Goal: Task Accomplishment & Management: Use online tool/utility

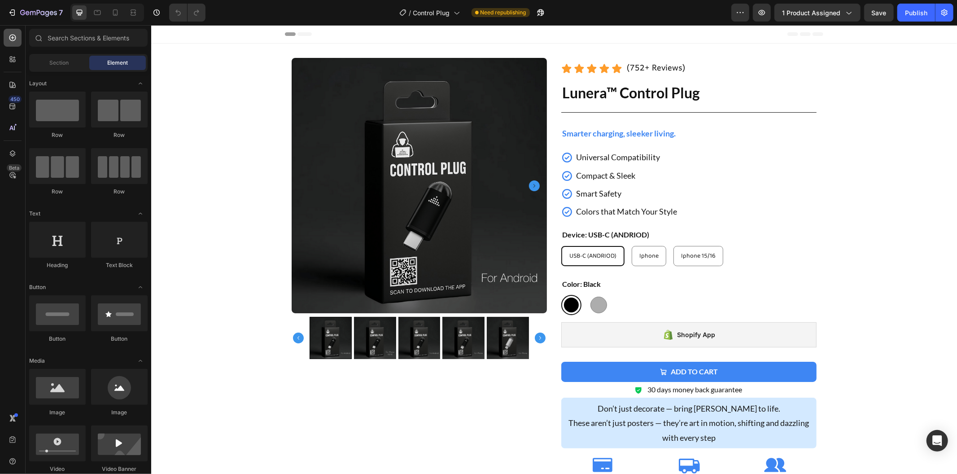
click at [10, 37] on icon at bounding box center [12, 37] width 9 height 9
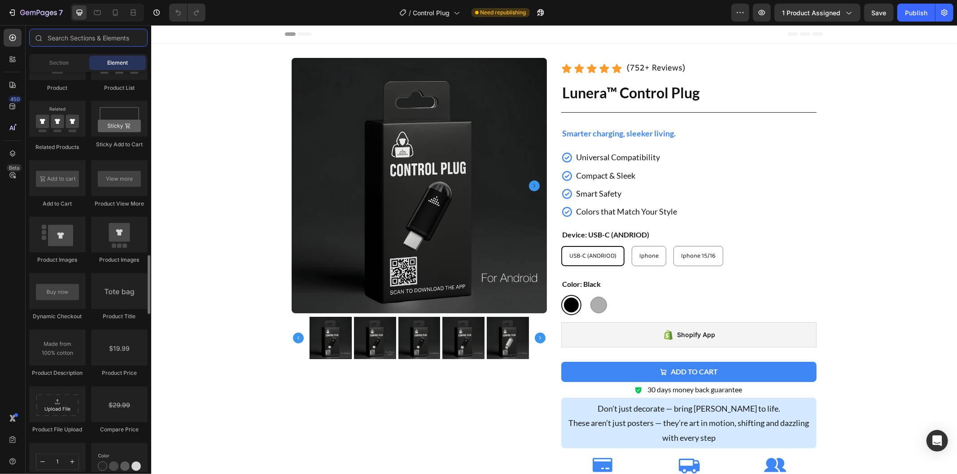
scroll to position [1147, 0]
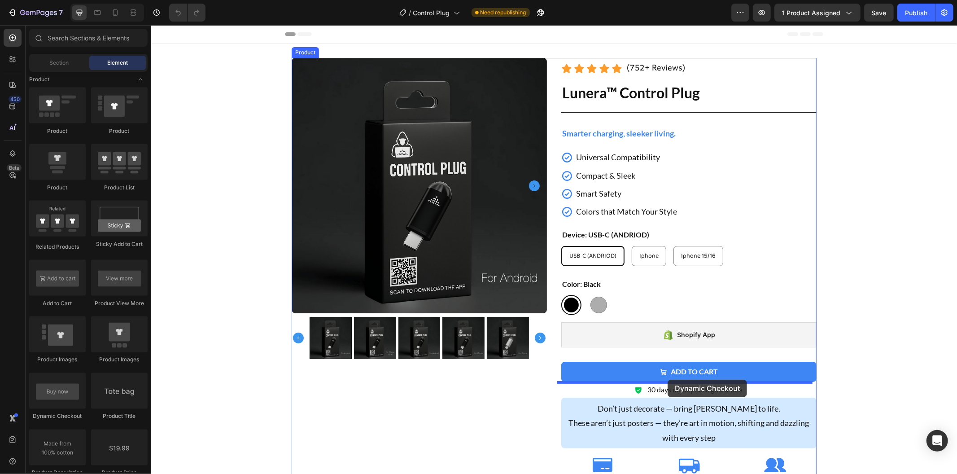
drag, startPoint x: 208, startPoint y: 421, endPoint x: 667, endPoint y: 379, distance: 461.5
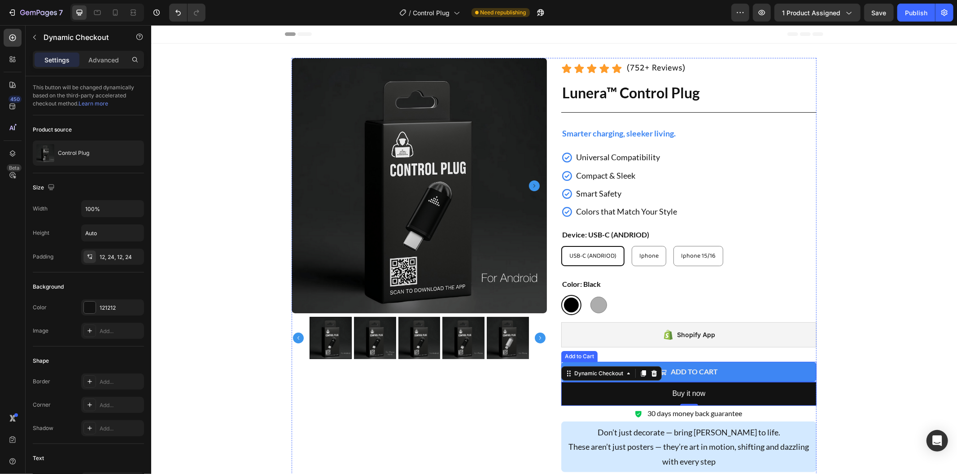
click at [561, 363] on button "Add to cart" at bounding box center [688, 371] width 255 height 20
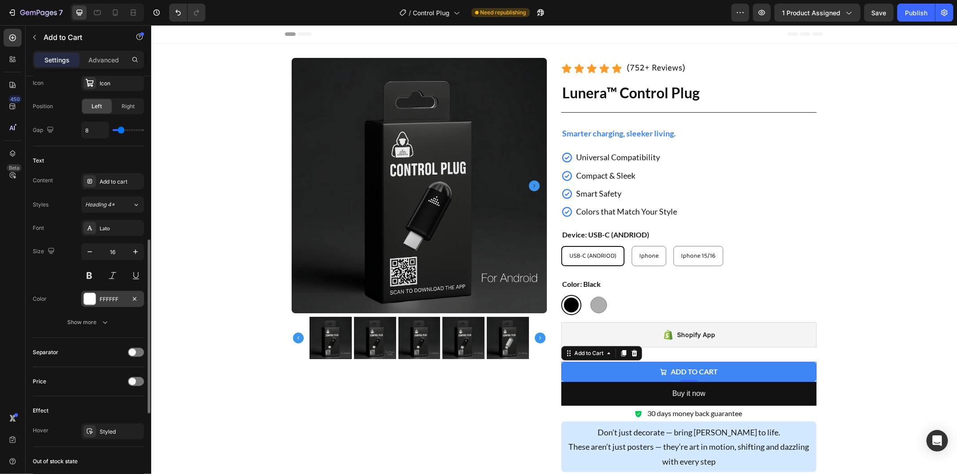
scroll to position [499, 0]
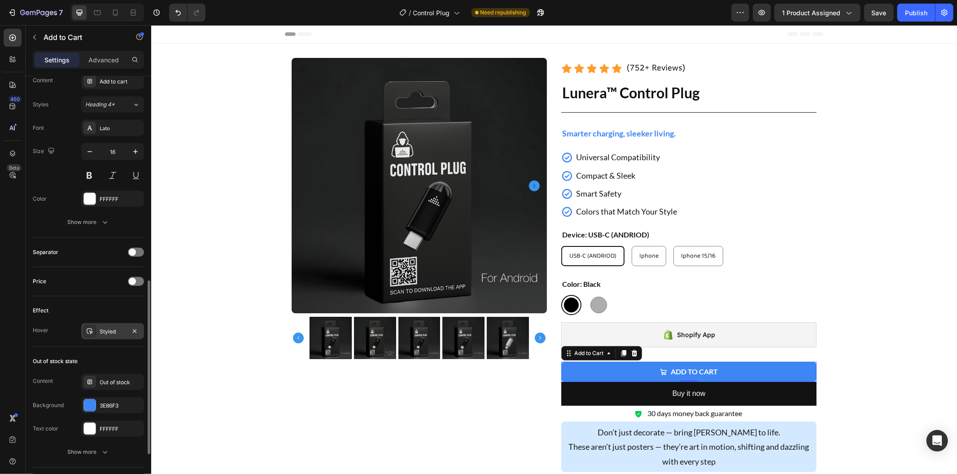
click at [117, 329] on div "Styled" at bounding box center [113, 332] width 26 height 8
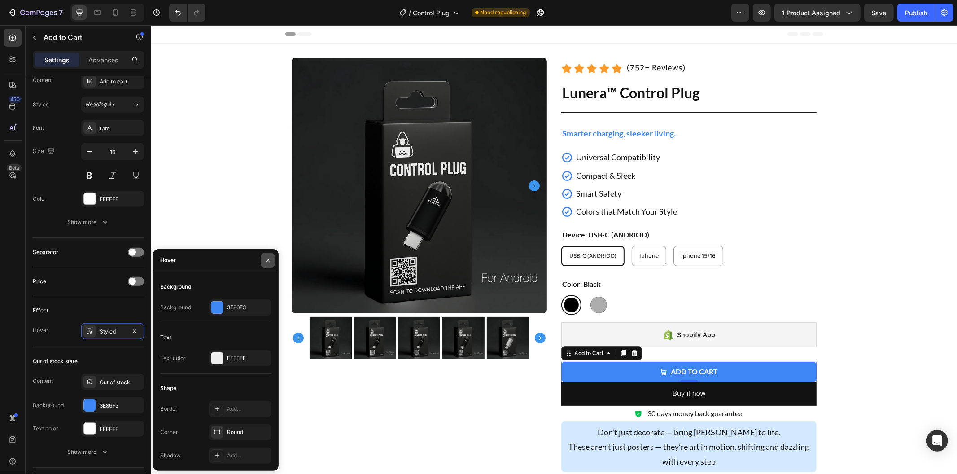
drag, startPoint x: 266, startPoint y: 259, endPoint x: 114, endPoint y: 233, distance: 154.2
click at [266, 259] on icon "button" at bounding box center [267, 260] width 7 height 7
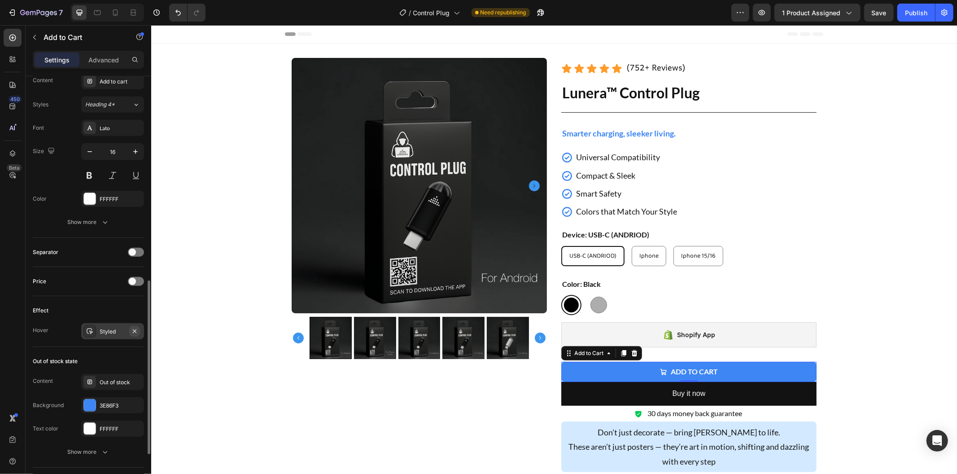
click at [136, 331] on icon "button" at bounding box center [134, 331] width 7 height 7
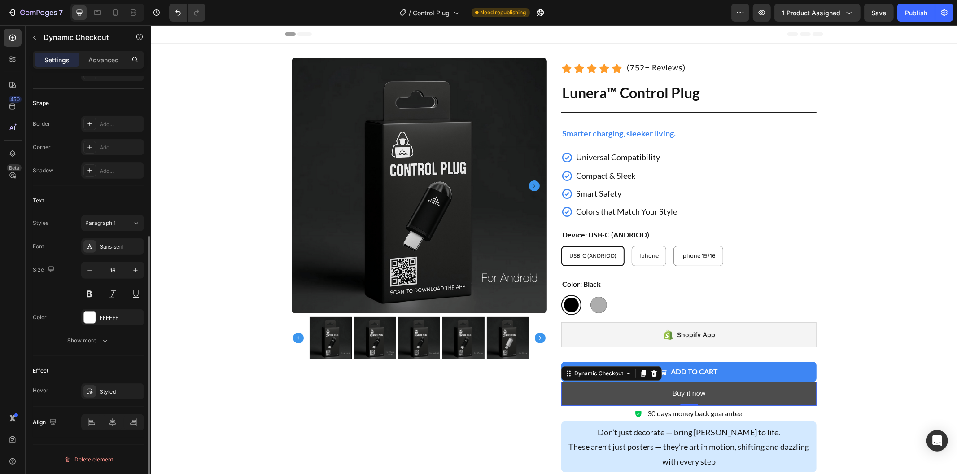
click at [569, 391] on button "Buy it now" at bounding box center [688, 393] width 255 height 24
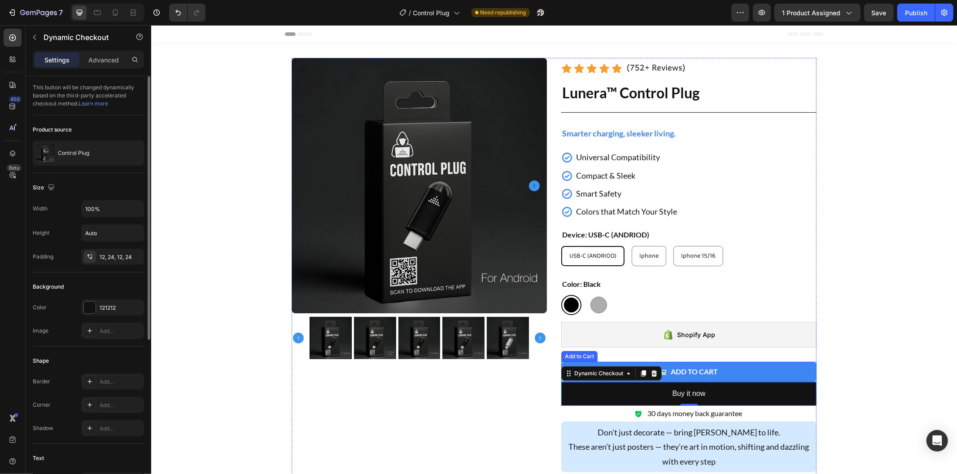
click at [745, 373] on button "Add to cart" at bounding box center [688, 371] width 255 height 20
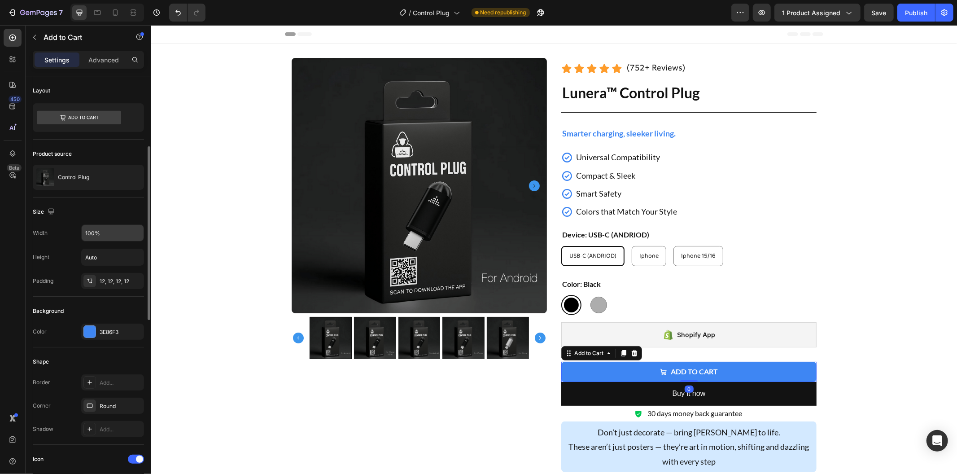
scroll to position [100, 0]
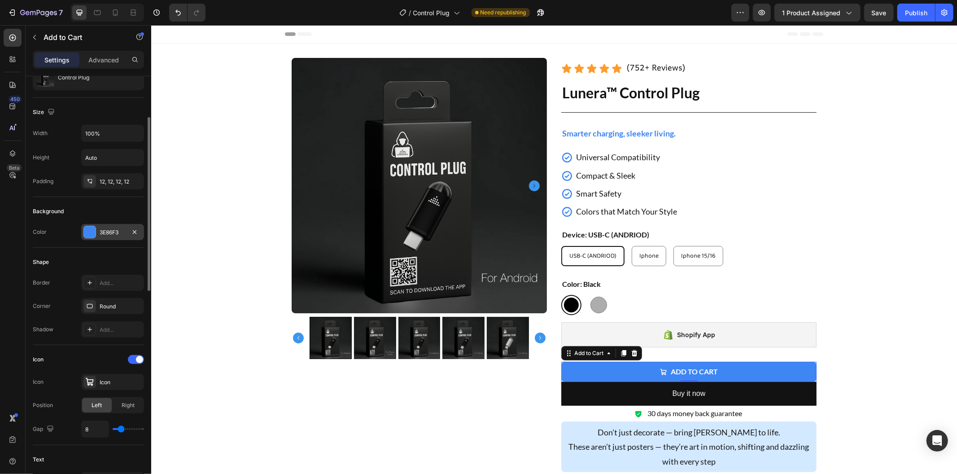
click at [104, 233] on div "3E86F3" at bounding box center [113, 232] width 26 height 8
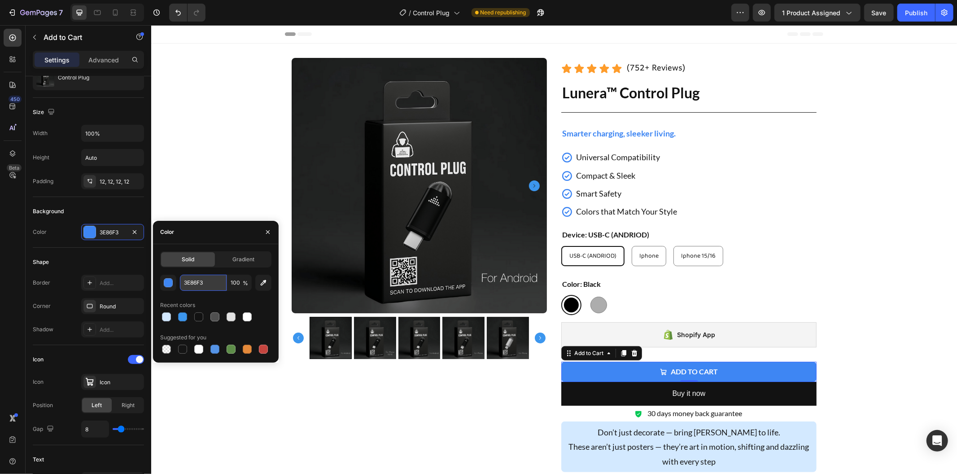
click at [212, 281] on input "3E86F3" at bounding box center [203, 283] width 47 height 16
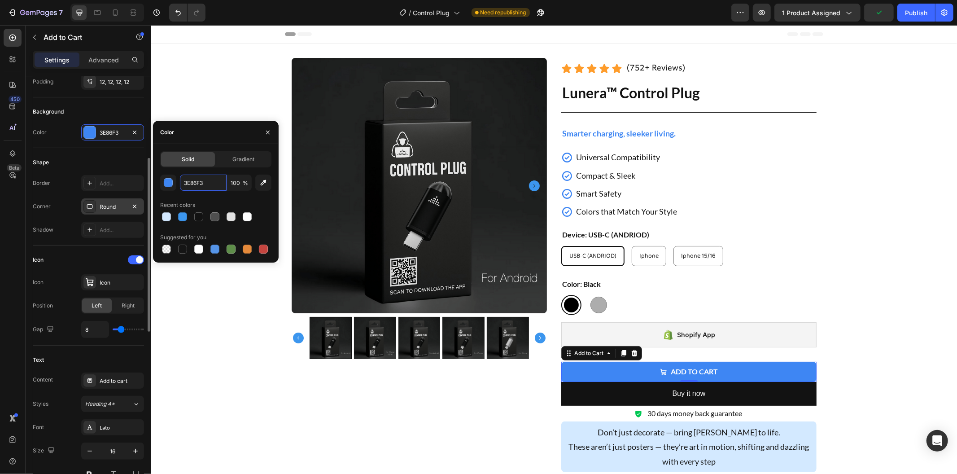
scroll to position [299, 0]
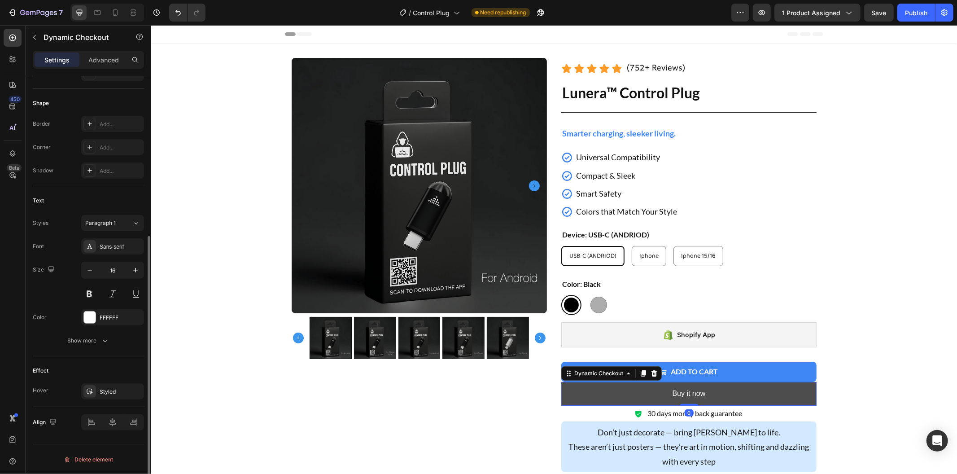
click at [568, 393] on button "Buy it now" at bounding box center [688, 393] width 255 height 24
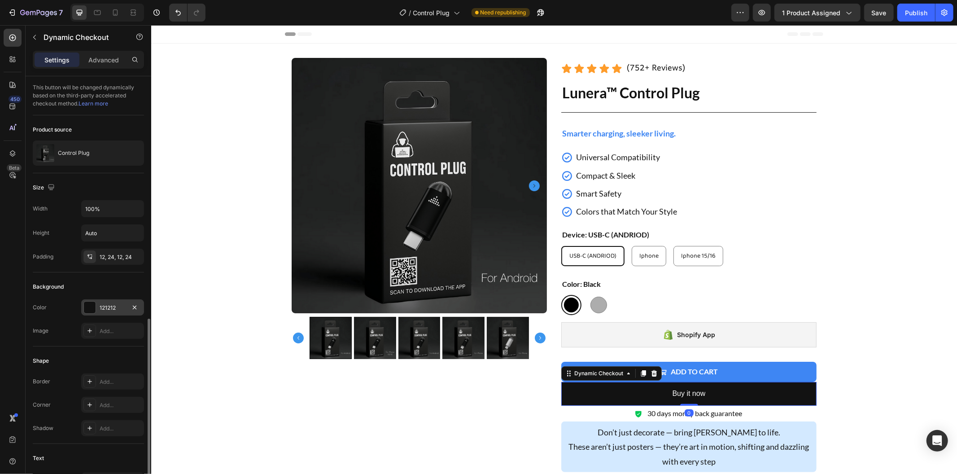
scroll to position [199, 0]
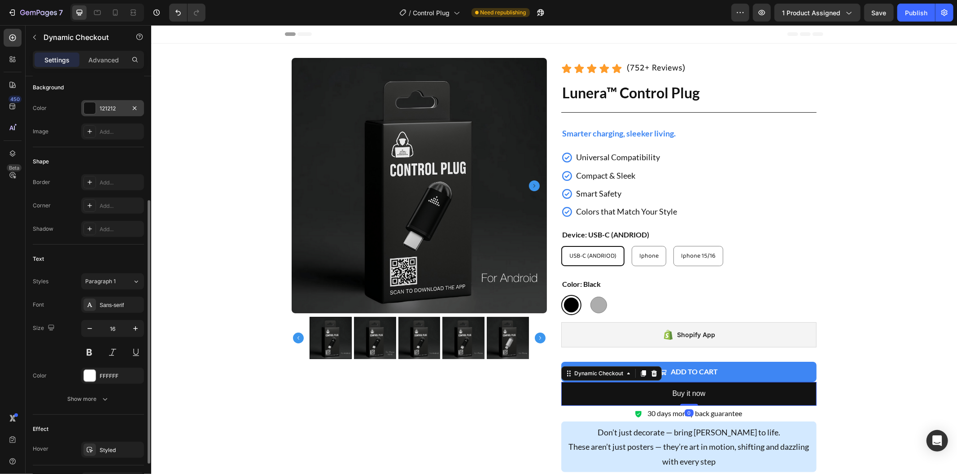
click at [123, 310] on div "Sans-serif" at bounding box center [112, 305] width 63 height 16
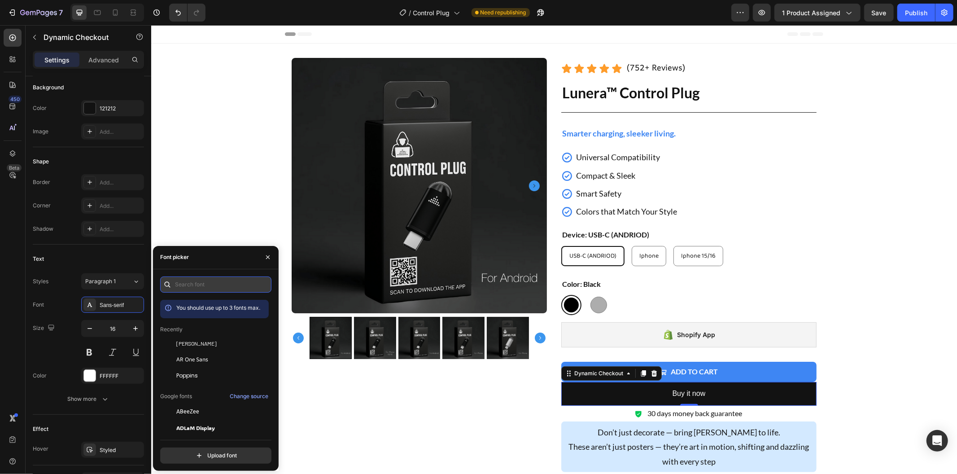
click at [189, 282] on input "text" at bounding box center [215, 284] width 111 height 16
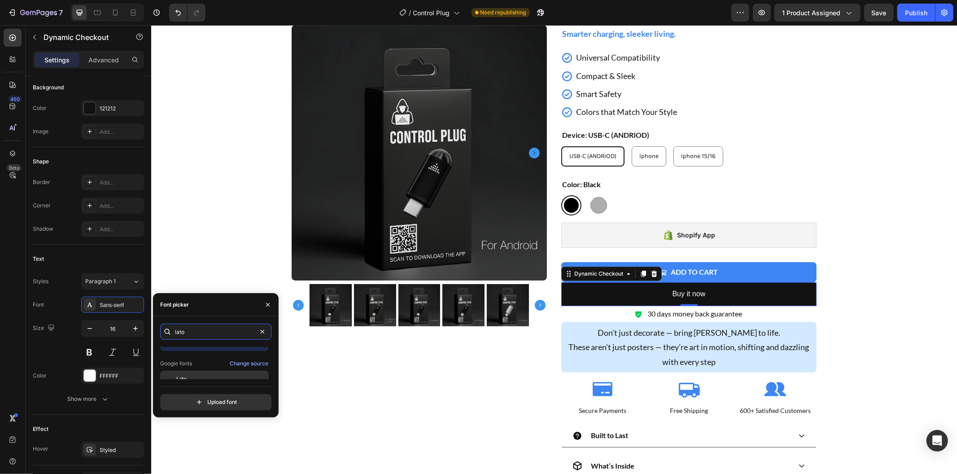
scroll to position [22, 0]
type input "lato"
click at [210, 371] on div "Lato" at bounding box center [221, 371] width 91 height 8
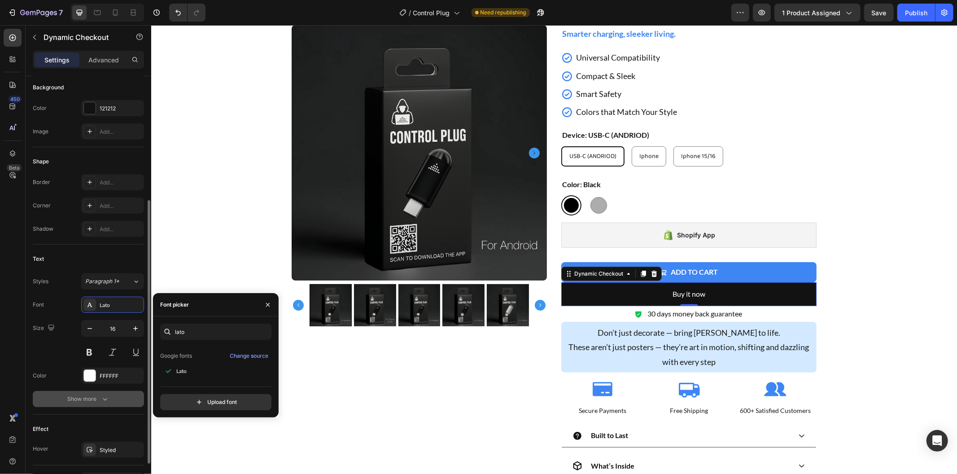
click at [109, 396] on icon "button" at bounding box center [105, 399] width 9 height 9
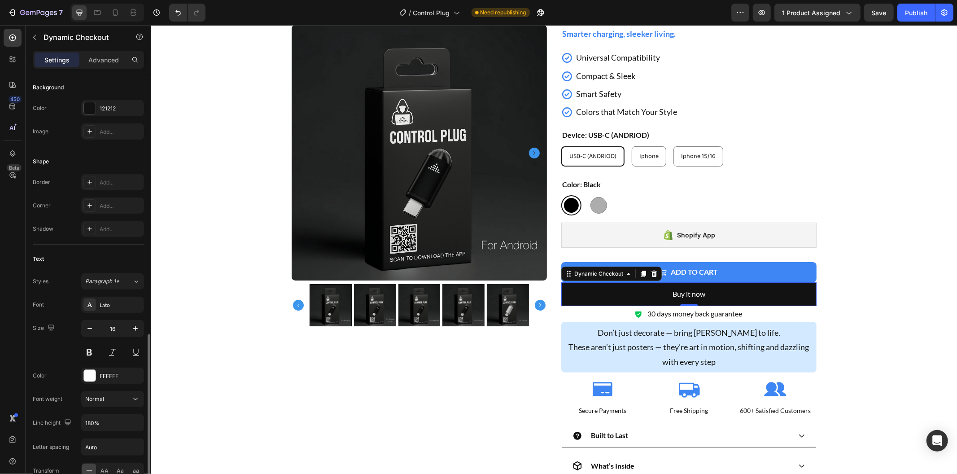
scroll to position [299, 0]
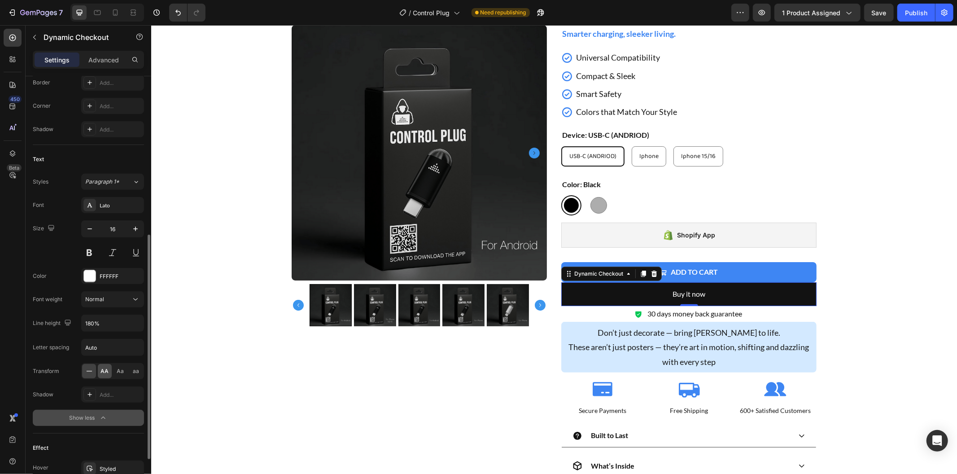
click at [107, 370] on span "AA" at bounding box center [105, 371] width 8 height 8
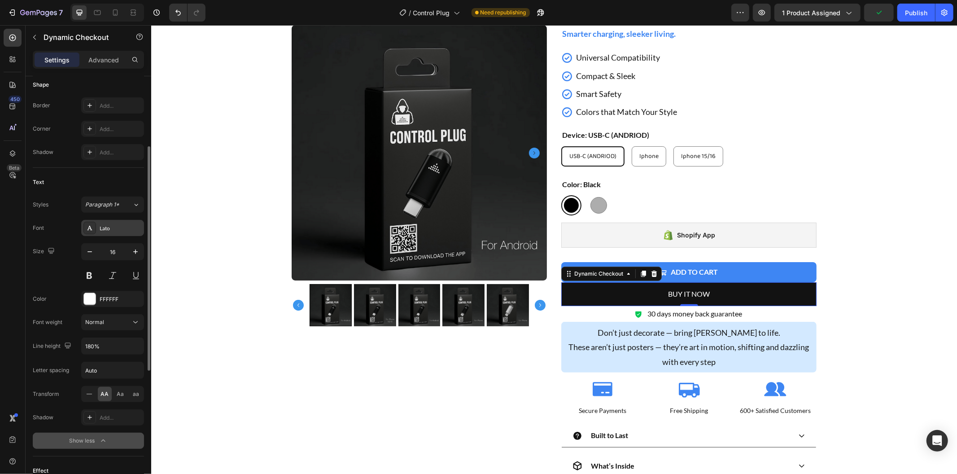
scroll to position [176, 0]
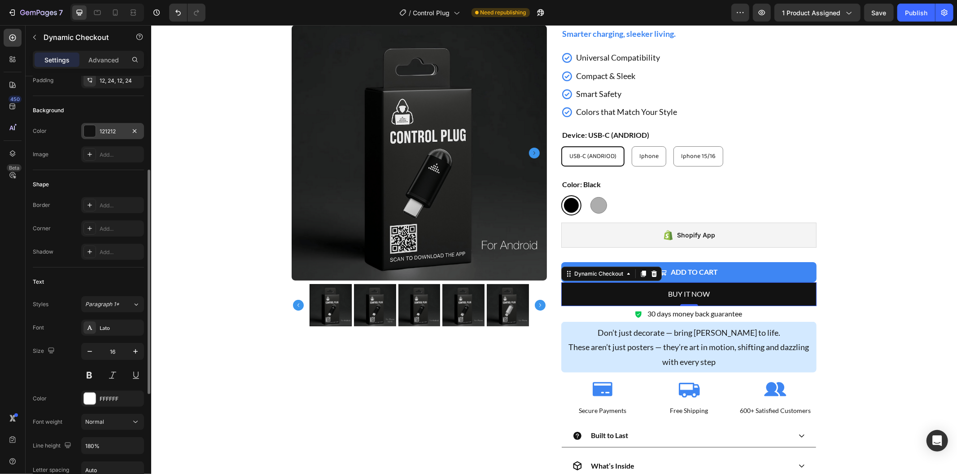
click at [91, 134] on div at bounding box center [90, 131] width 12 height 12
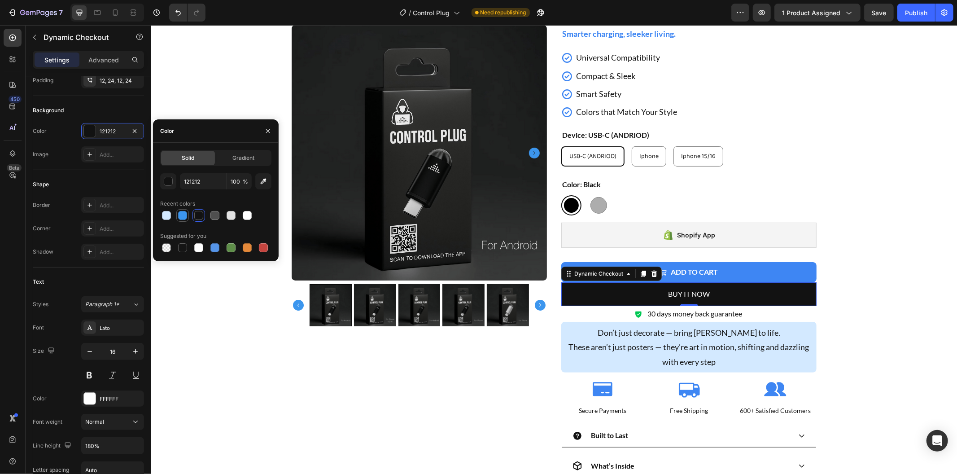
click at [181, 217] on div at bounding box center [182, 215] width 9 height 9
type input "3C96EE"
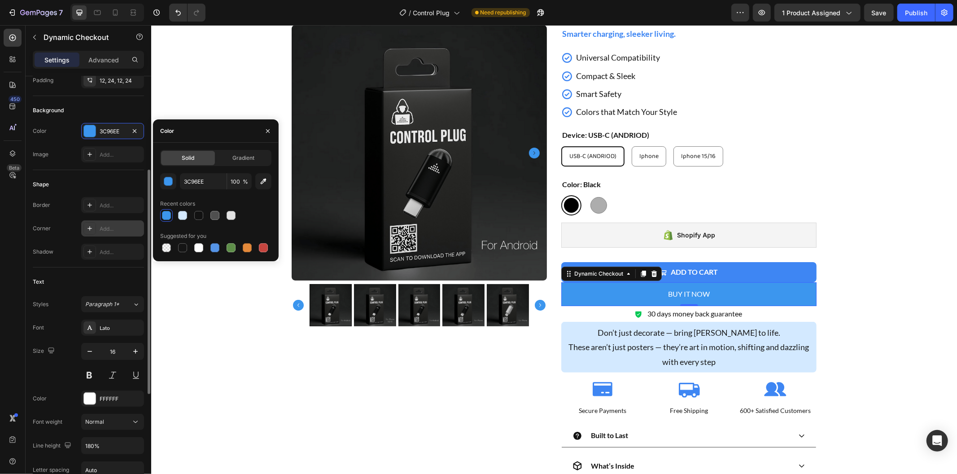
click at [92, 230] on icon at bounding box center [89, 228] width 7 height 7
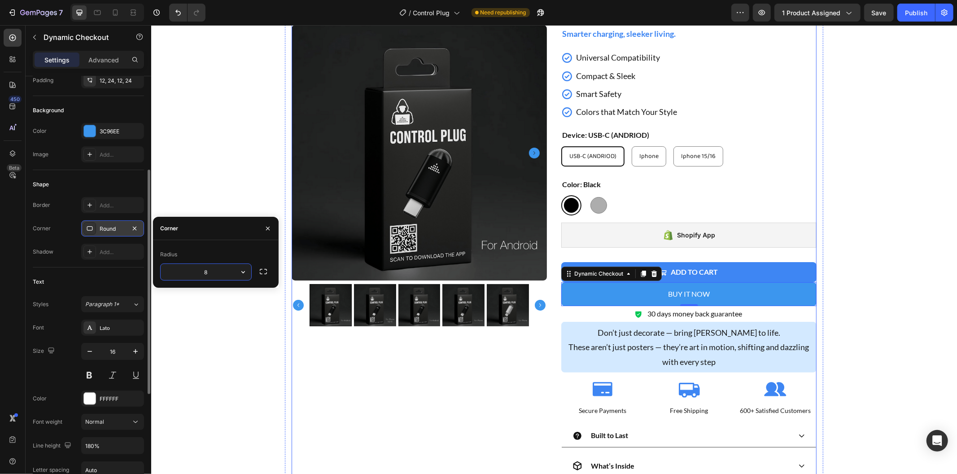
click at [518, 365] on div "Product Images" at bounding box center [418, 267] width 255 height 619
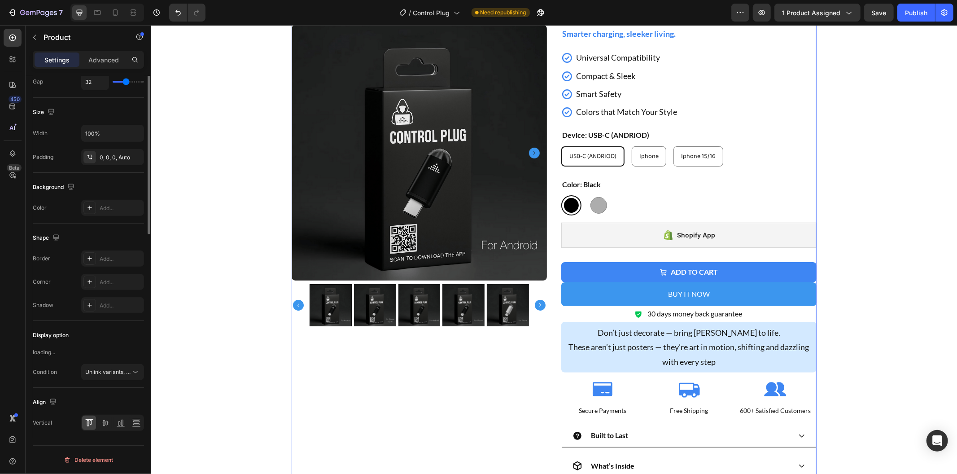
scroll to position [0, 0]
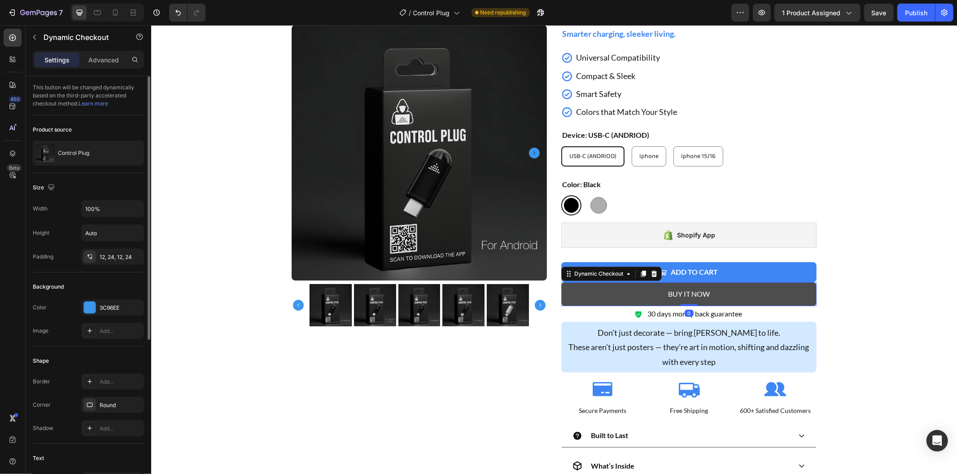
click at [567, 290] on button "Buy it now" at bounding box center [688, 294] width 255 height 24
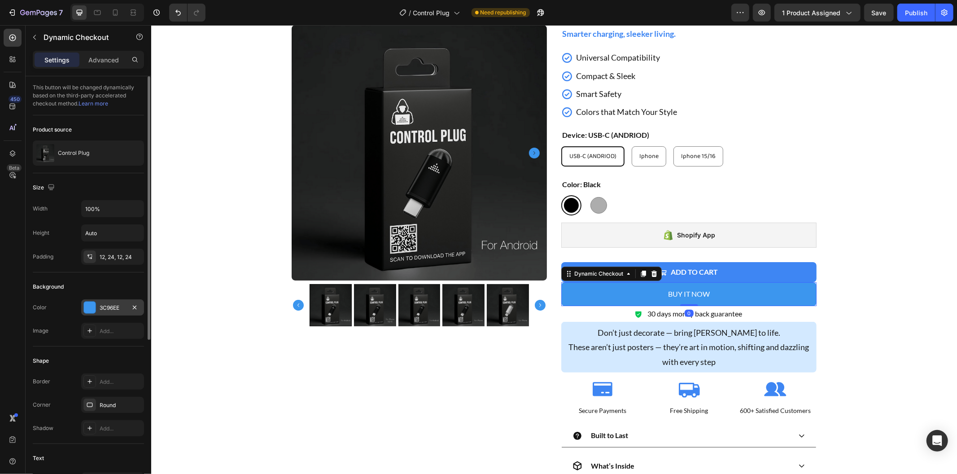
click at [106, 304] on div "3C96EE" at bounding box center [113, 308] width 26 height 8
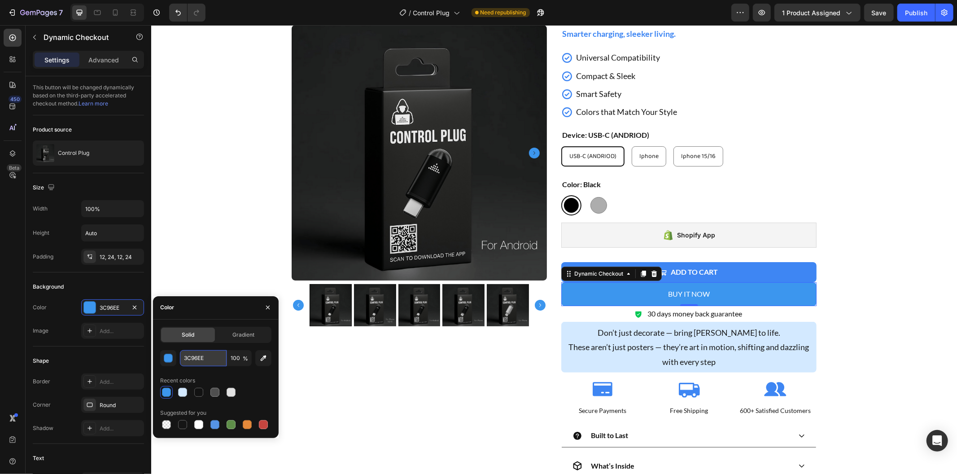
click at [212, 355] on input "3C96EE" at bounding box center [203, 358] width 47 height 16
paste input "E86F3"
type input "3E86F3"
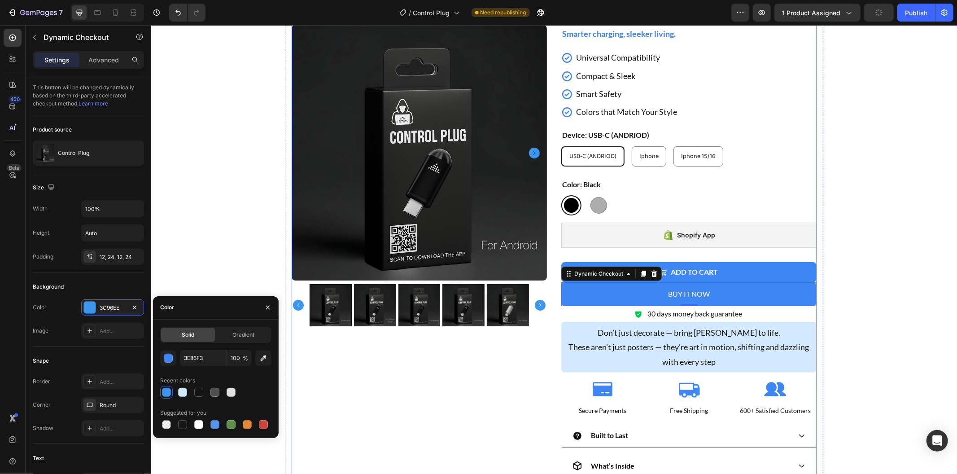
click at [303, 381] on div "Product Images" at bounding box center [418, 267] width 255 height 619
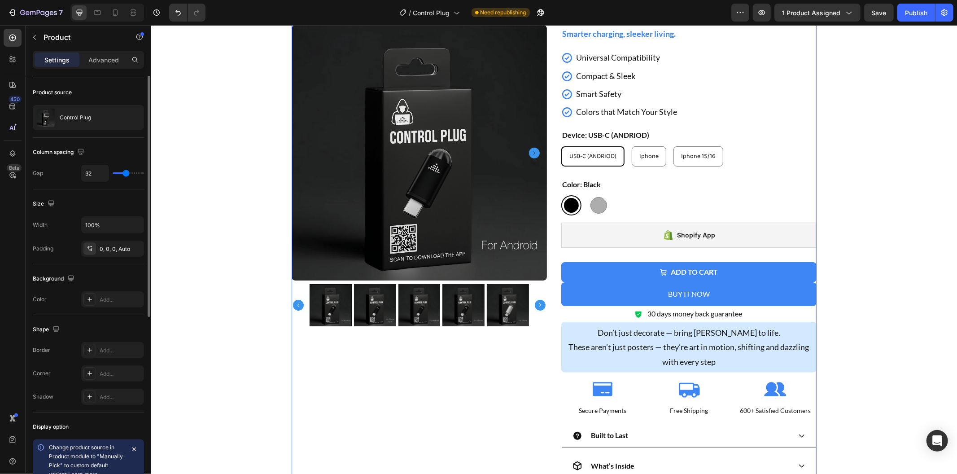
scroll to position [12, 0]
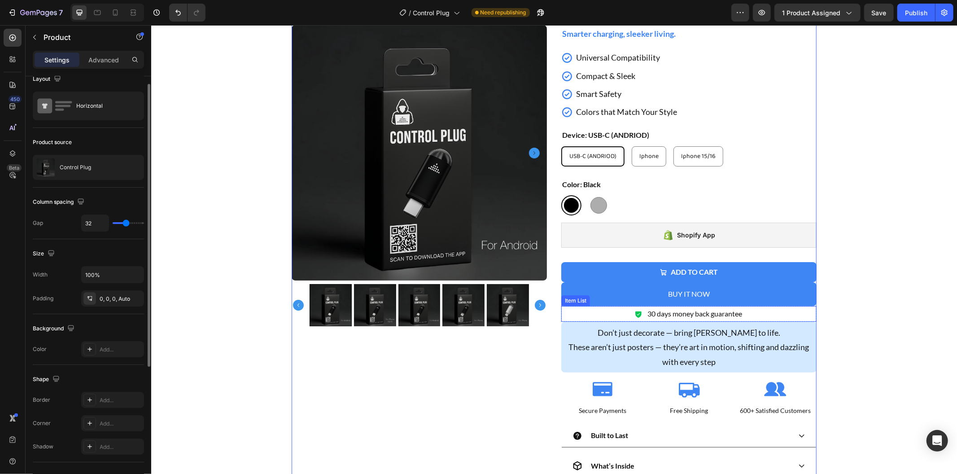
click at [567, 298] on div "Item List" at bounding box center [575, 300] width 25 height 8
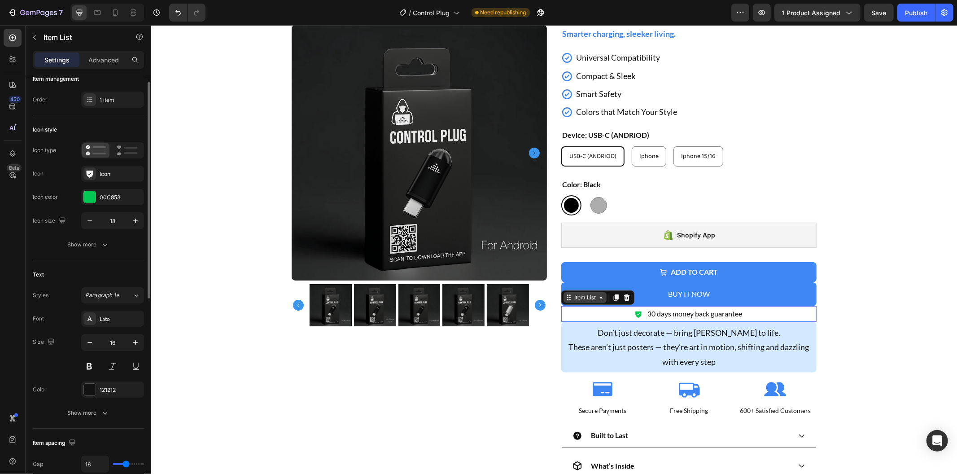
scroll to position [0, 0]
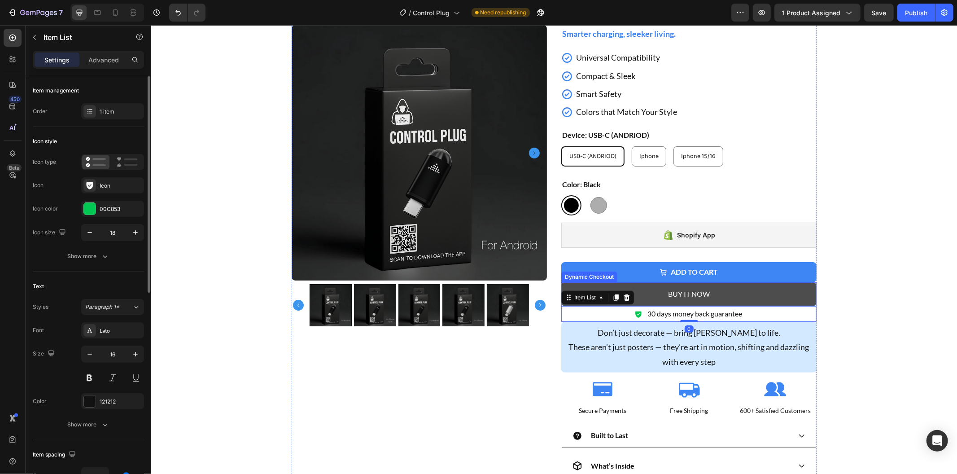
click at [634, 289] on button "Buy it now" at bounding box center [688, 294] width 255 height 24
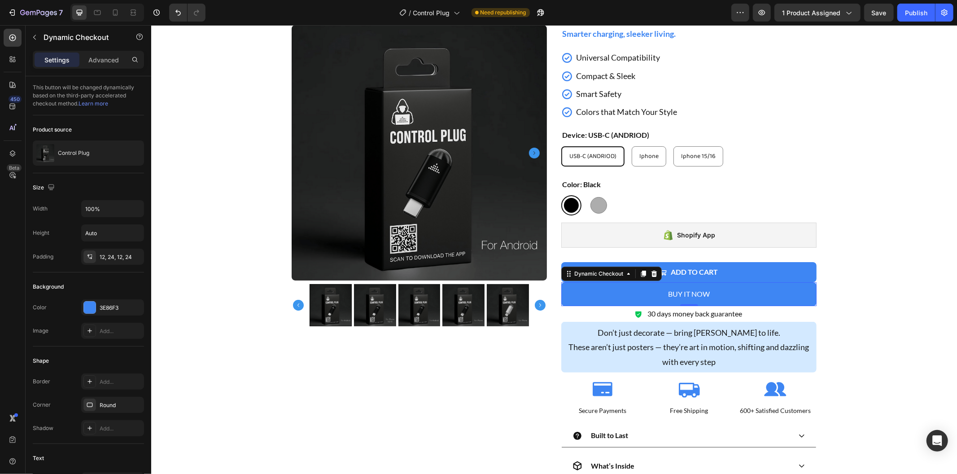
scroll to position [249, 0]
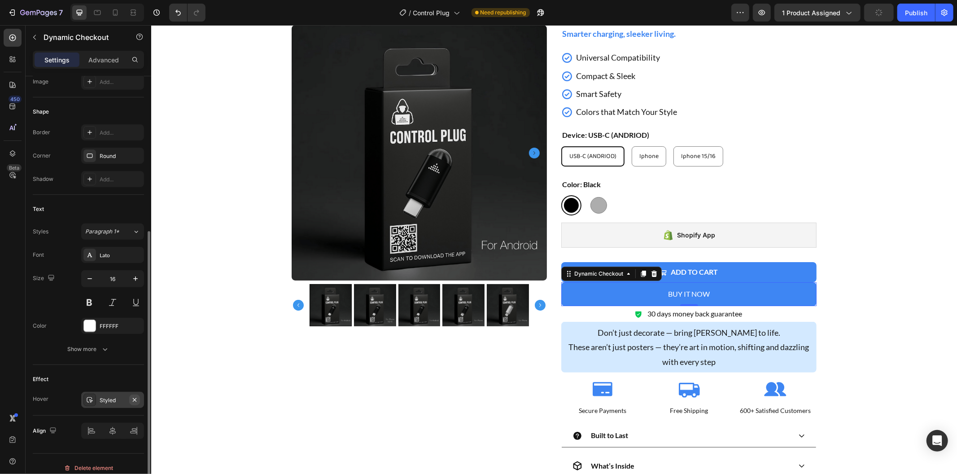
click at [135, 400] on icon "button" at bounding box center [135, 400] width 4 height 4
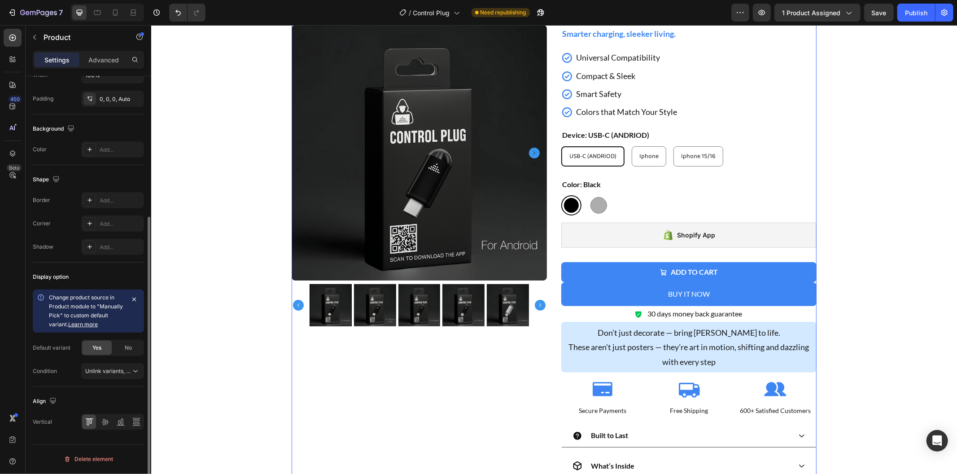
click at [554, 330] on div "Product Images Icon Icon Icon Icon Icon Icon List (752+ Reviews) Text Block Row…" at bounding box center [553, 267] width 525 height 619
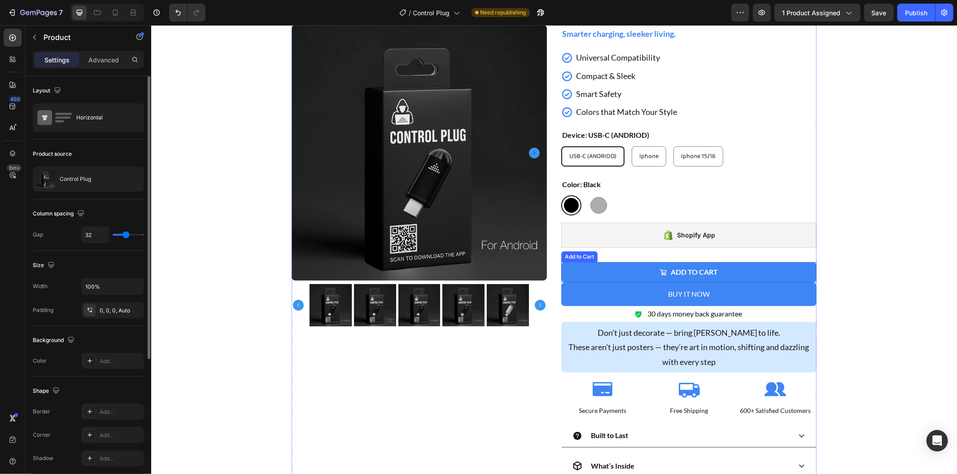
click at [579, 266] on button "Add to cart" at bounding box center [688, 272] width 255 height 20
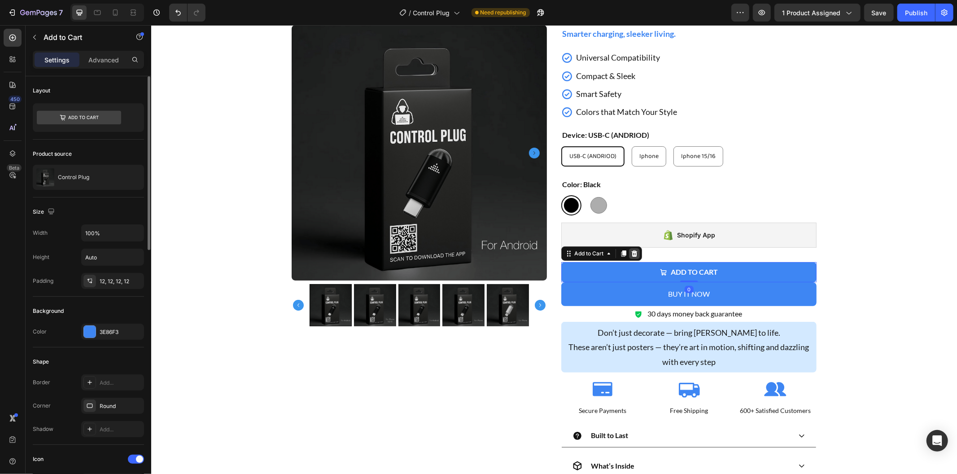
click at [633, 249] on div at bounding box center [634, 253] width 11 height 11
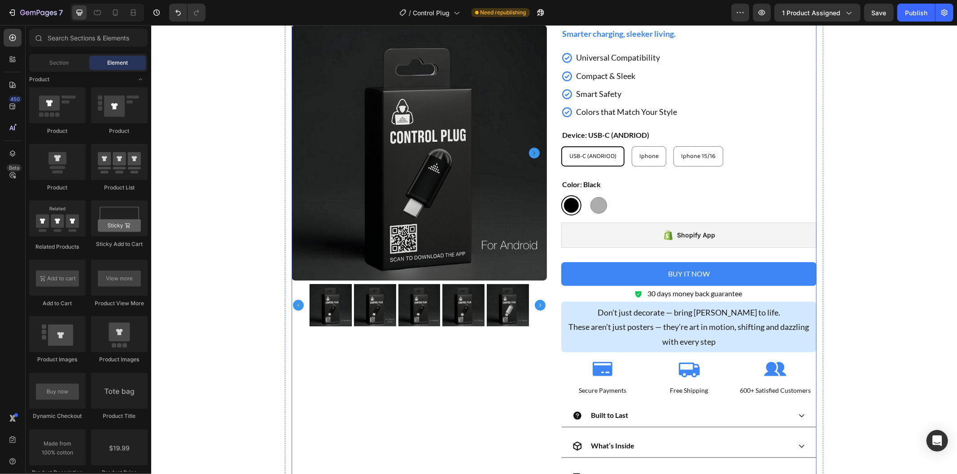
click at [511, 339] on div "Product Images" at bounding box center [418, 258] width 255 height 600
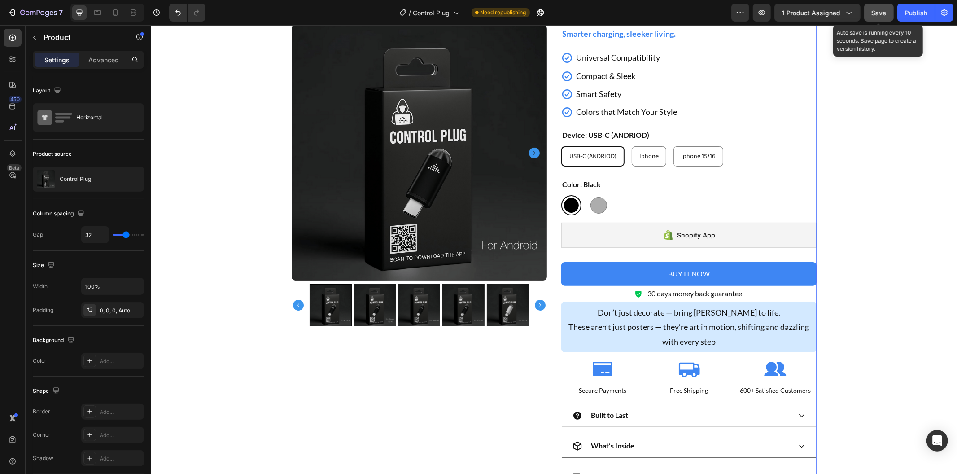
click at [877, 11] on span "Save" at bounding box center [879, 13] width 15 height 8
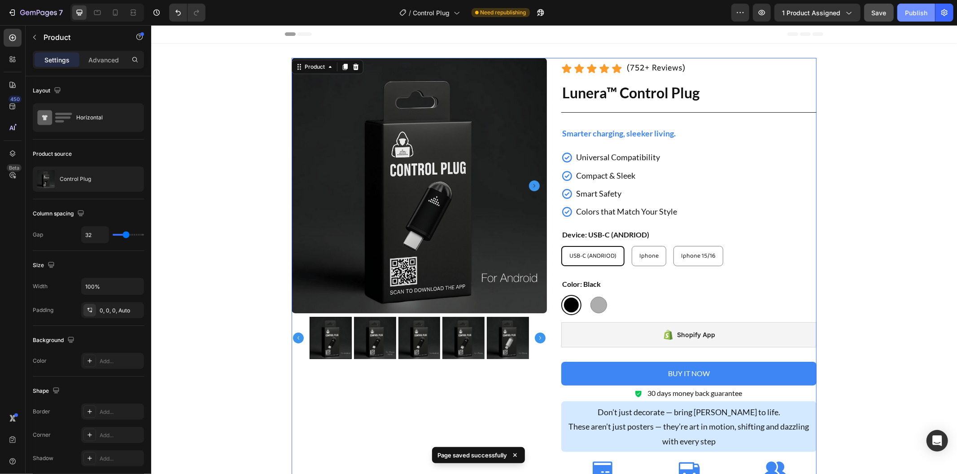
click at [919, 16] on div "Publish" at bounding box center [916, 12] width 22 height 9
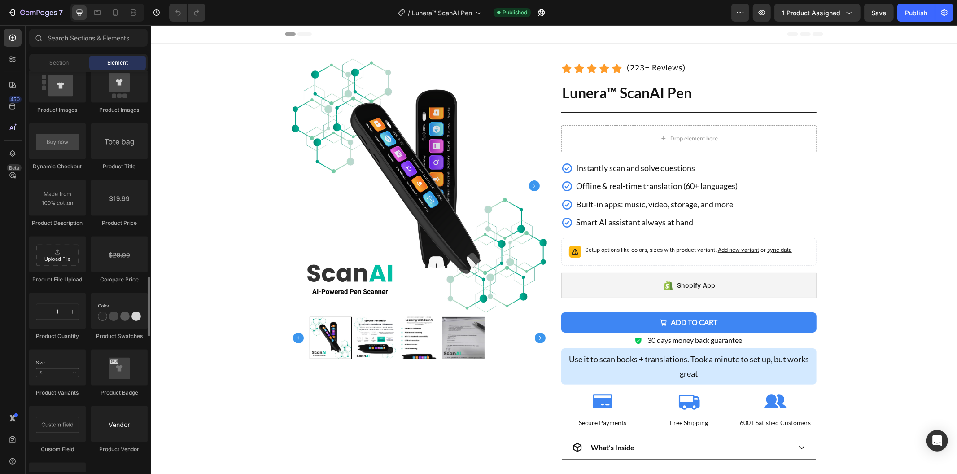
scroll to position [1296, 0]
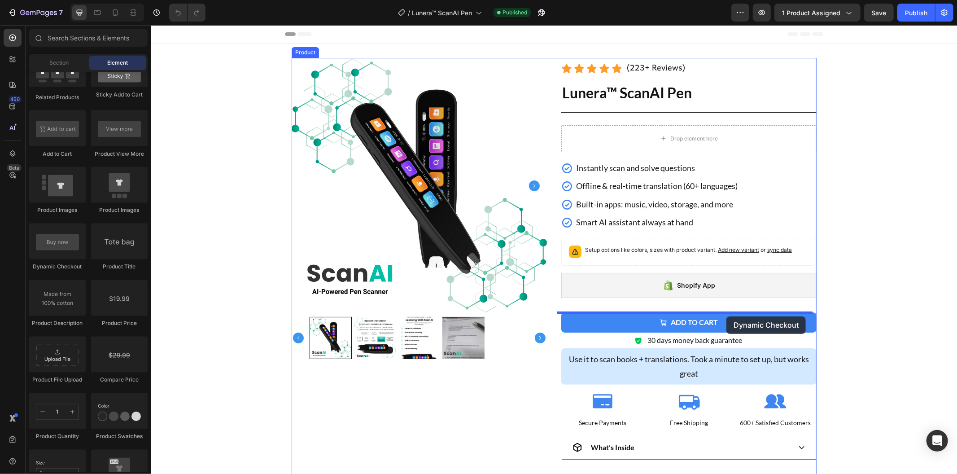
drag, startPoint x: 228, startPoint y: 280, endPoint x: 726, endPoint y: 316, distance: 499.5
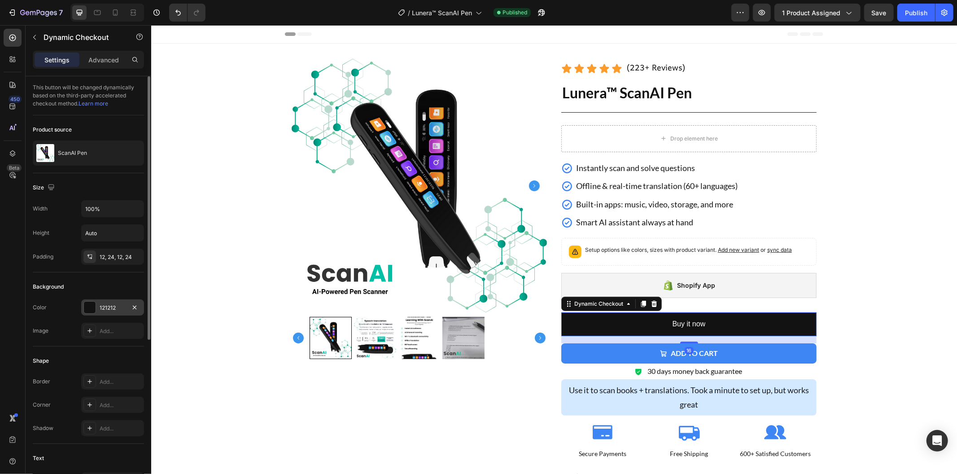
click at [123, 308] on div "121212" at bounding box center [113, 308] width 26 height 8
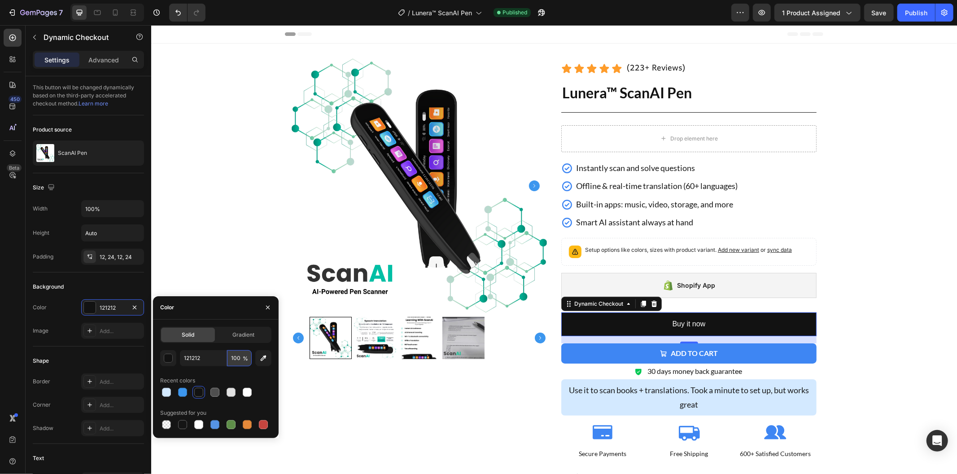
click at [228, 358] on input "100" at bounding box center [239, 358] width 25 height 16
click at [219, 359] on input "121212" at bounding box center [203, 358] width 47 height 16
paste input "3E86F3"
type input "3E86F3"
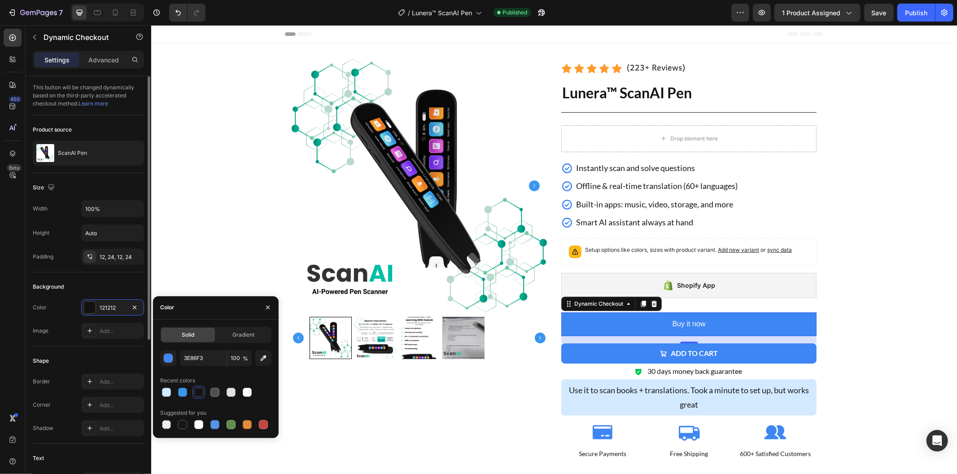
click at [73, 311] on div "Color 121212" at bounding box center [88, 307] width 111 height 16
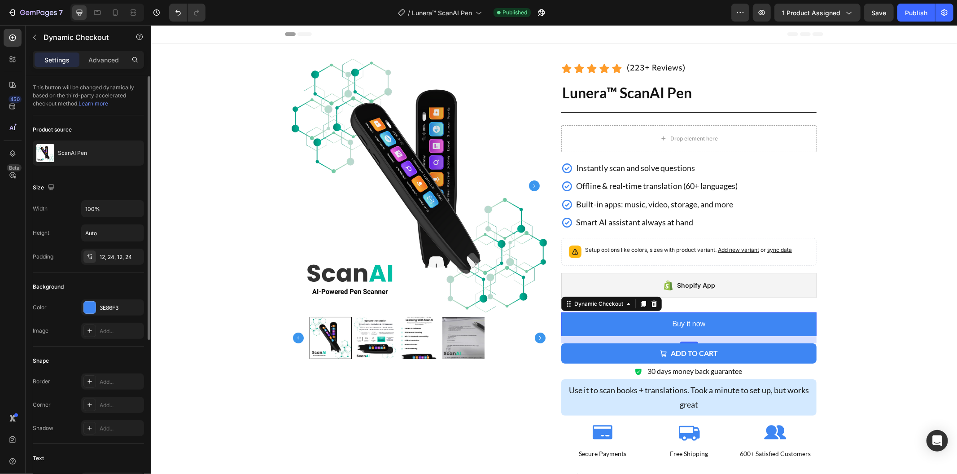
scroll to position [199, 0]
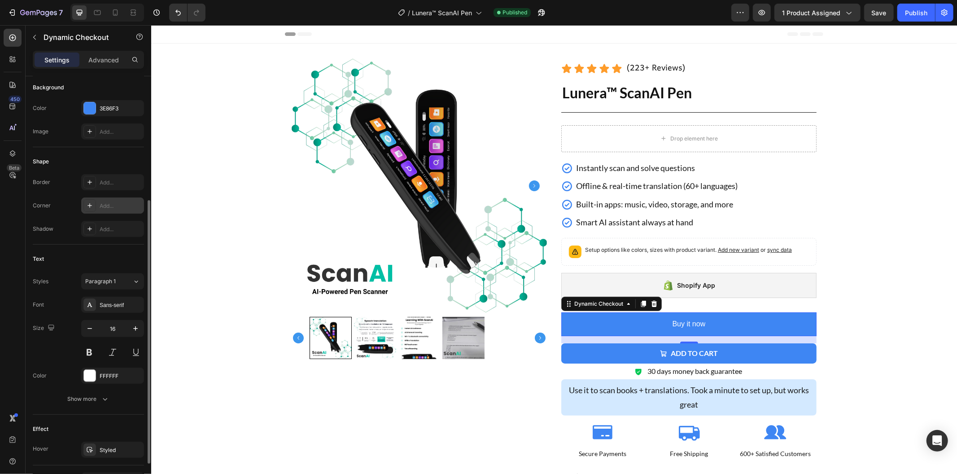
click at [88, 209] on div at bounding box center [89, 205] width 13 height 13
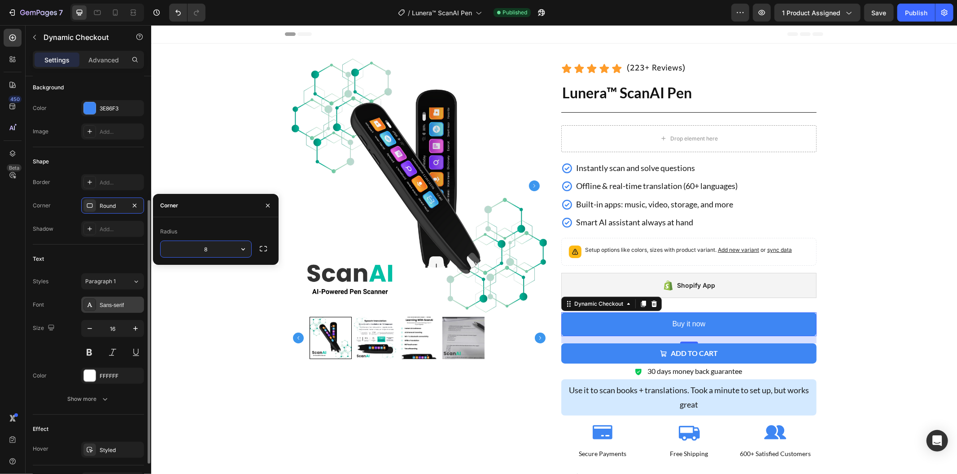
click at [111, 312] on div "Sans-serif" at bounding box center [112, 305] width 63 height 16
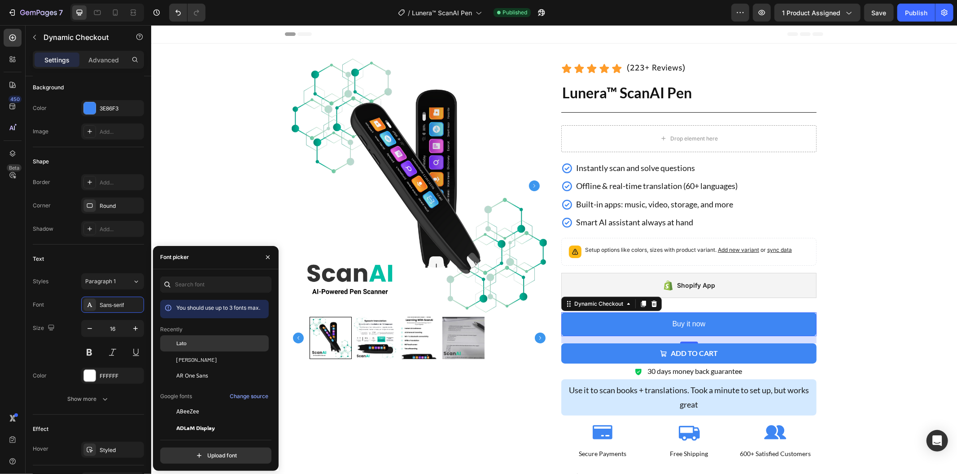
click at [197, 403] on div "Lato" at bounding box center [214, 411] width 109 height 16
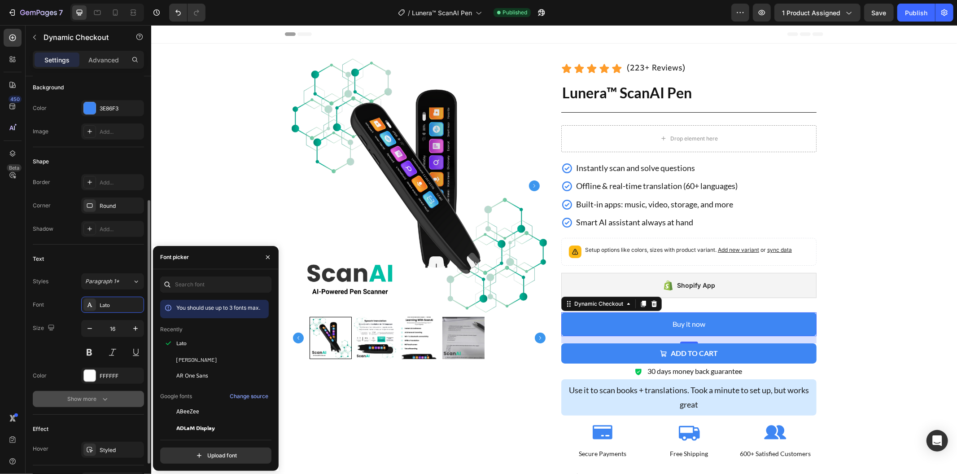
click at [109, 404] on button "Show more" at bounding box center [88, 399] width 111 height 16
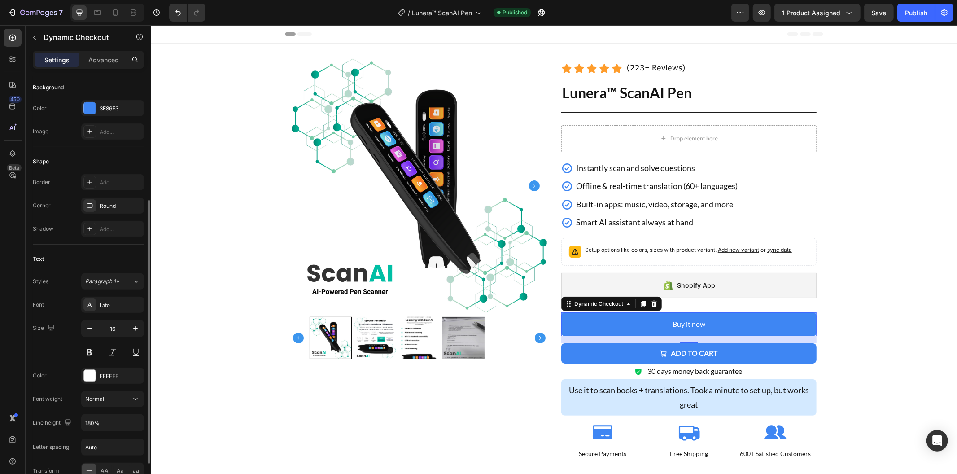
scroll to position [349, 0]
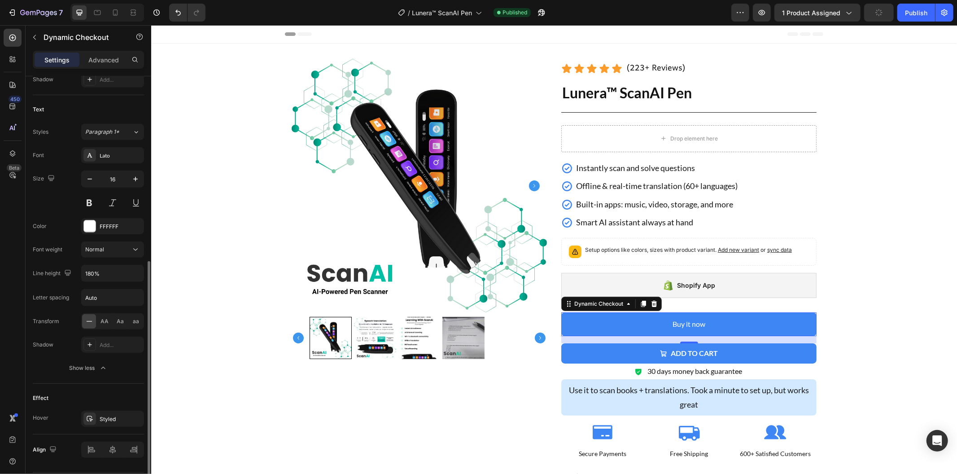
click at [106, 324] on span "AA" at bounding box center [105, 321] width 8 height 8
click at [139, 423] on div at bounding box center [134, 418] width 11 height 11
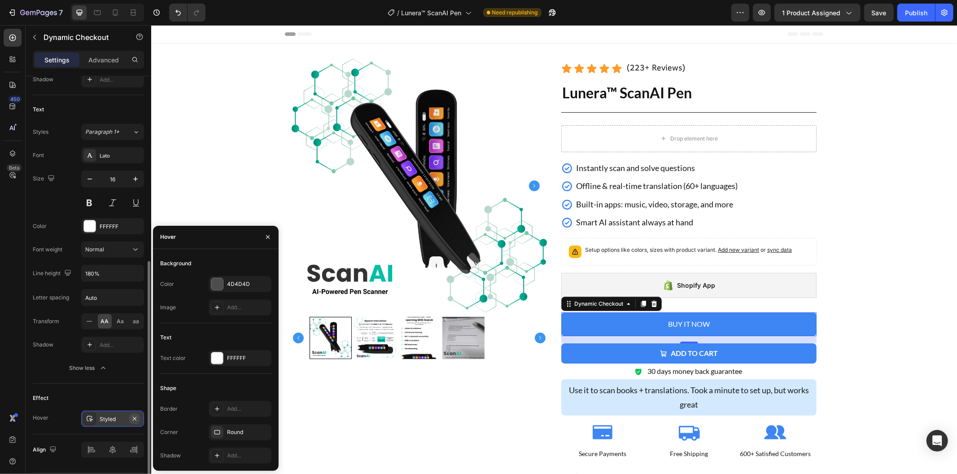
click at [139, 419] on button "button" at bounding box center [134, 418] width 11 height 11
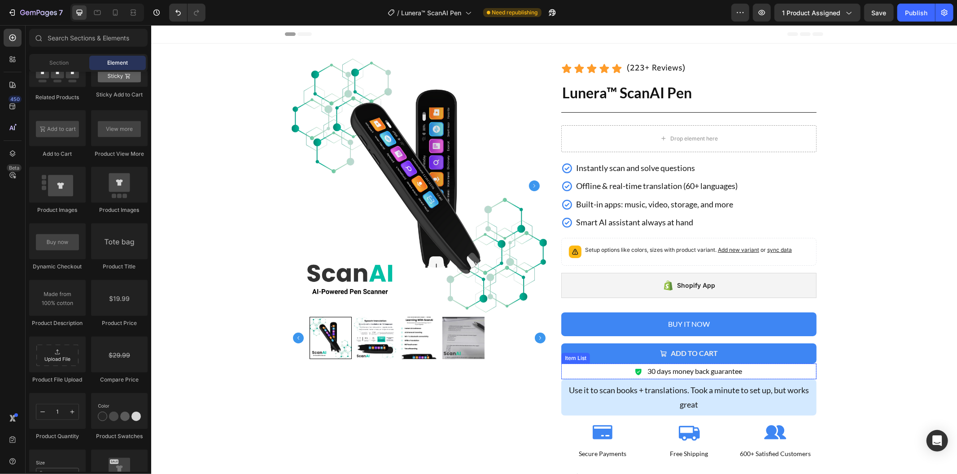
click at [601, 358] on button "Add to cart" at bounding box center [688, 353] width 255 height 20
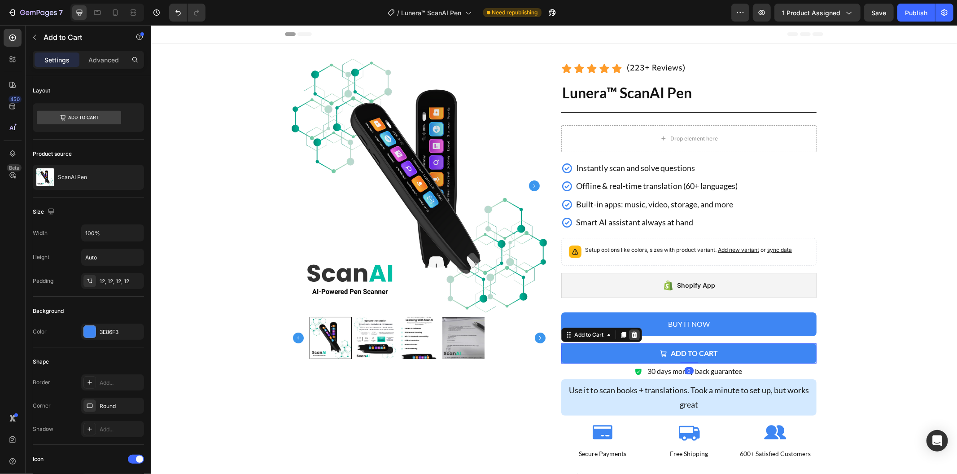
click at [631, 335] on icon at bounding box center [634, 334] width 6 height 6
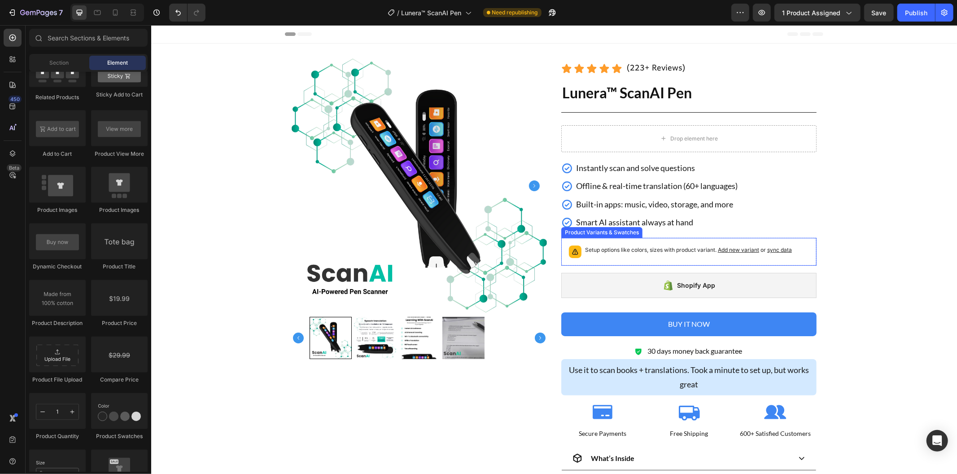
click at [780, 242] on div "Setup options like colors, sizes with product variant. Add new variant or sync …" at bounding box center [688, 251] width 247 height 20
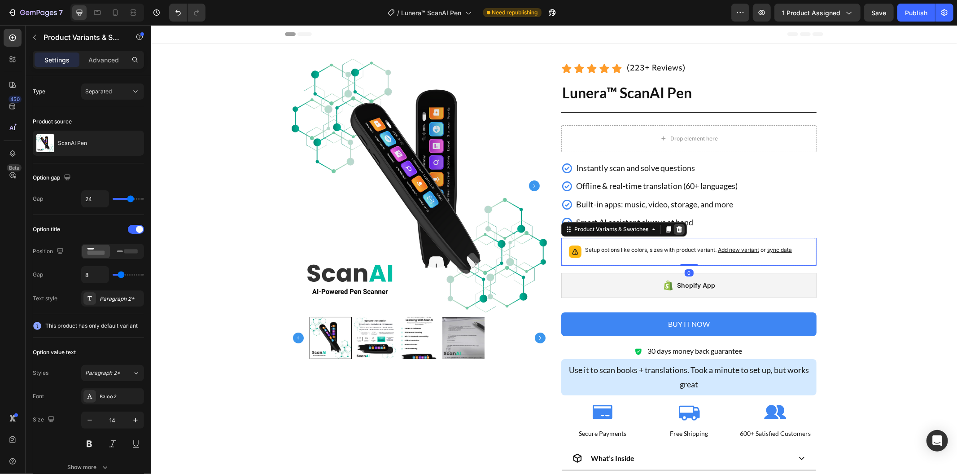
click at [677, 229] on icon at bounding box center [679, 229] width 6 height 6
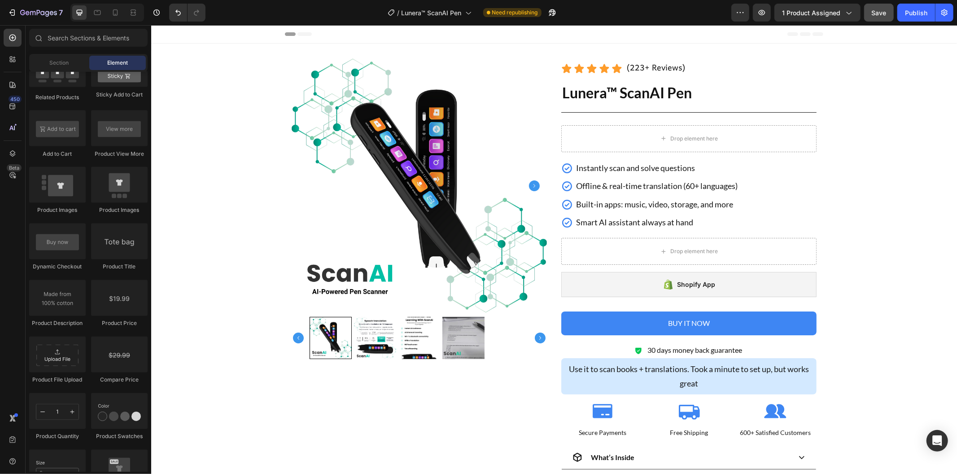
click at [876, 9] on span "Save" at bounding box center [879, 13] width 15 height 8
click at [907, 19] on button "Publish" at bounding box center [917, 13] width 38 height 18
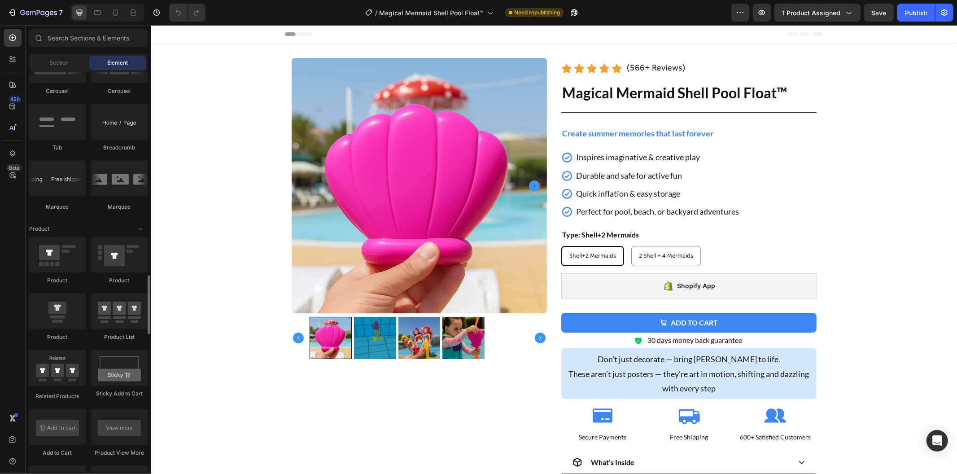
scroll to position [1097, 0]
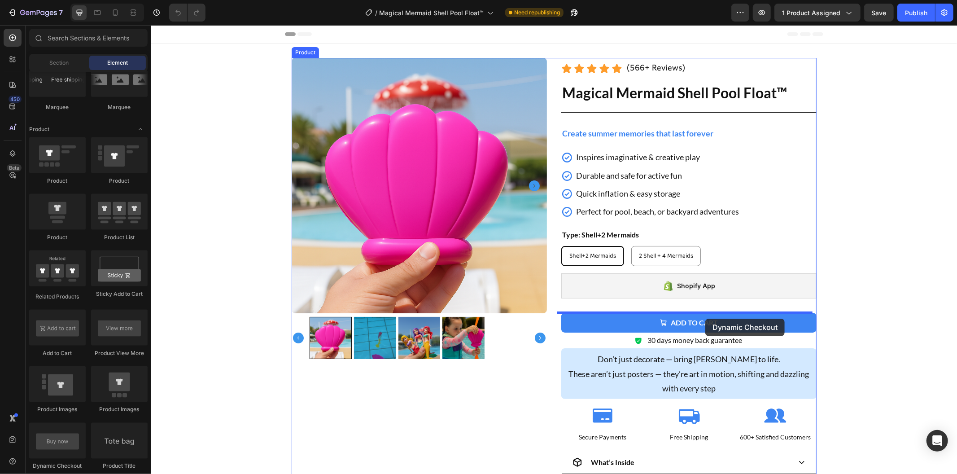
drag, startPoint x: 275, startPoint y: 459, endPoint x: 704, endPoint y: 318, distance: 452.0
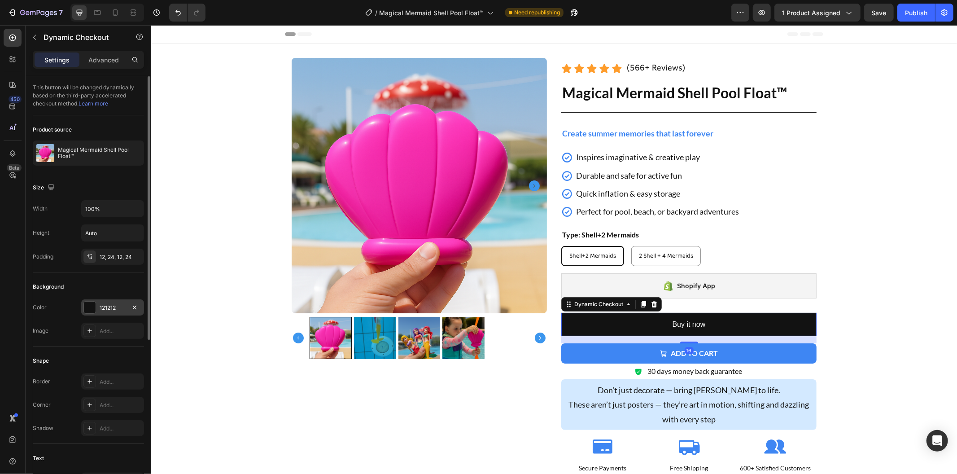
drag, startPoint x: 97, startPoint y: 307, endPoint x: 105, endPoint y: 307, distance: 7.7
click at [99, 307] on div "121212" at bounding box center [112, 307] width 63 height 16
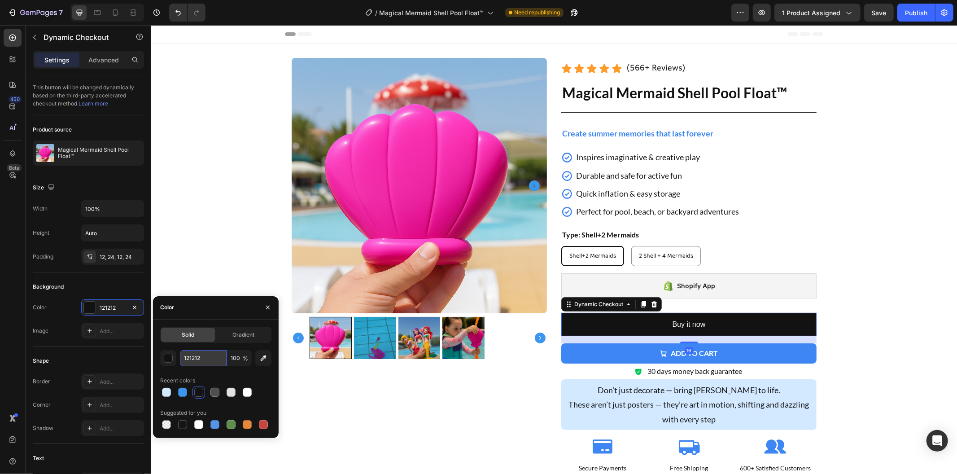
click at [194, 358] on input "121212" at bounding box center [203, 358] width 47 height 16
paste input "3E86F3"
type input "3E86F3"
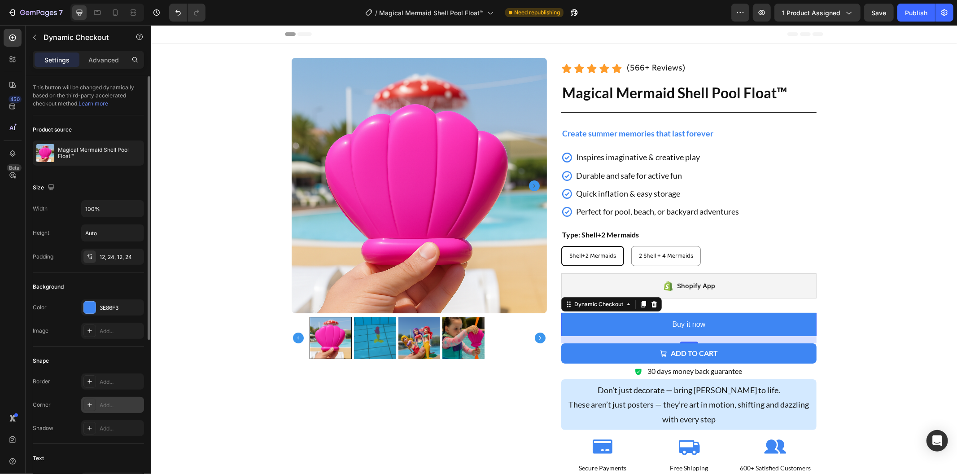
click at [91, 401] on icon at bounding box center [89, 404] width 7 height 7
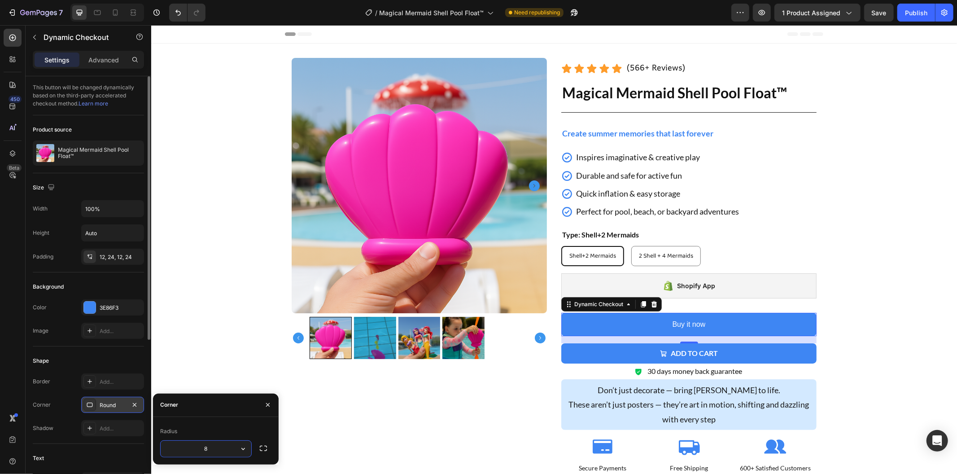
scroll to position [199, 0]
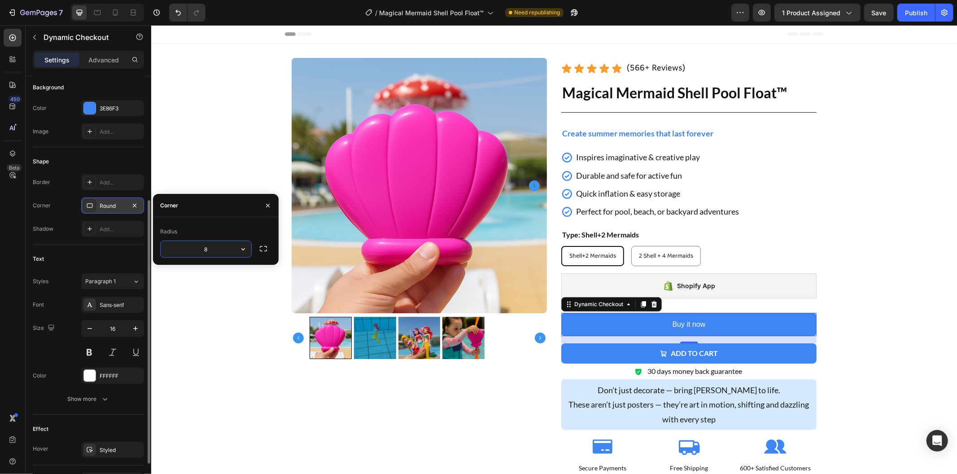
click at [113, 316] on div "Font Sans-serif Size 16 Color FFFFFF Show more" at bounding box center [88, 352] width 111 height 110
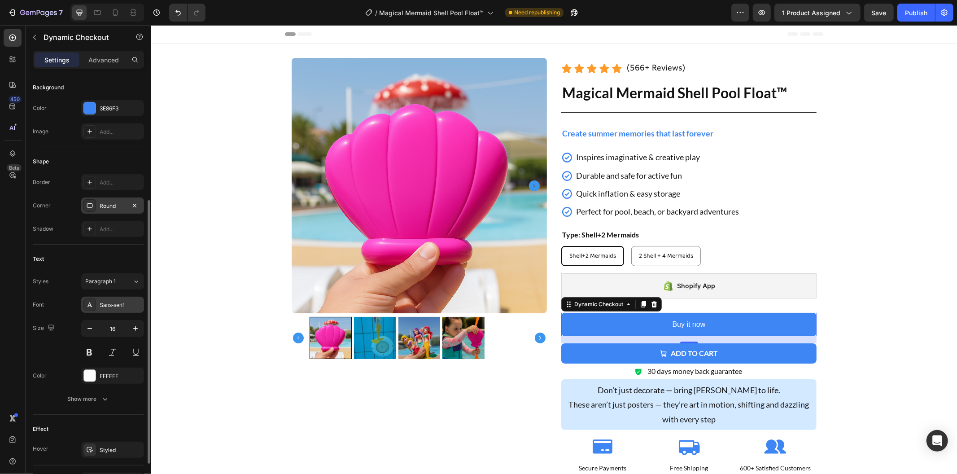
click at [127, 312] on div "Sans-serif" at bounding box center [112, 305] width 63 height 16
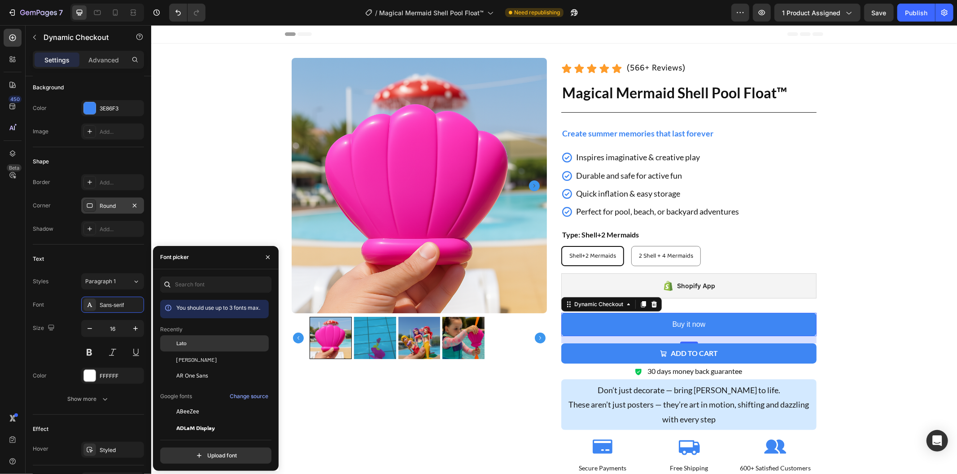
click at [200, 346] on div "Lato" at bounding box center [221, 343] width 91 height 8
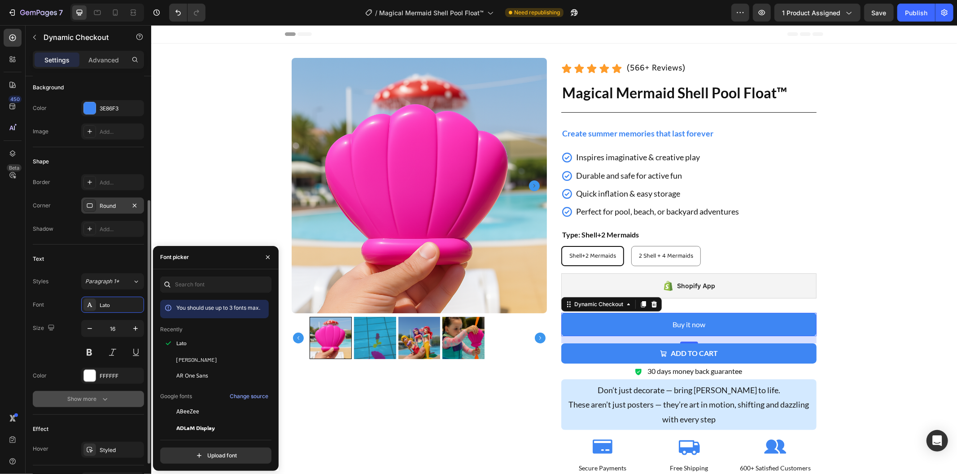
click at [92, 400] on div "Show more" at bounding box center [89, 399] width 42 height 9
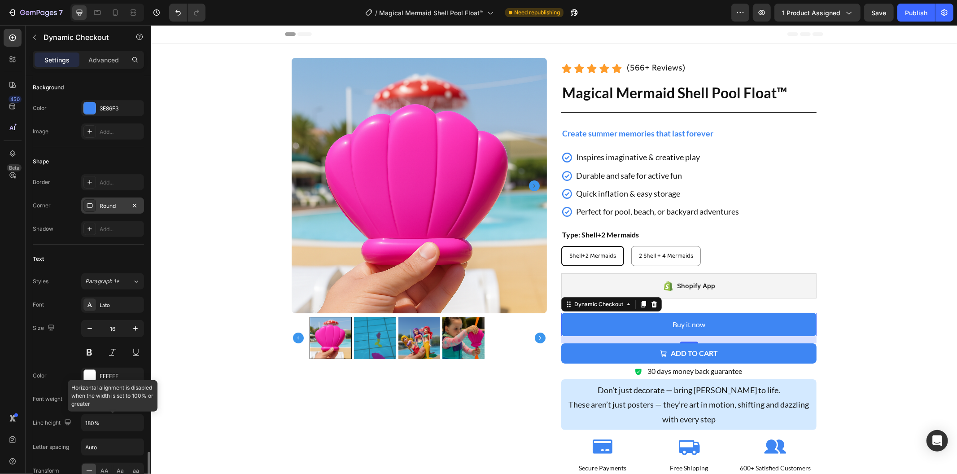
scroll to position [376, 0]
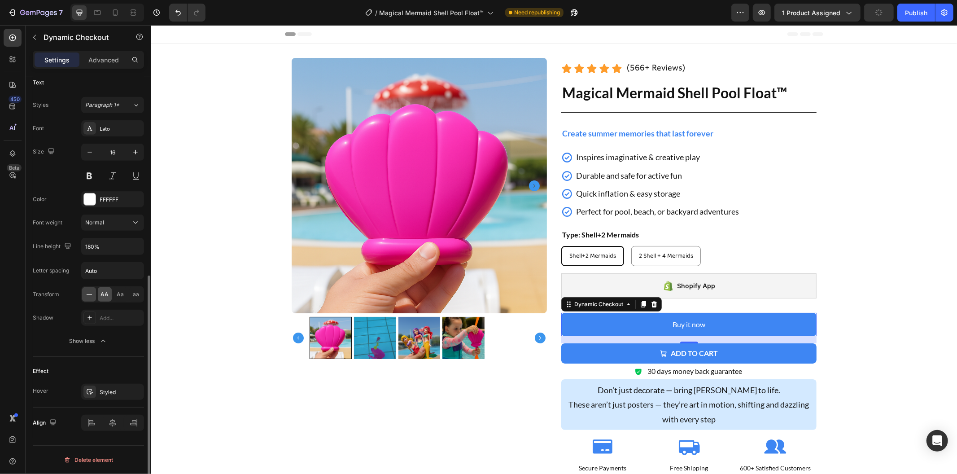
click at [104, 290] on span "AA" at bounding box center [105, 294] width 8 height 8
click at [117, 390] on div "Styled" at bounding box center [113, 392] width 26 height 8
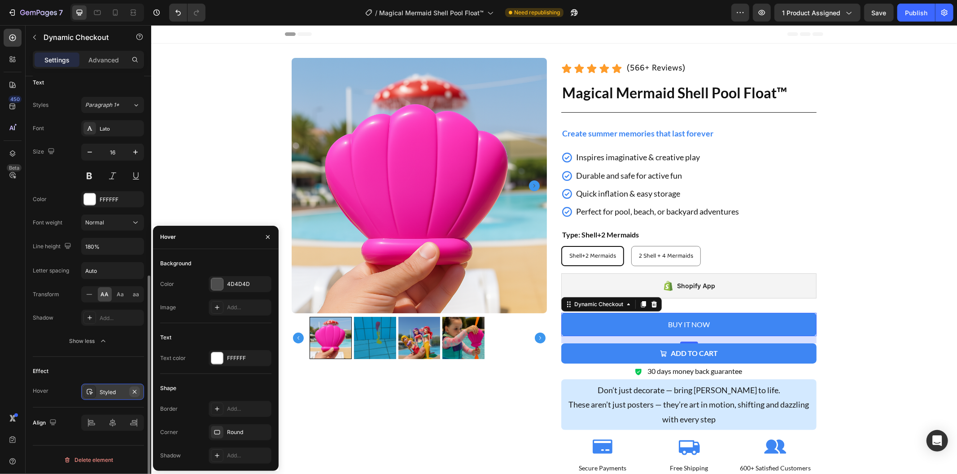
click at [134, 391] on icon "button" at bounding box center [134, 391] width 7 height 7
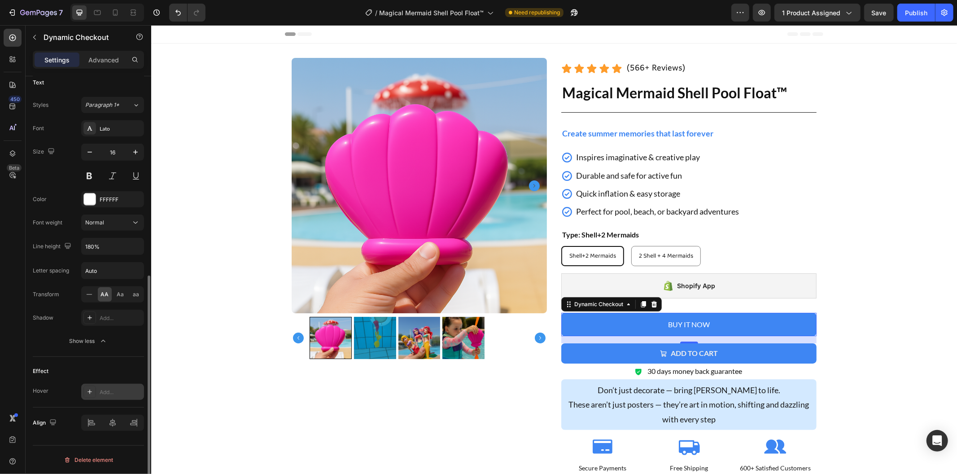
click at [787, 351] on button "Add to cart" at bounding box center [688, 353] width 255 height 20
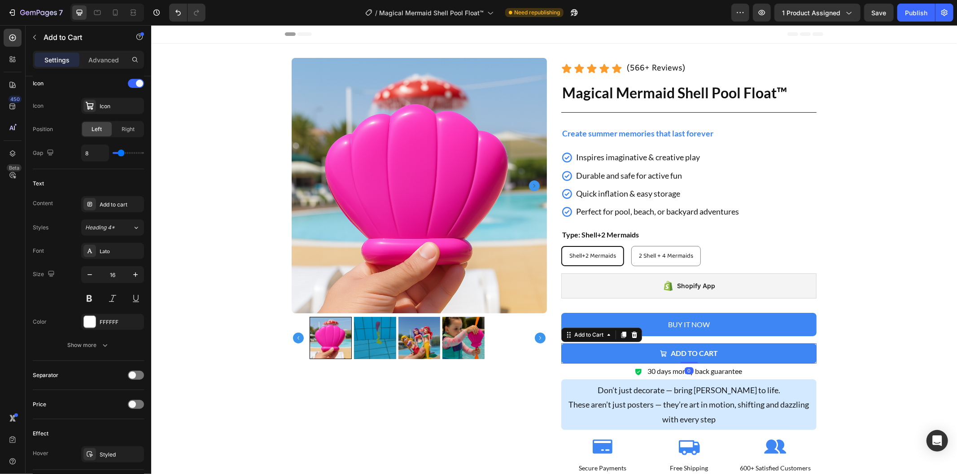
scroll to position [0, 0]
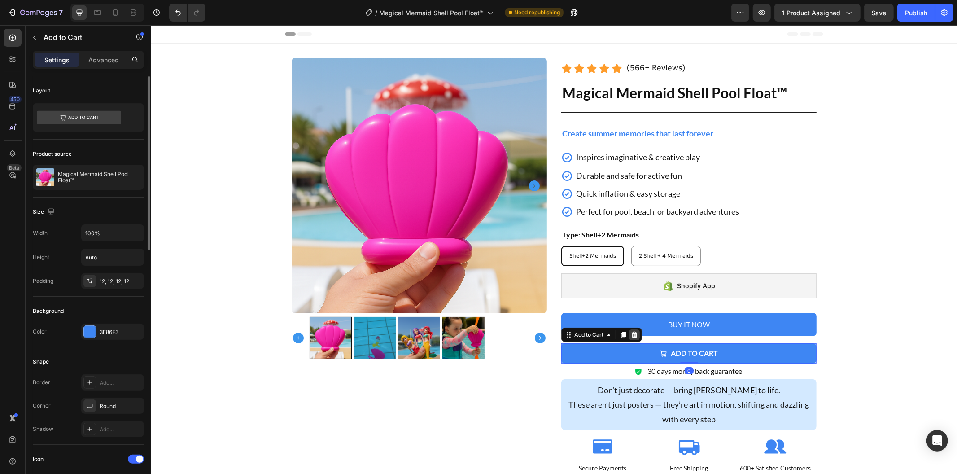
click at [631, 333] on icon at bounding box center [634, 334] width 6 height 6
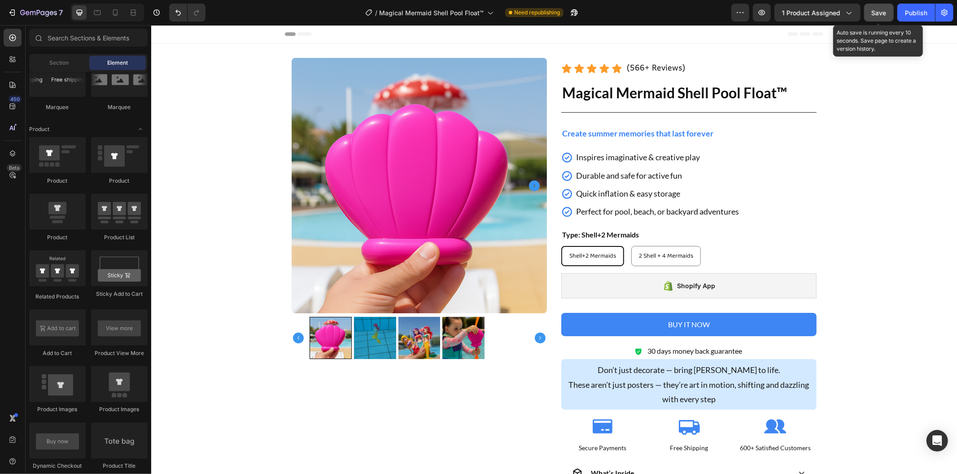
click at [882, 12] on span "Save" at bounding box center [879, 13] width 15 height 8
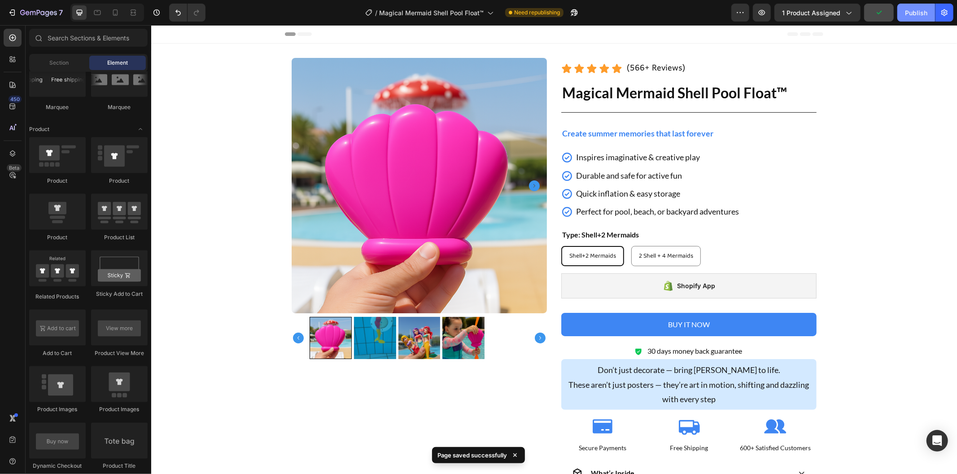
click at [908, 16] on div "Publish" at bounding box center [916, 12] width 22 height 9
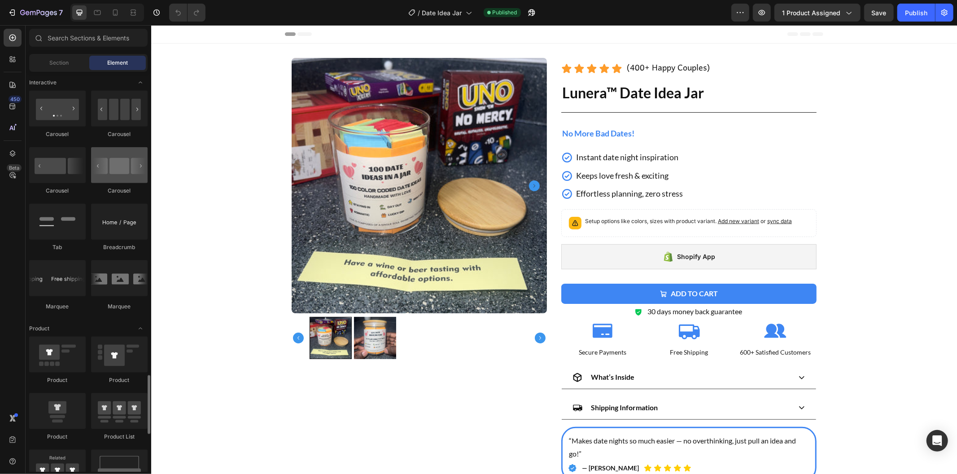
scroll to position [1097, 0]
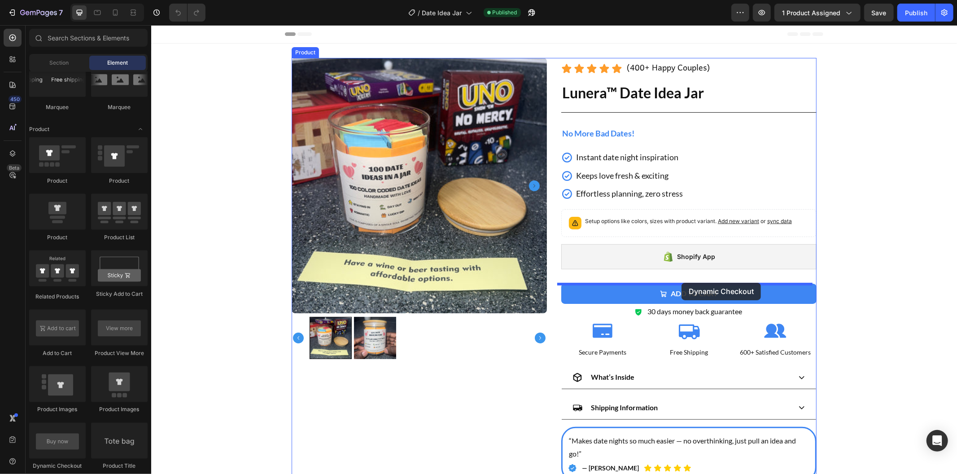
drag, startPoint x: 224, startPoint y: 463, endPoint x: 681, endPoint y: 282, distance: 492.1
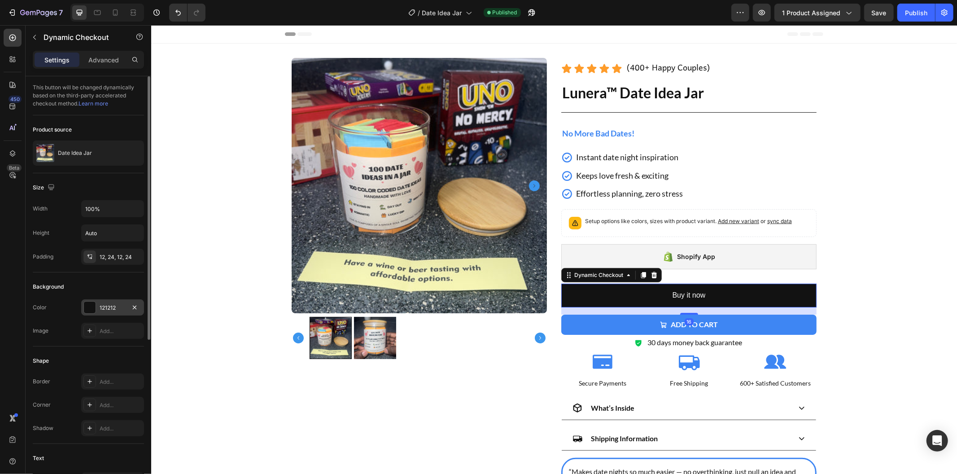
click at [111, 307] on div "121212" at bounding box center [113, 308] width 26 height 8
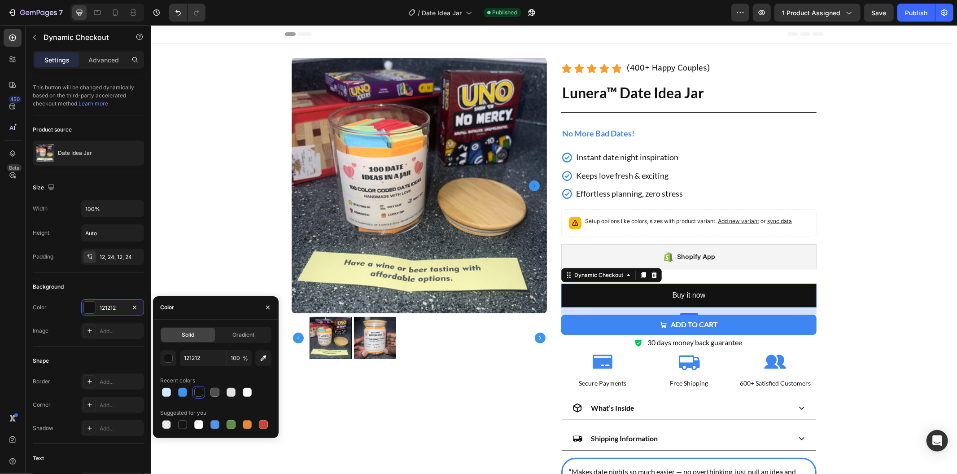
click at [215, 338] on div "Solid Gradient" at bounding box center [215, 335] width 111 height 16
click at [216, 355] on input "121212" at bounding box center [203, 358] width 47 height 16
paste input "3E86F3"
type input "3E86F3"
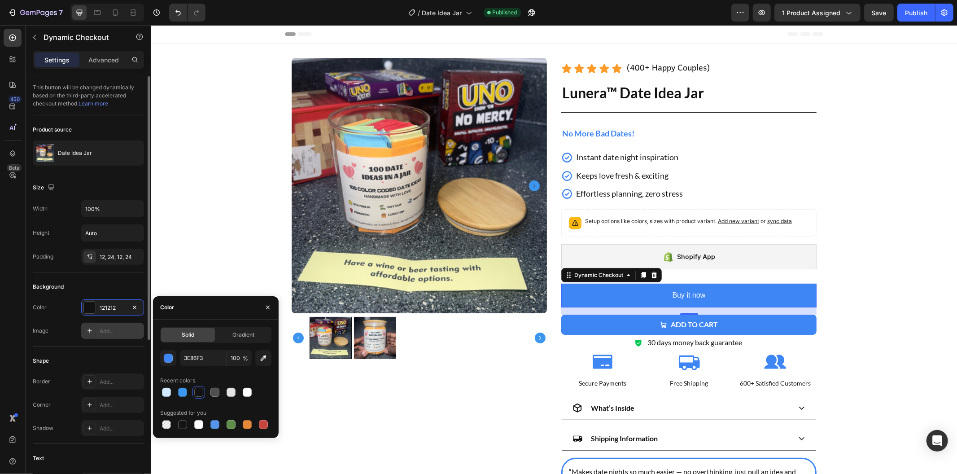
click at [114, 331] on div "Add..." at bounding box center [121, 331] width 42 height 8
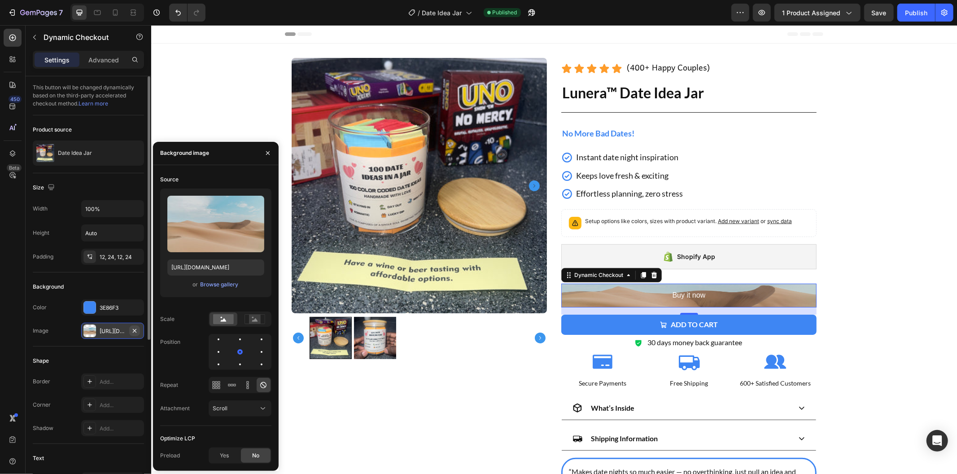
click at [135, 333] on icon "button" at bounding box center [134, 330] width 7 height 7
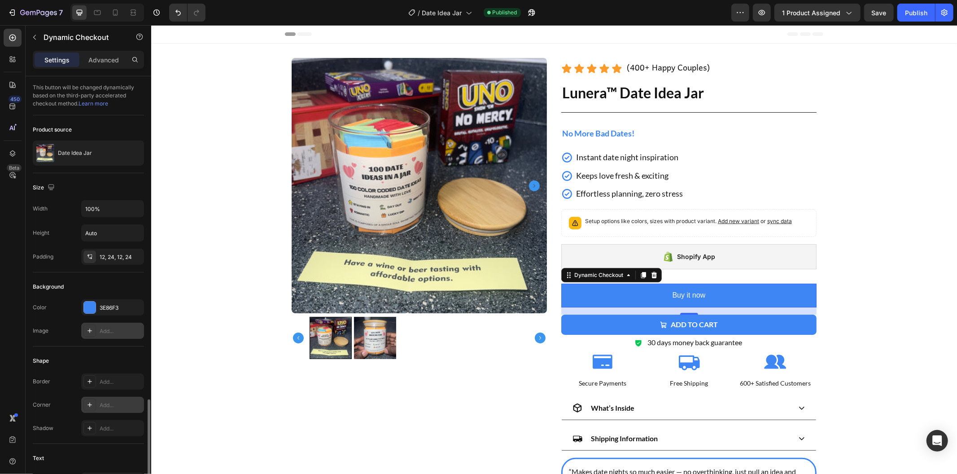
scroll to position [199, 0]
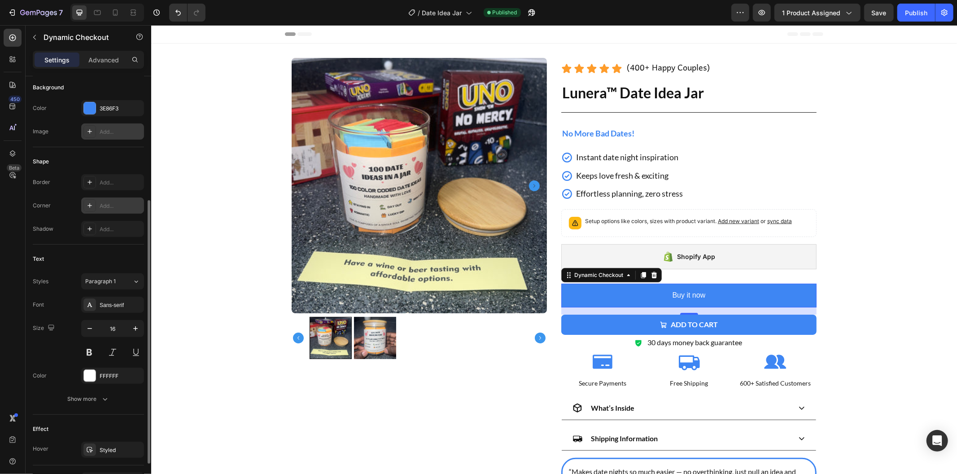
click at [90, 204] on icon at bounding box center [89, 205] width 7 height 7
click at [105, 401] on icon "button" at bounding box center [105, 399] width 9 height 9
click at [105, 469] on span "AA" at bounding box center [105, 471] width 8 height 8
click at [118, 301] on div "Sans-serif" at bounding box center [121, 305] width 42 height 8
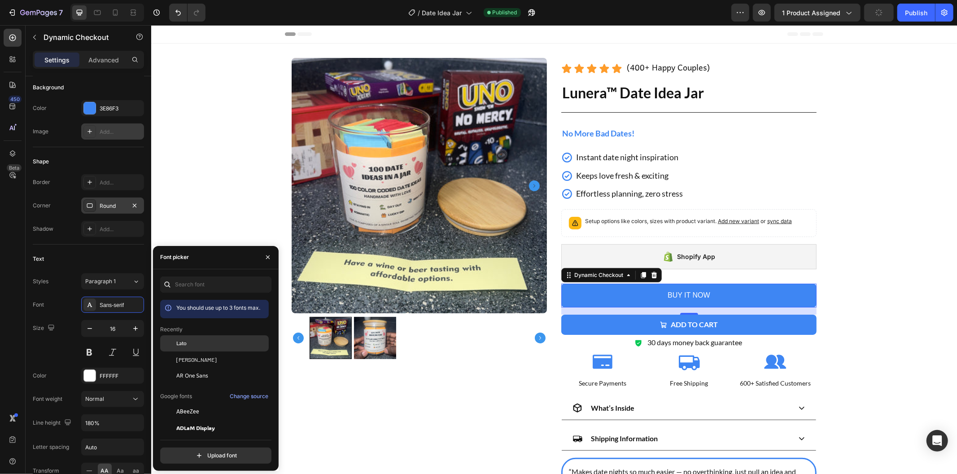
click at [195, 403] on div "Lato" at bounding box center [214, 411] width 109 height 16
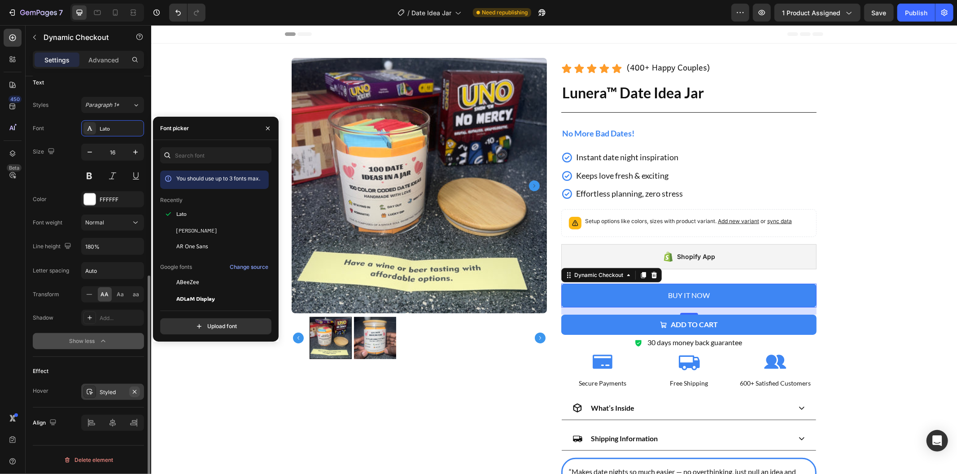
click at [134, 391] on icon "button" at bounding box center [135, 392] width 4 height 4
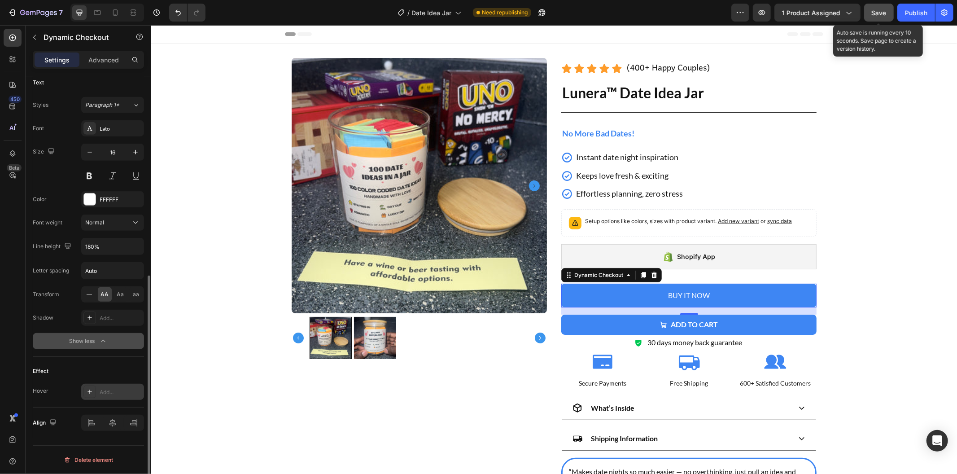
click at [885, 15] on span "Save" at bounding box center [879, 13] width 15 height 8
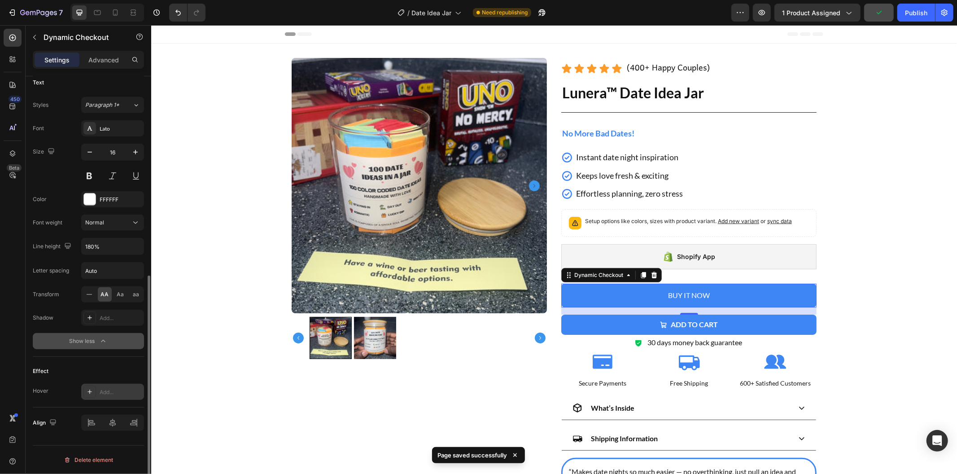
click at [789, 295] on button "Buy it now" at bounding box center [688, 295] width 255 height 24
click at [793, 328] on button "Add to cart" at bounding box center [688, 324] width 255 height 20
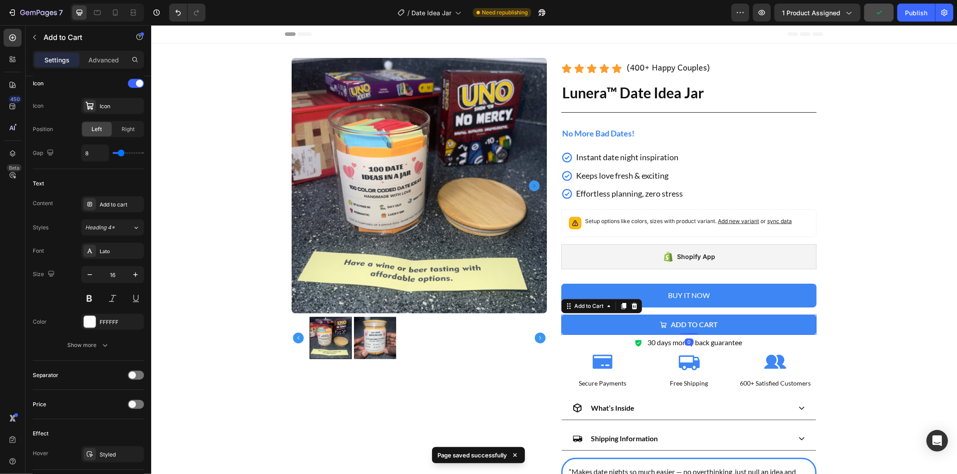
scroll to position [0, 0]
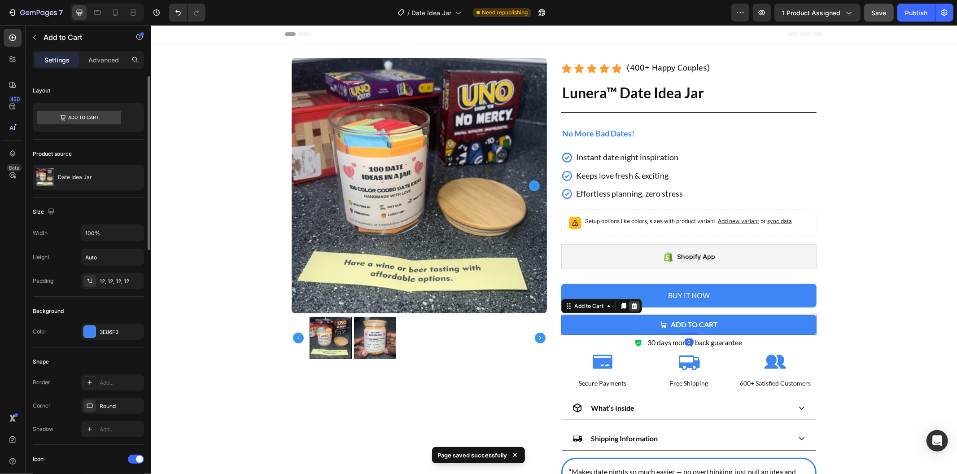
click at [631, 307] on icon at bounding box center [634, 305] width 6 height 6
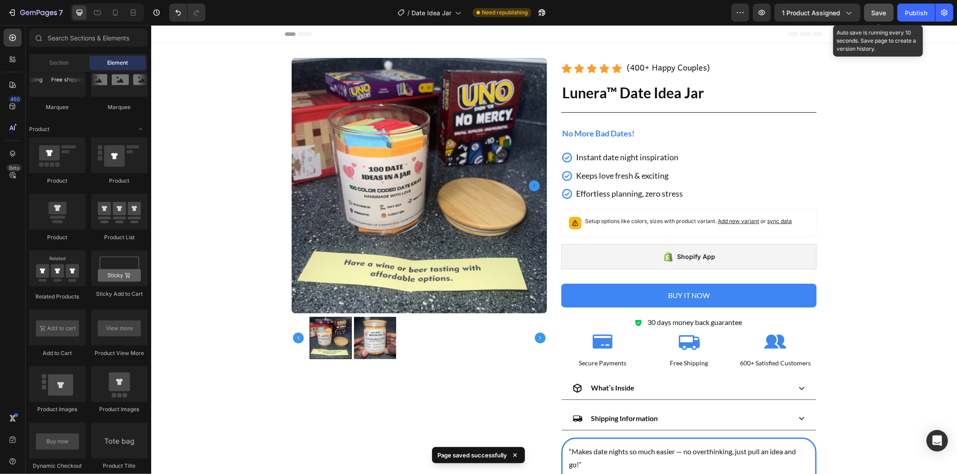
click at [885, 12] on span "Save" at bounding box center [879, 13] width 15 height 8
click at [919, 11] on div "Publish" at bounding box center [916, 12] width 22 height 9
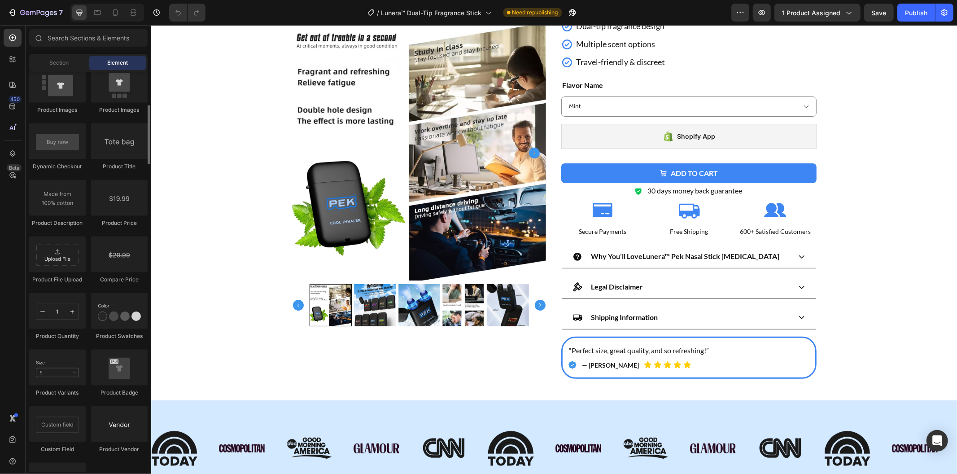
scroll to position [1197, 0]
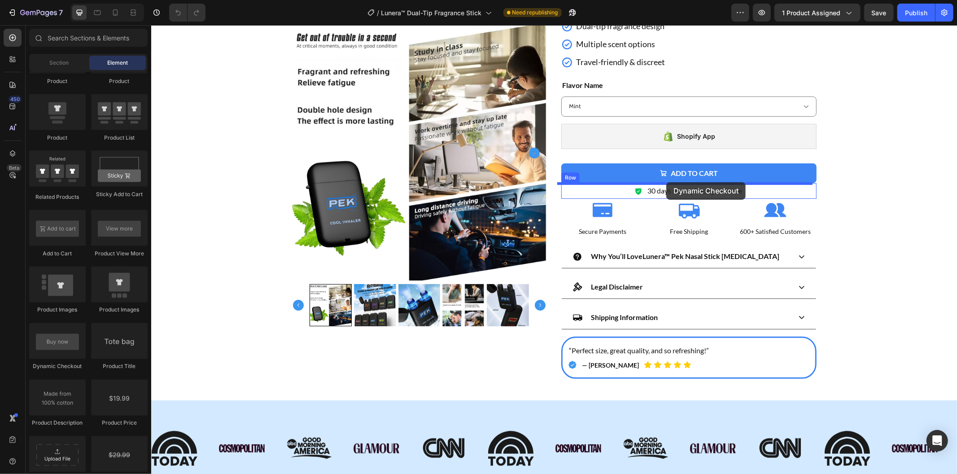
drag, startPoint x: 286, startPoint y: 361, endPoint x: 666, endPoint y: 182, distance: 420.4
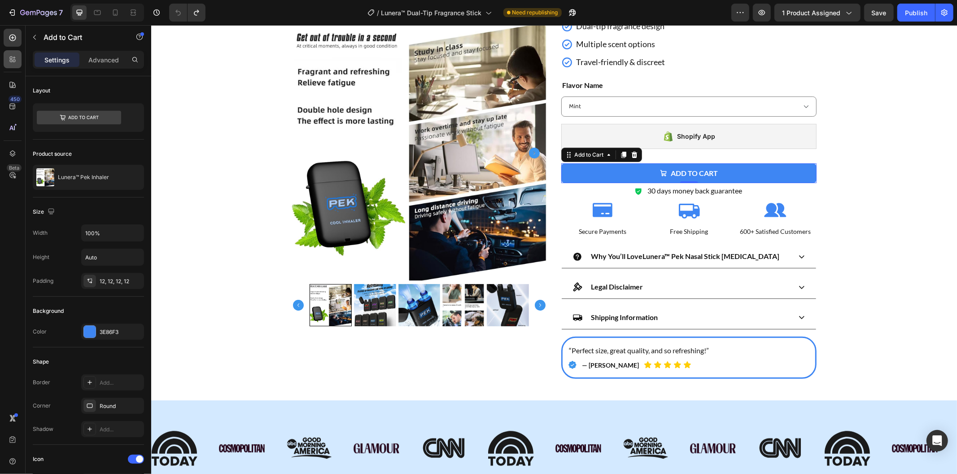
drag, startPoint x: 10, startPoint y: 39, endPoint x: 14, endPoint y: 56, distance: 16.8
click at [9, 40] on icon at bounding box center [12, 37] width 9 height 9
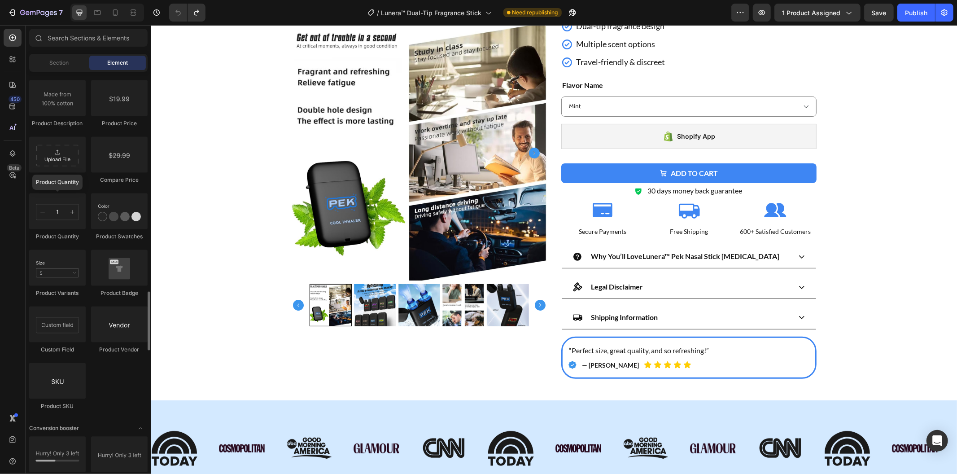
scroll to position [1396, 0]
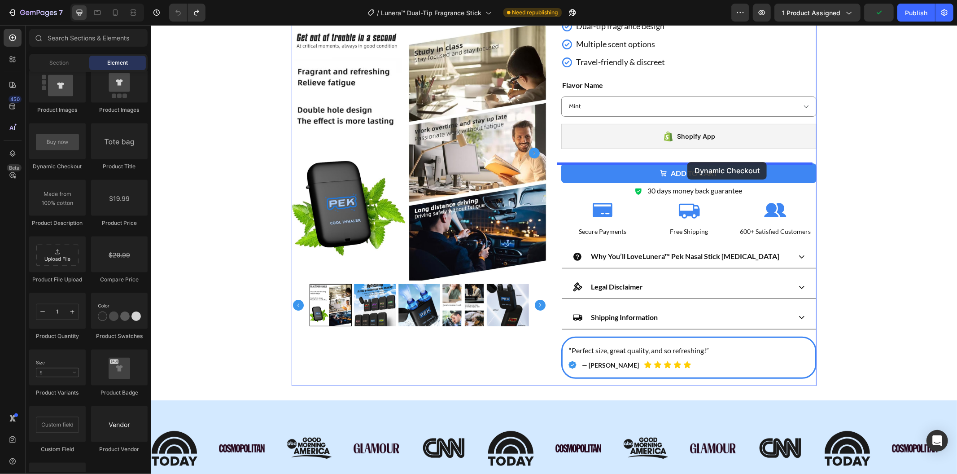
drag, startPoint x: 233, startPoint y: 167, endPoint x: 687, endPoint y: 162, distance: 453.8
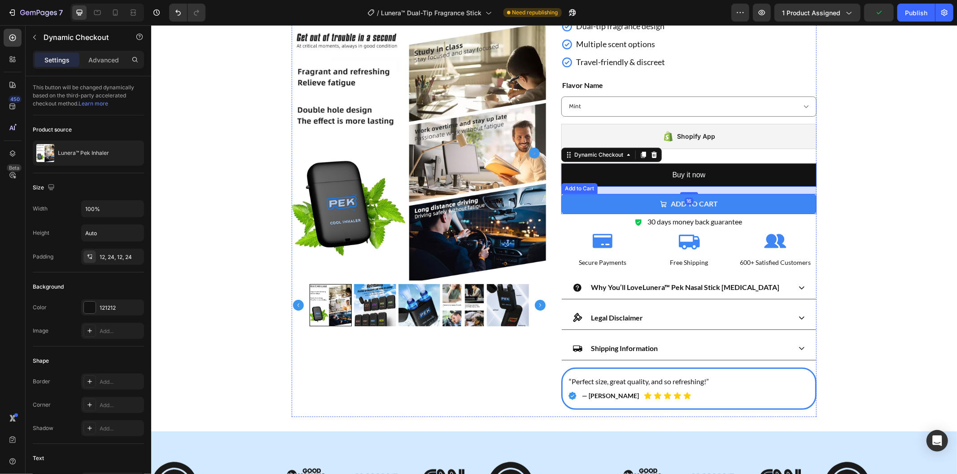
click at [749, 197] on button "Add to cart" at bounding box center [688, 203] width 255 height 20
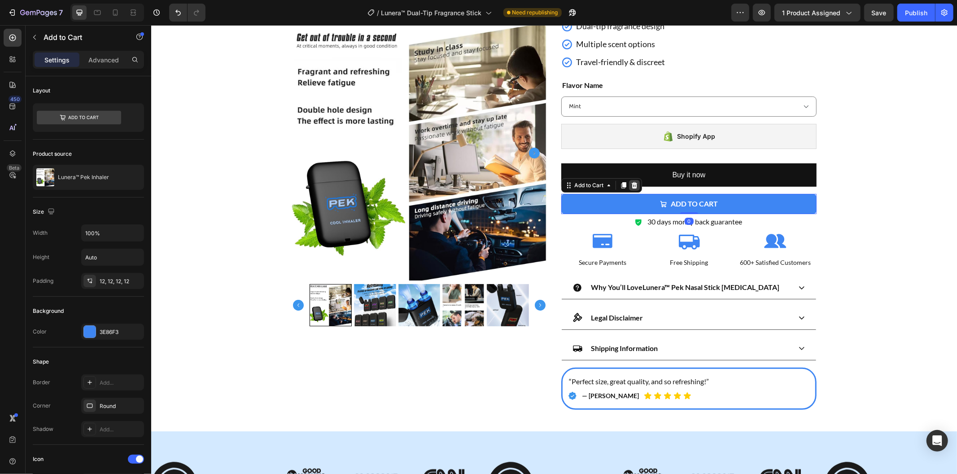
click at [632, 187] on icon at bounding box center [634, 185] width 6 height 6
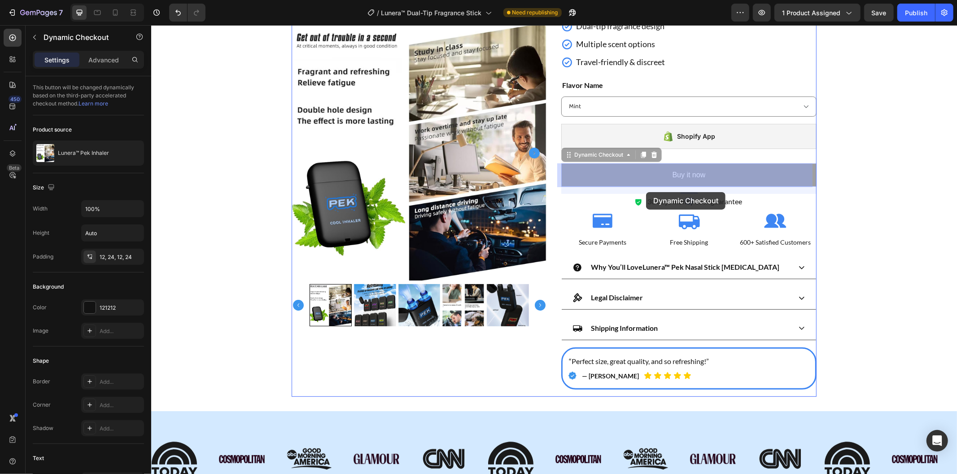
drag, startPoint x: 641, startPoint y: 177, endPoint x: 646, endPoint y: 192, distance: 15.0
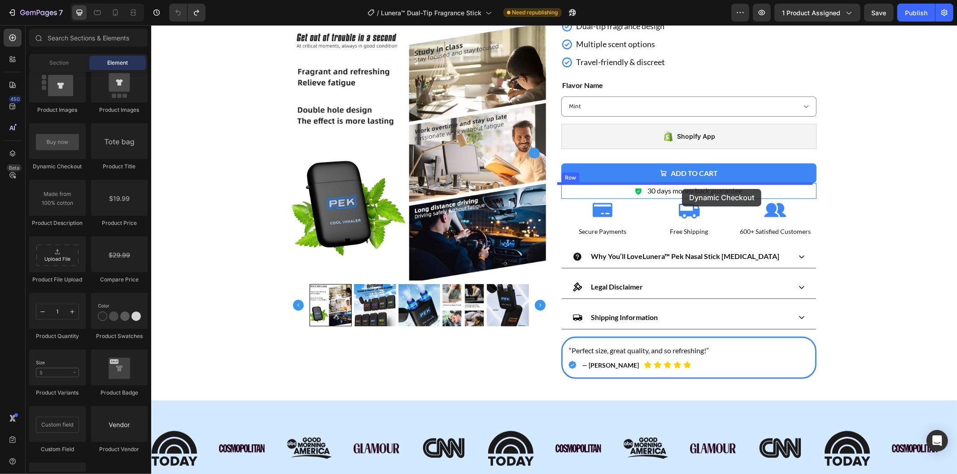
drag, startPoint x: 213, startPoint y: 174, endPoint x: 682, endPoint y: 189, distance: 469.2
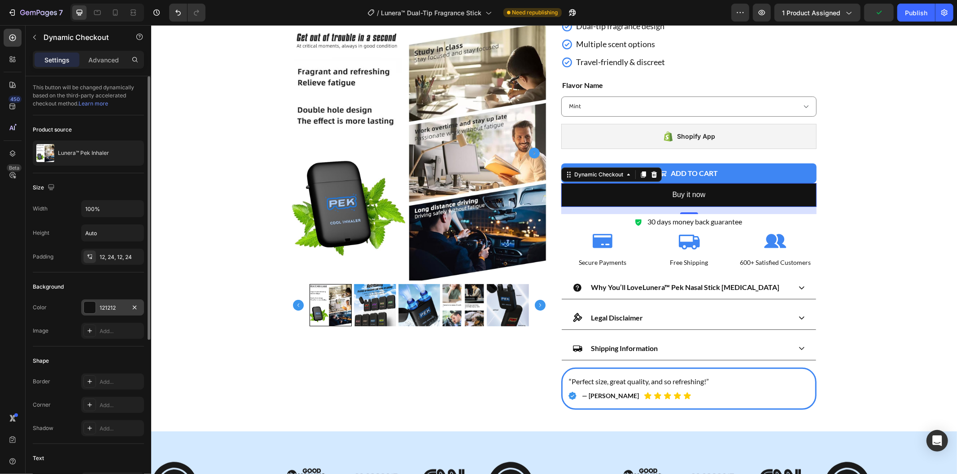
click at [110, 315] on div "121212" at bounding box center [112, 307] width 63 height 16
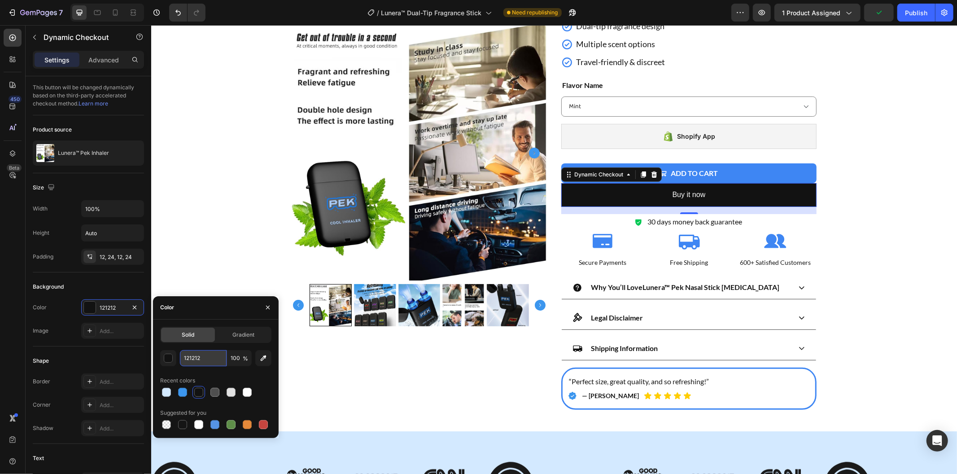
click at [195, 359] on input "121212" at bounding box center [203, 358] width 47 height 16
paste input "3E86F3"
type input "3E86F3"
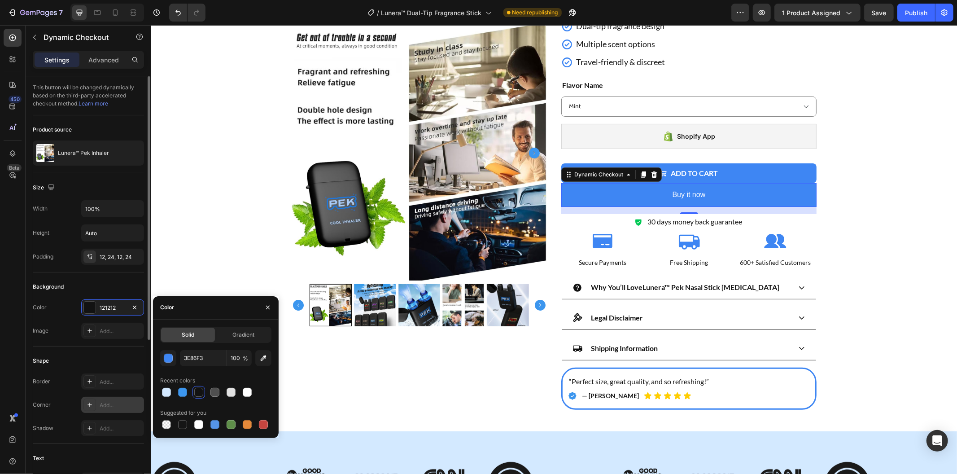
click at [92, 402] on icon at bounding box center [89, 404] width 7 height 7
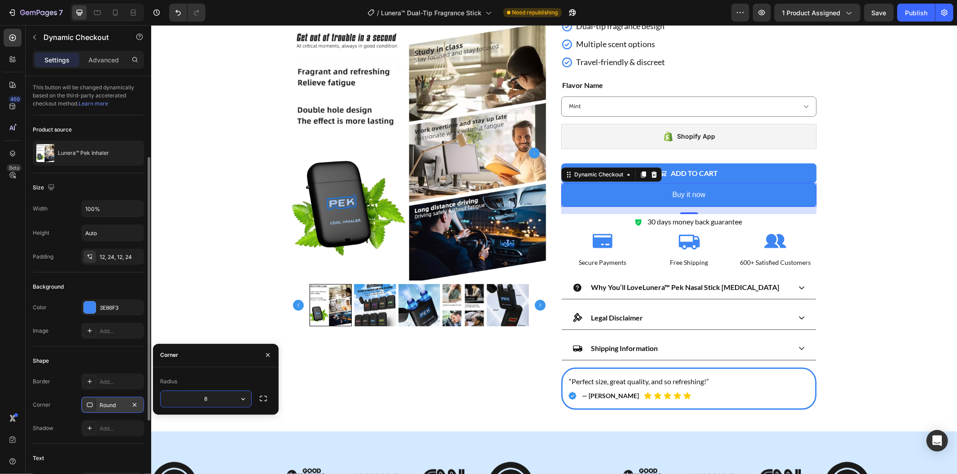
scroll to position [199, 0]
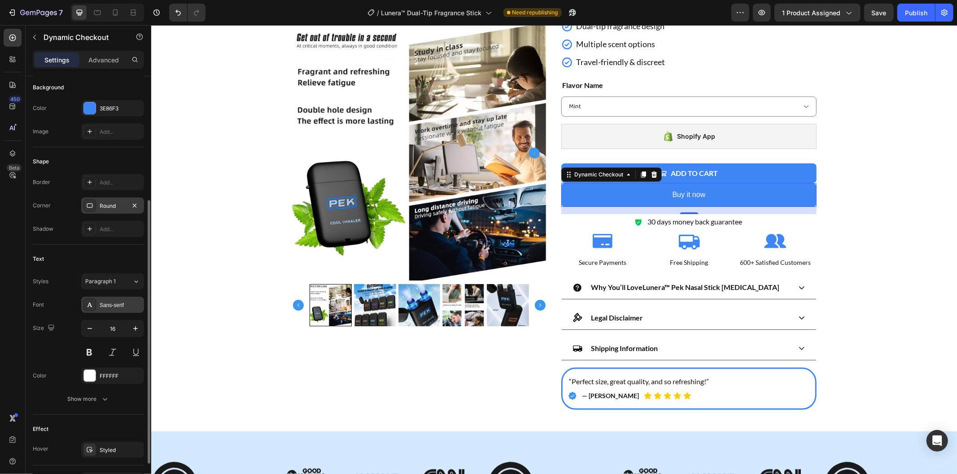
click at [123, 304] on div "Sans-serif" at bounding box center [121, 305] width 42 height 8
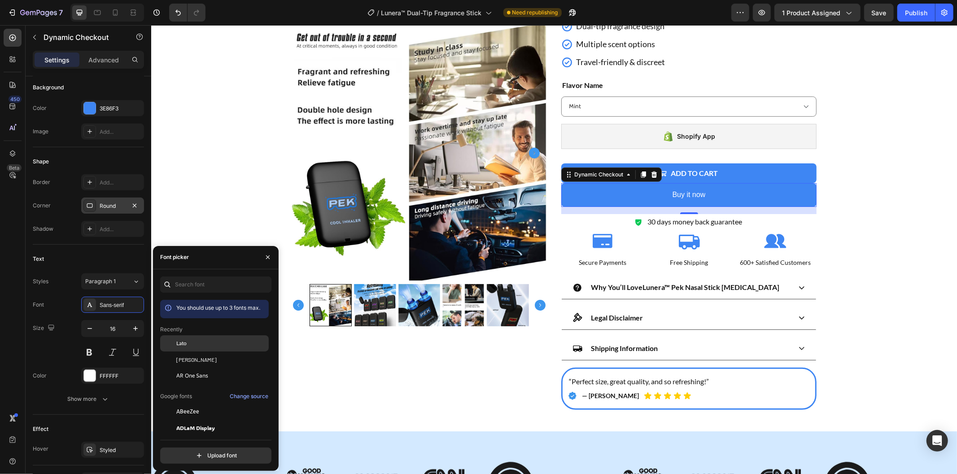
click at [203, 343] on div "Lato" at bounding box center [221, 343] width 91 height 8
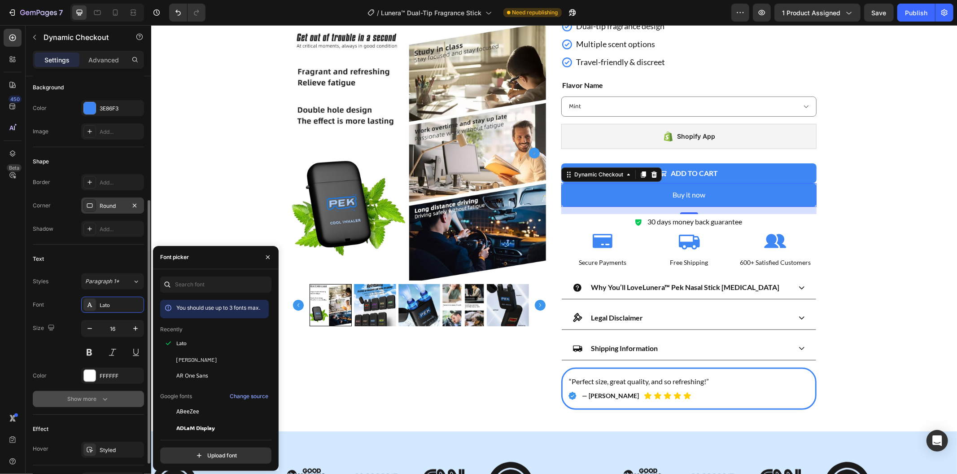
click at [107, 401] on icon "button" at bounding box center [105, 399] width 9 height 9
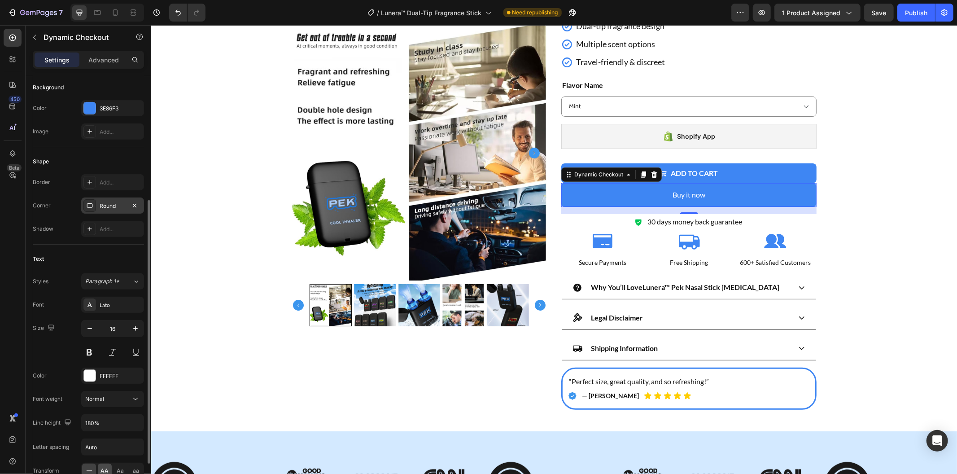
click at [106, 465] on div "AA" at bounding box center [105, 471] width 14 height 14
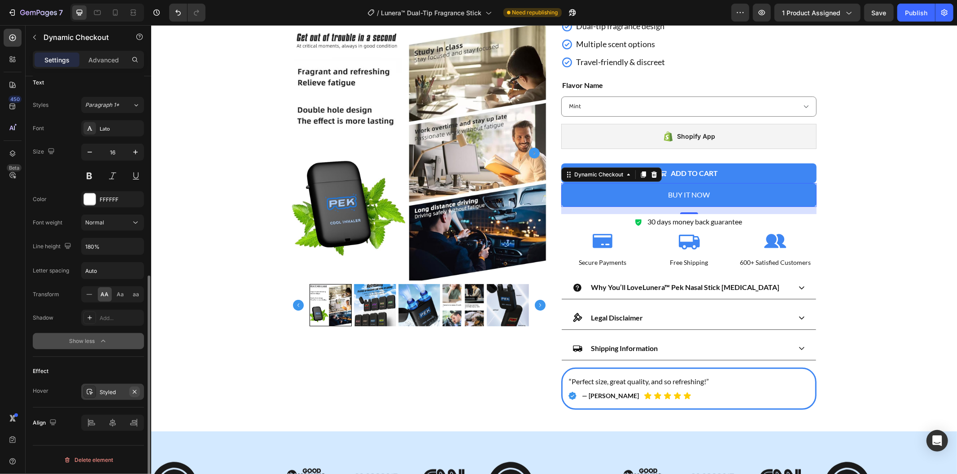
click at [137, 390] on icon "button" at bounding box center [134, 391] width 7 height 7
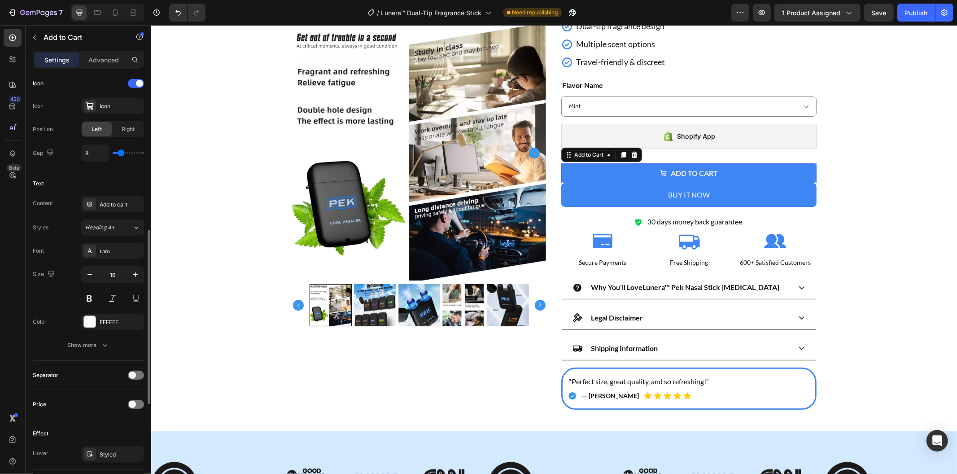
click at [782, 175] on button "Add to cart" at bounding box center [688, 173] width 255 height 20
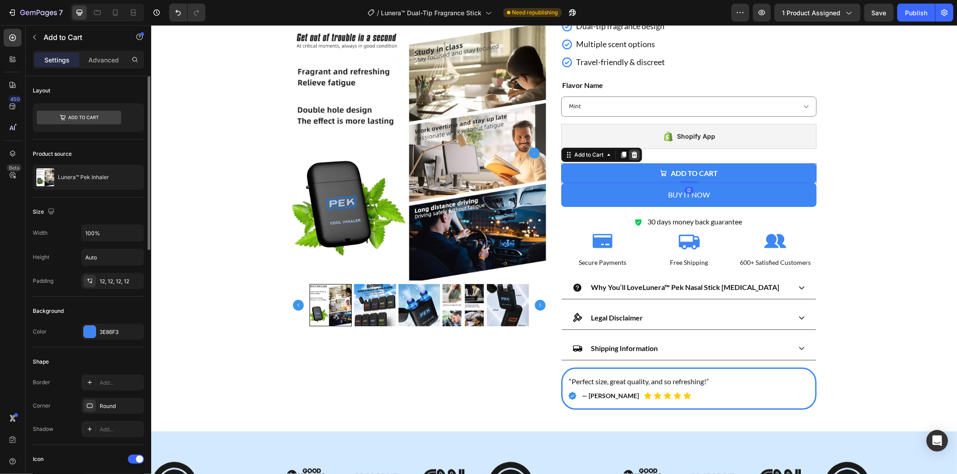
click at [631, 153] on icon at bounding box center [634, 154] width 7 height 7
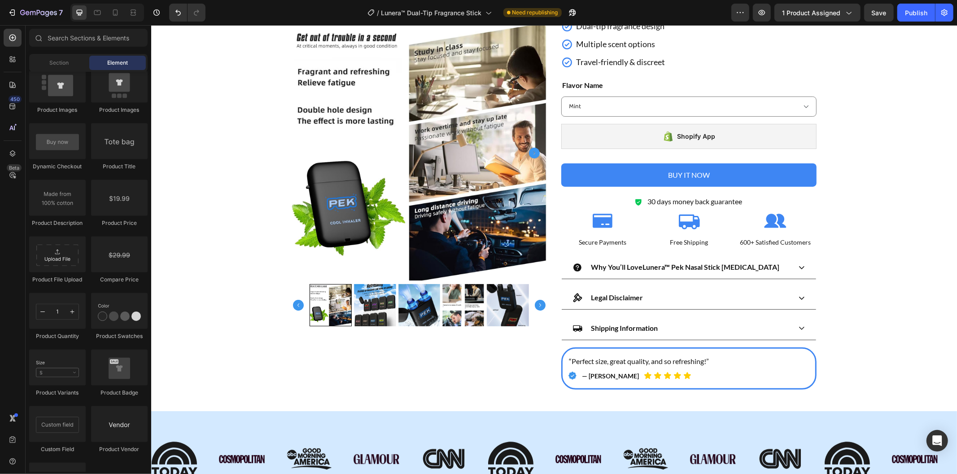
click at [822, 200] on section "Product Images Icon Icon Icon Icon Icon Icon List (1,650+ Happy Customers) Text…" at bounding box center [553, 152] width 553 height 517
click at [910, 15] on div "Publish" at bounding box center [916, 12] width 22 height 9
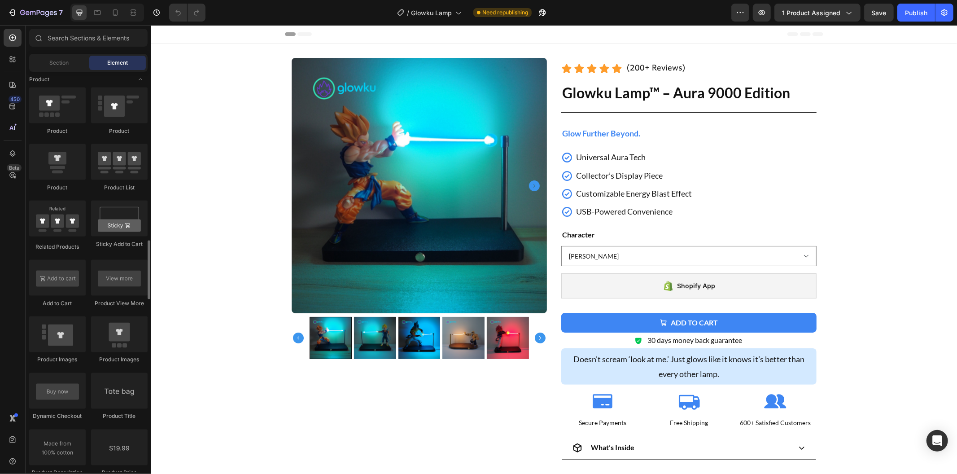
scroll to position [1446, 0]
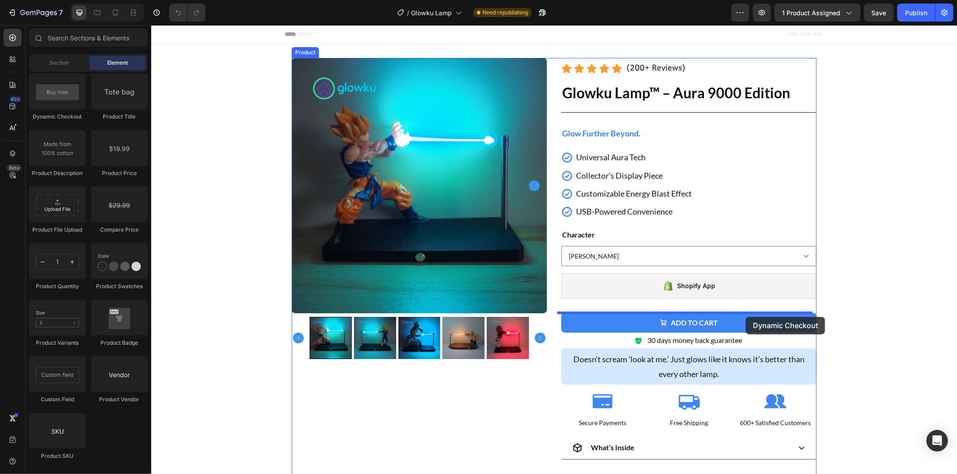
drag, startPoint x: 239, startPoint y: 131, endPoint x: 745, endPoint y: 316, distance: 539.5
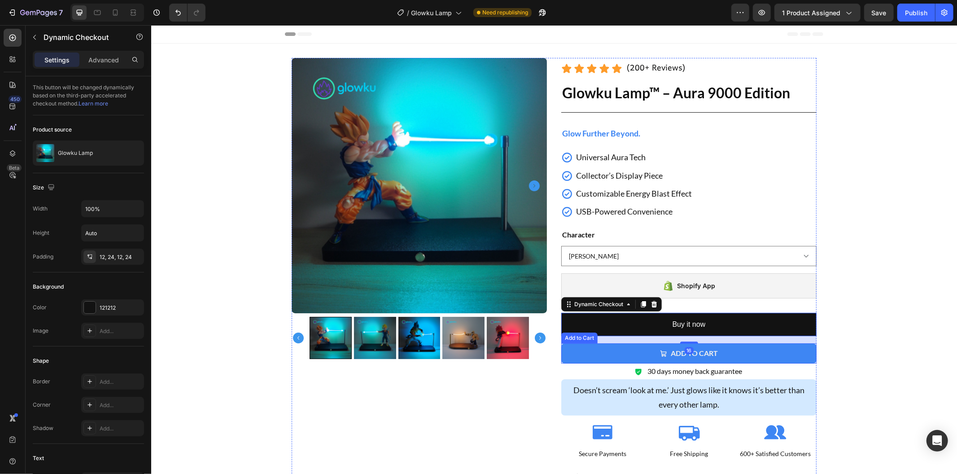
click at [654, 355] on button "Add to cart" at bounding box center [688, 353] width 255 height 20
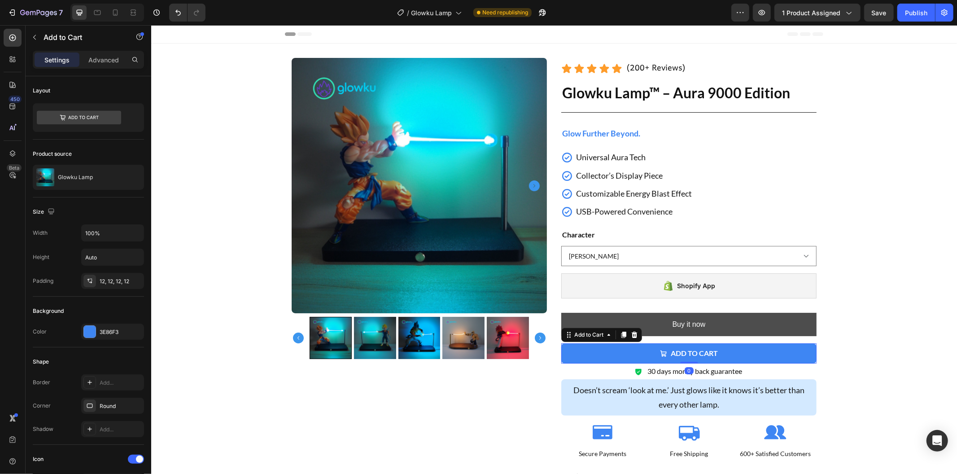
click at [631, 336] on icon at bounding box center [634, 334] width 7 height 7
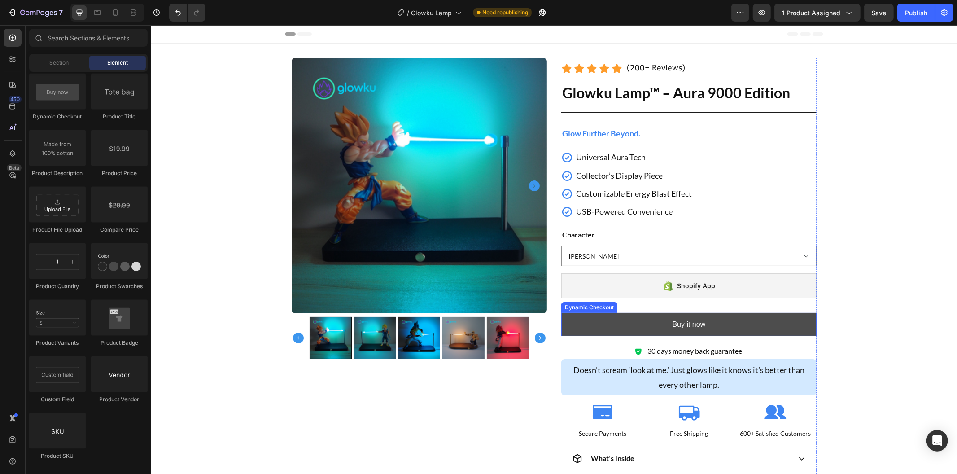
click at [611, 325] on button "Buy it now" at bounding box center [688, 324] width 255 height 24
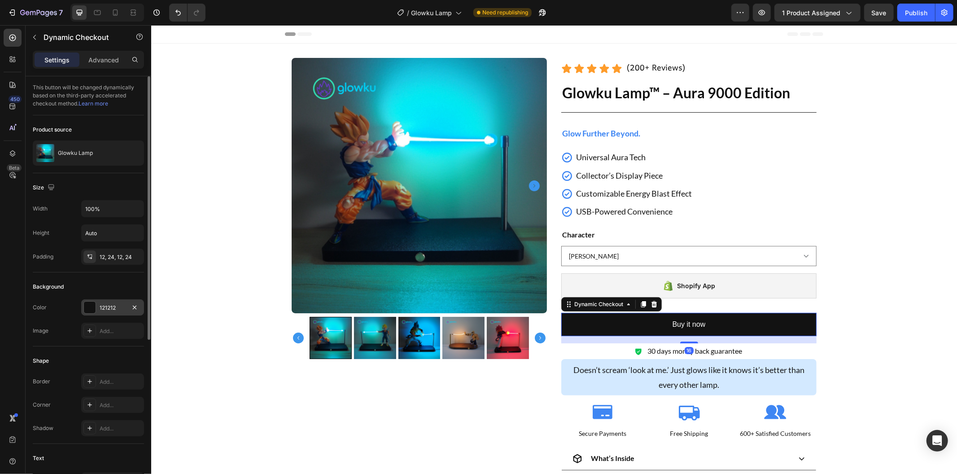
click at [106, 300] on div "121212" at bounding box center [112, 307] width 63 height 16
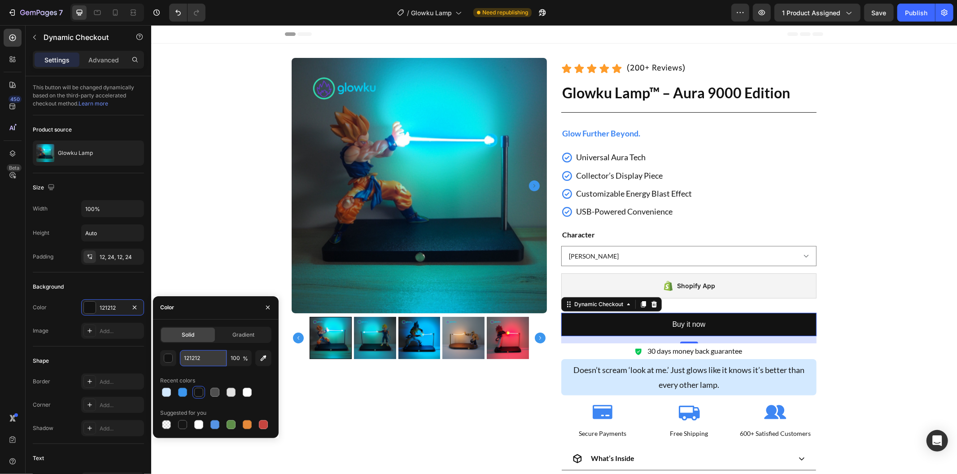
click at [200, 359] on input "121212" at bounding box center [203, 358] width 47 height 16
paste input "3E86F3"
type input "3E86F3"
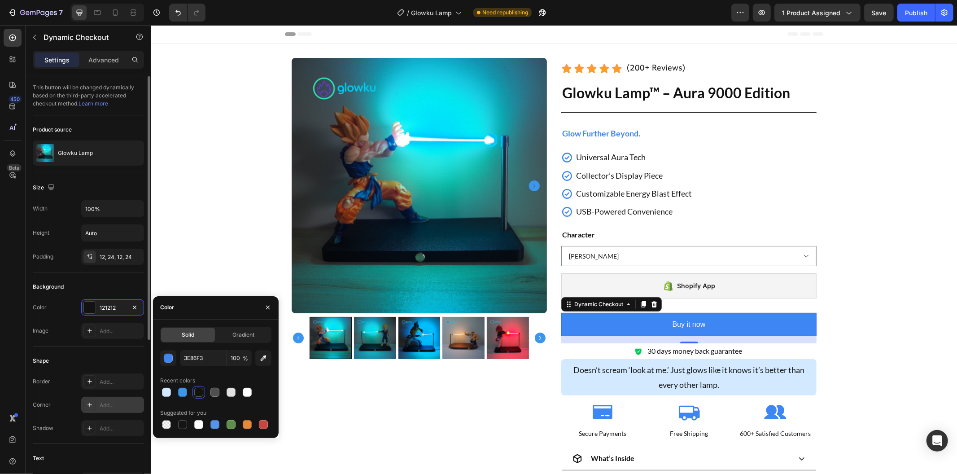
click at [90, 400] on div at bounding box center [89, 405] width 13 height 13
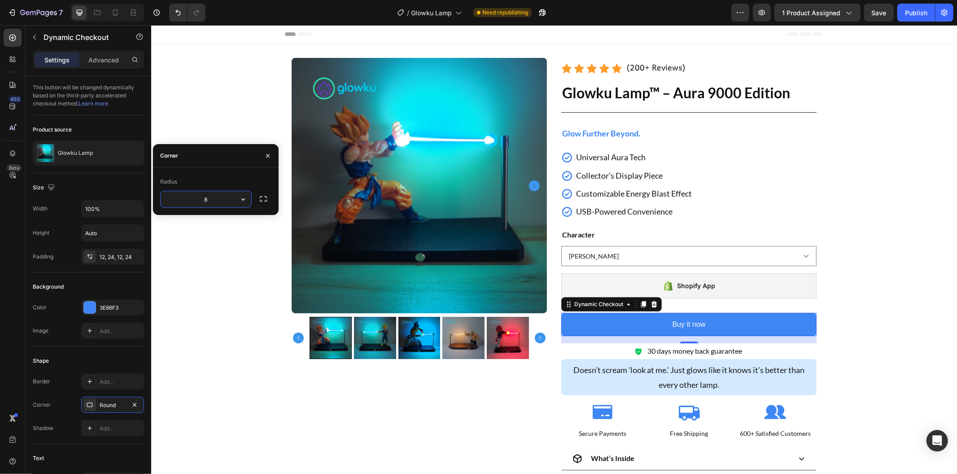
scroll to position [257, 0]
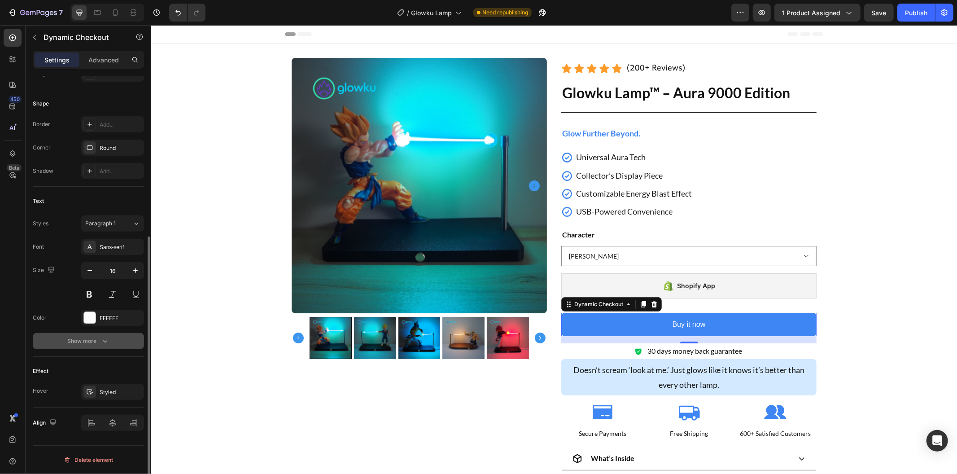
click at [93, 343] on div "Show more" at bounding box center [89, 341] width 42 height 9
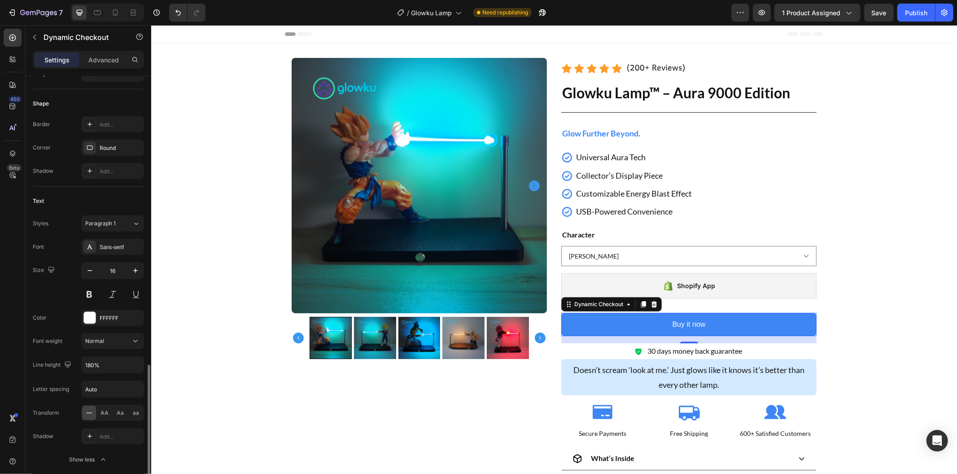
scroll to position [376, 0]
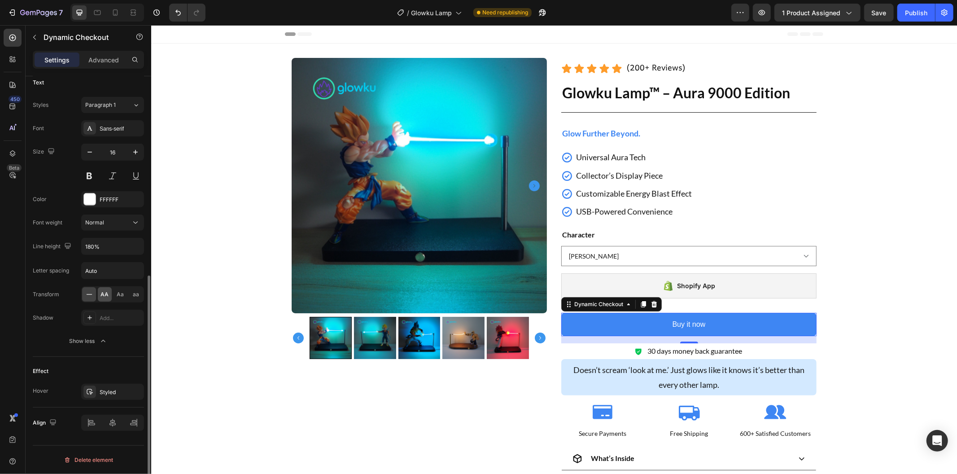
click at [105, 292] on span "AA" at bounding box center [105, 294] width 8 height 8
click at [136, 392] on icon "button" at bounding box center [134, 391] width 7 height 7
click at [889, 7] on button "Save" at bounding box center [879, 13] width 30 height 18
click at [907, 13] on div "Publish" at bounding box center [916, 12] width 22 height 9
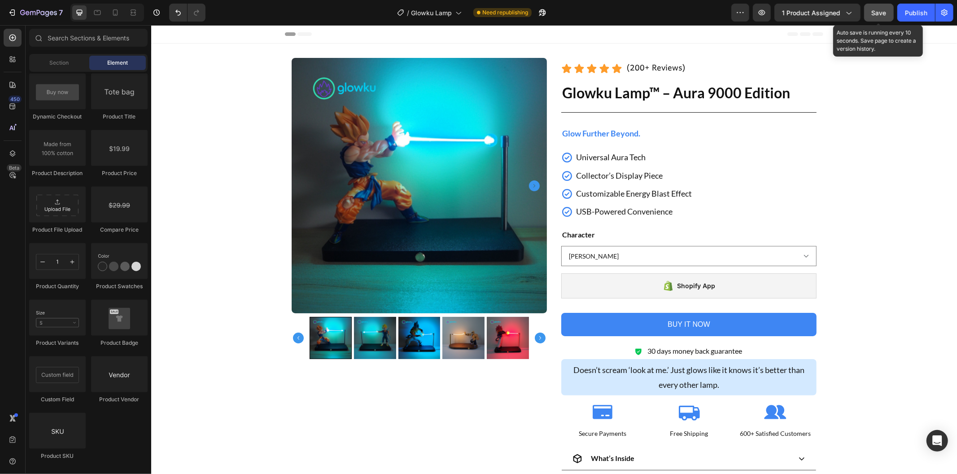
click at [880, 17] on div "Save" at bounding box center [879, 12] width 15 height 9
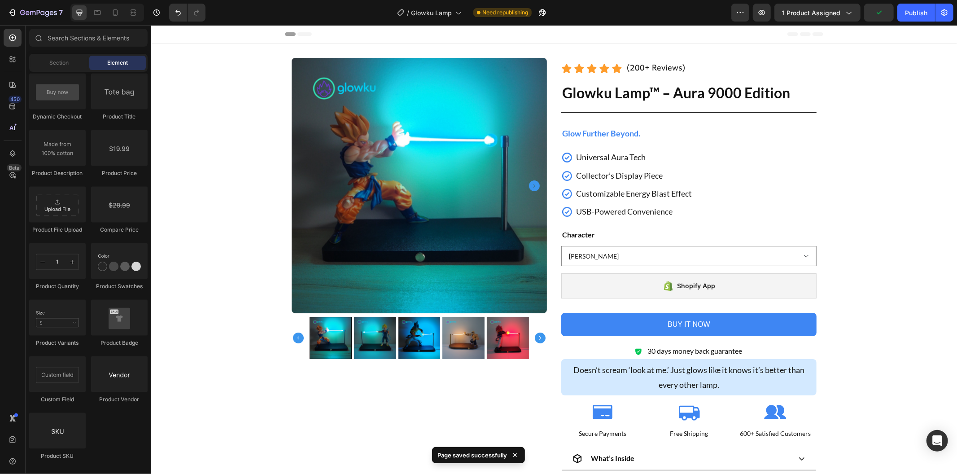
click at [920, 13] on div "Publish" at bounding box center [916, 12] width 22 height 9
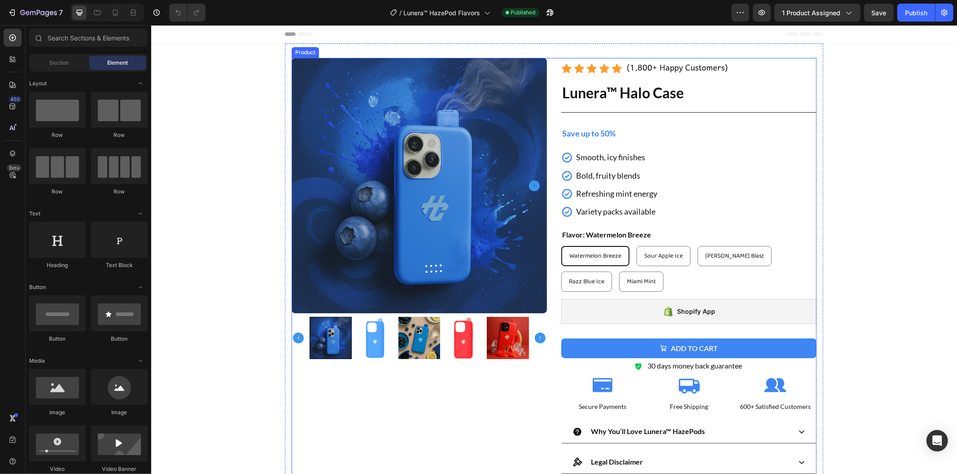
click at [624, 338] on button "Add to cart" at bounding box center [688, 348] width 255 height 20
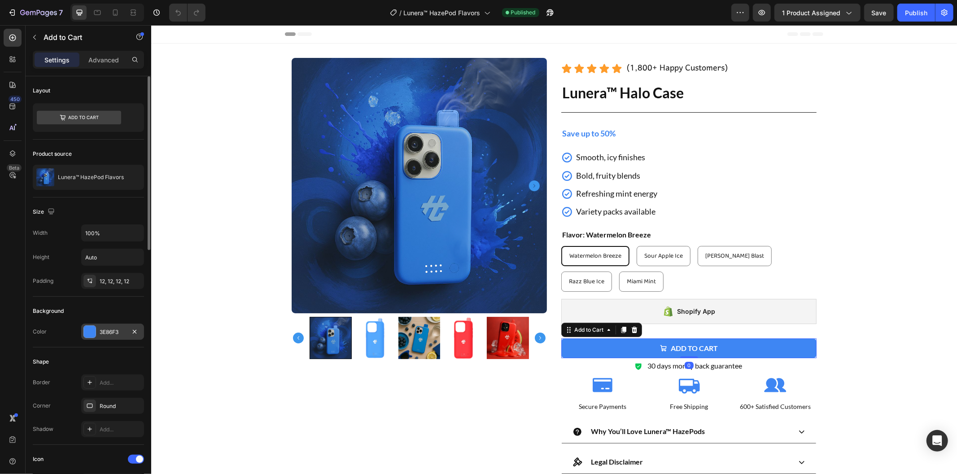
click at [105, 326] on div "3E86F3" at bounding box center [112, 332] width 63 height 16
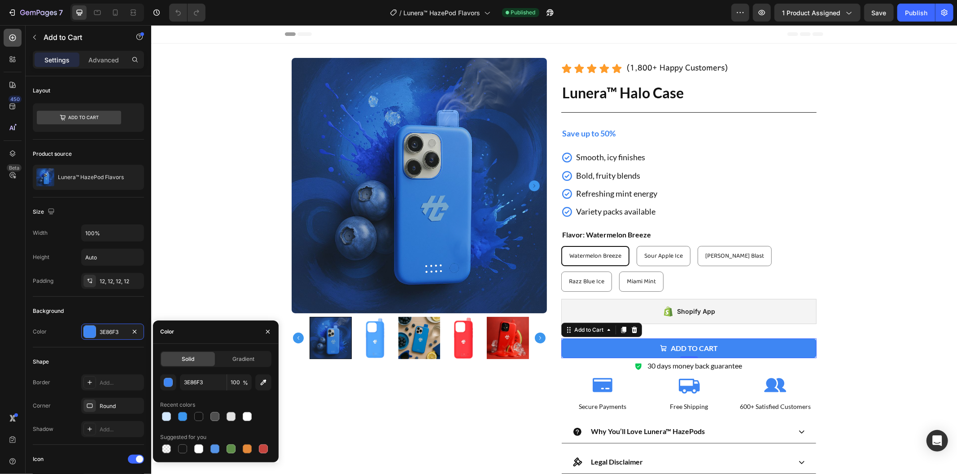
click at [18, 38] on div at bounding box center [13, 38] width 18 height 18
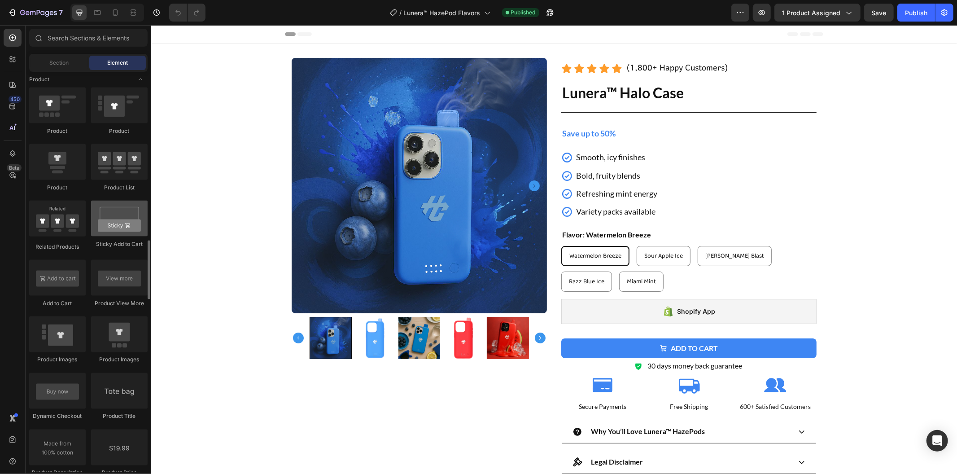
scroll to position [1197, 0]
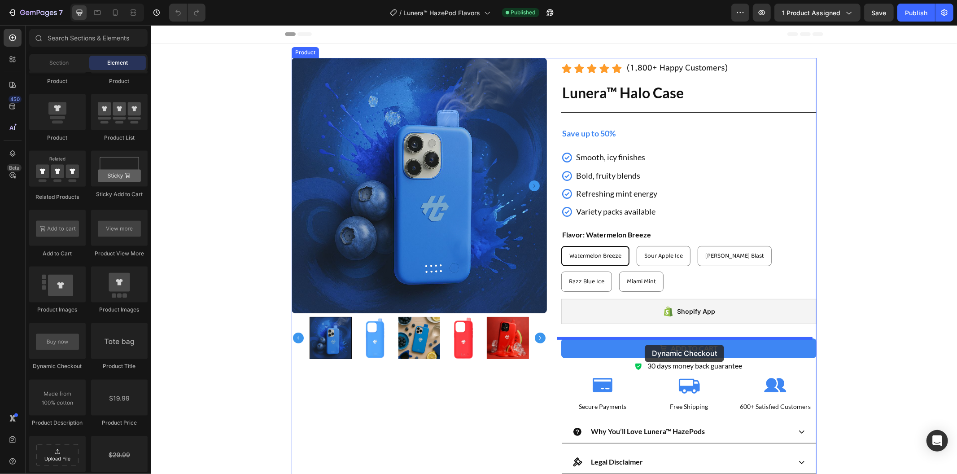
drag, startPoint x: 202, startPoint y: 371, endPoint x: 644, endPoint y: 344, distance: 442.9
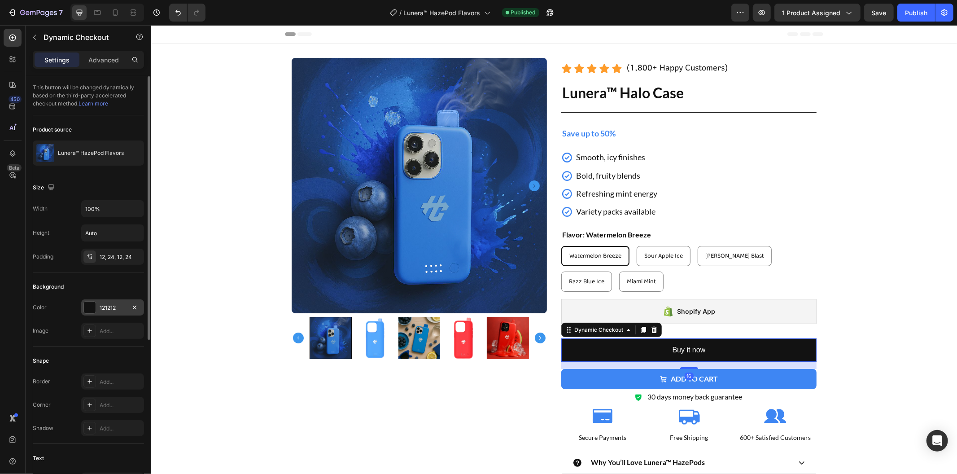
click at [104, 308] on div "121212" at bounding box center [113, 308] width 26 height 8
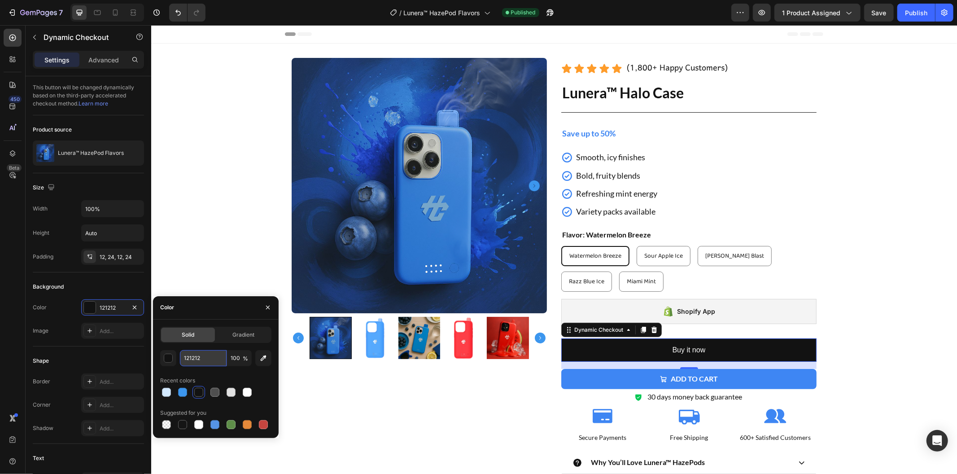
click at [202, 359] on input "121212" at bounding box center [203, 358] width 47 height 16
paste input "[URL][DOMAIN_NAME]"
click at [197, 354] on input "https://humocase.com/products/blue-razz-ice" at bounding box center [203, 358] width 47 height 16
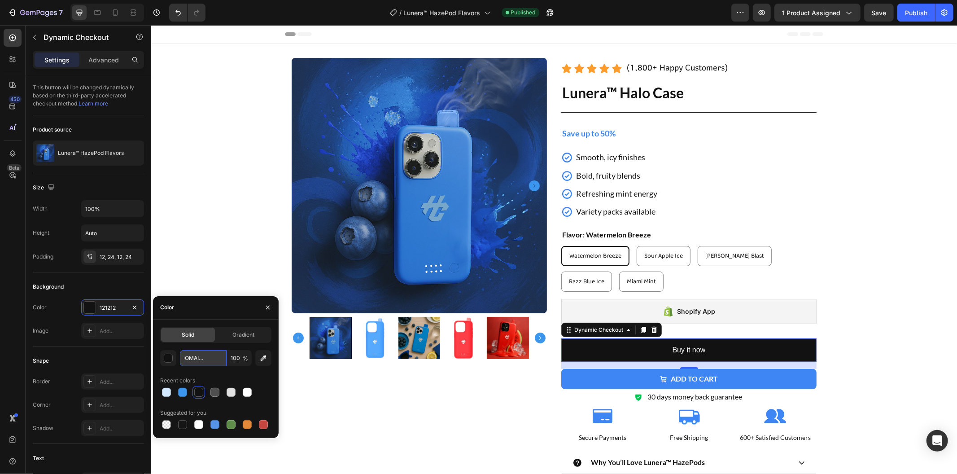
click at [197, 354] on input "https://humocase.com/products/blue-razz-ice" at bounding box center [203, 358] width 47 height 16
paste input "3E86F3"
type input "3E86F3"
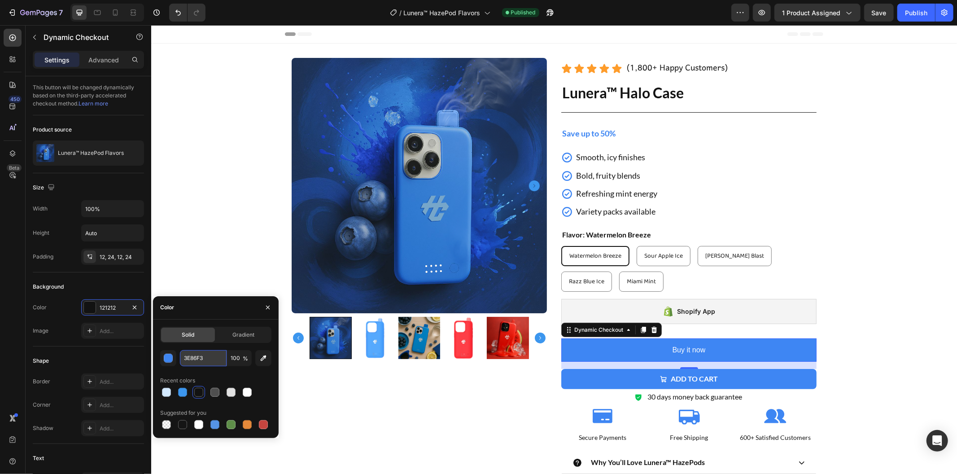
scroll to position [0, 0]
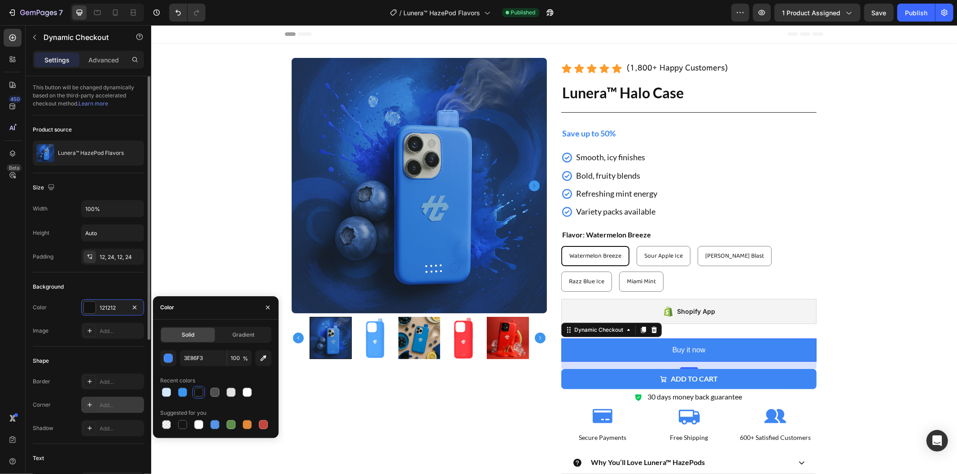
click at [88, 402] on icon at bounding box center [89, 404] width 7 height 7
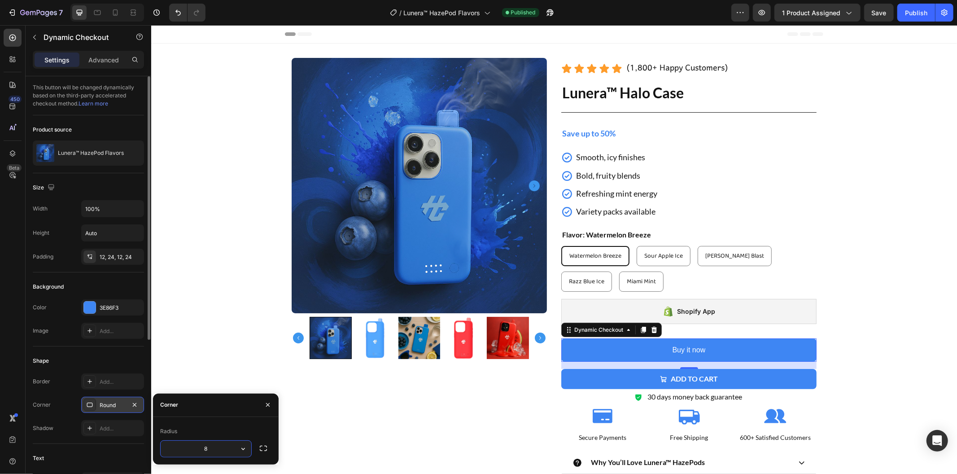
click at [102, 355] on div "Shape" at bounding box center [88, 361] width 111 height 14
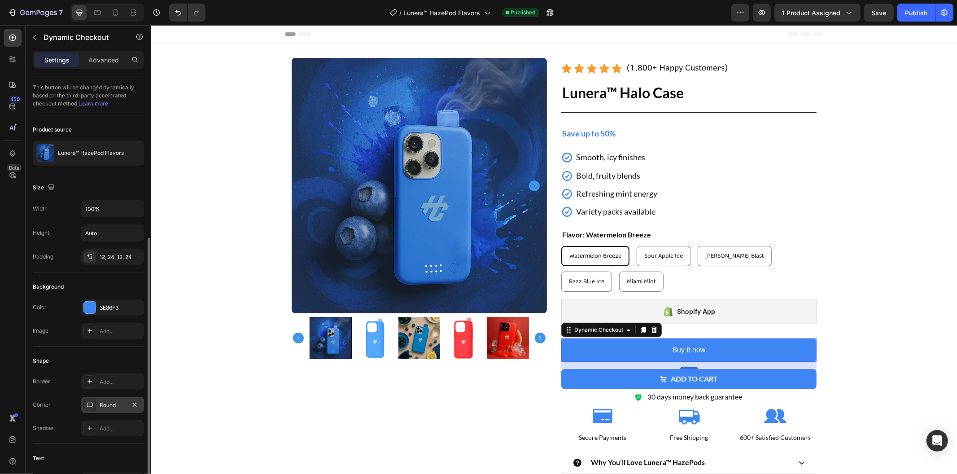
scroll to position [249, 0]
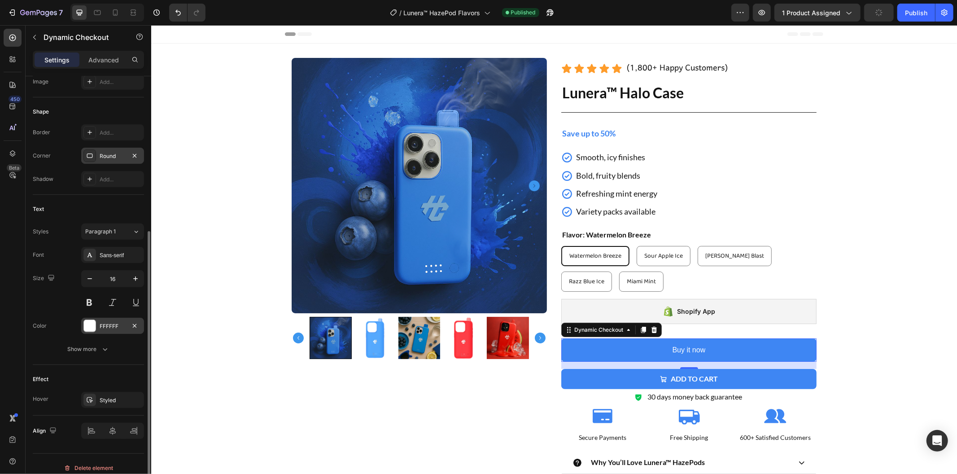
drag, startPoint x: 137, startPoint y: 399, endPoint x: 123, endPoint y: 326, distance: 73.7
click at [0, 0] on icon "button" at bounding box center [0, 0] width 0 height 0
click at [118, 261] on div "Sans-serif" at bounding box center [112, 255] width 63 height 16
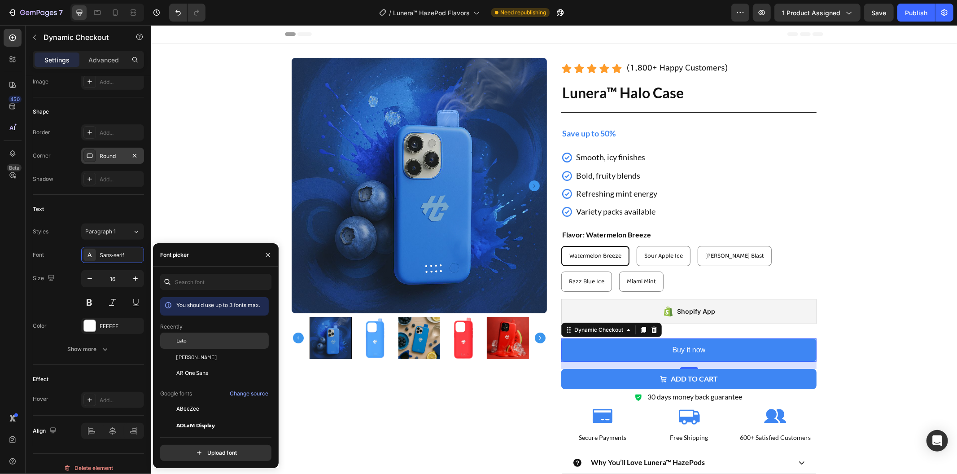
click at [212, 342] on div "Lato" at bounding box center [221, 341] width 91 height 8
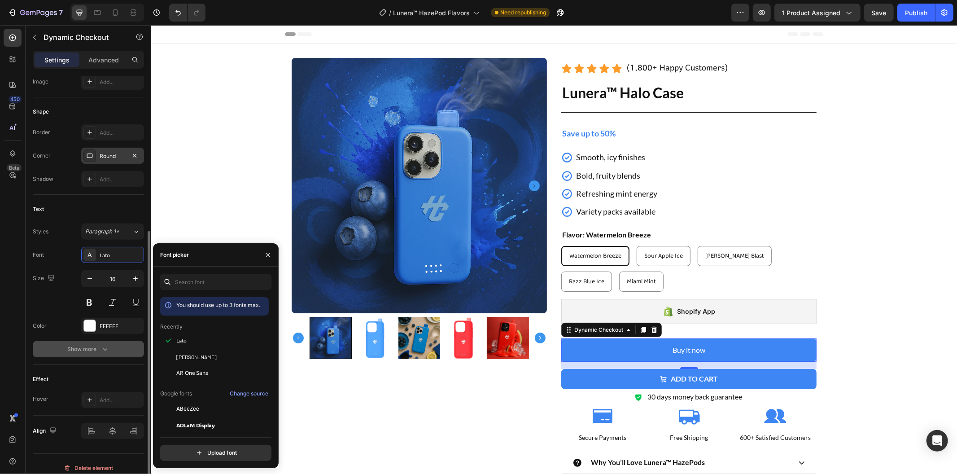
click at [114, 346] on button "Show more" at bounding box center [88, 349] width 111 height 16
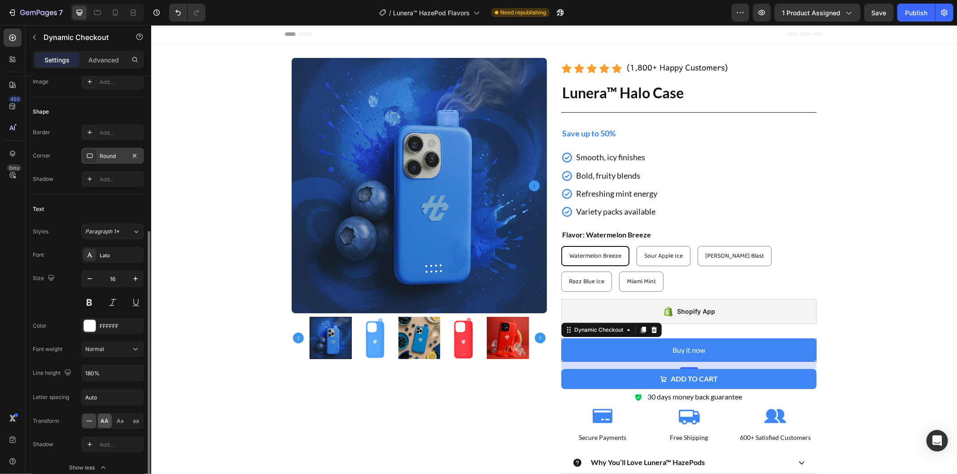
click at [108, 424] on span "AA" at bounding box center [105, 421] width 8 height 8
click at [723, 374] on button "Add to cart" at bounding box center [688, 378] width 255 height 20
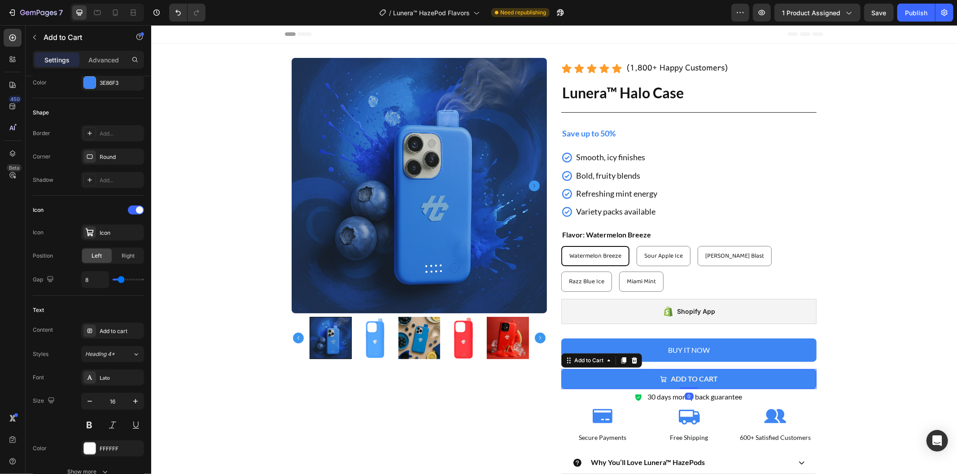
scroll to position [0, 0]
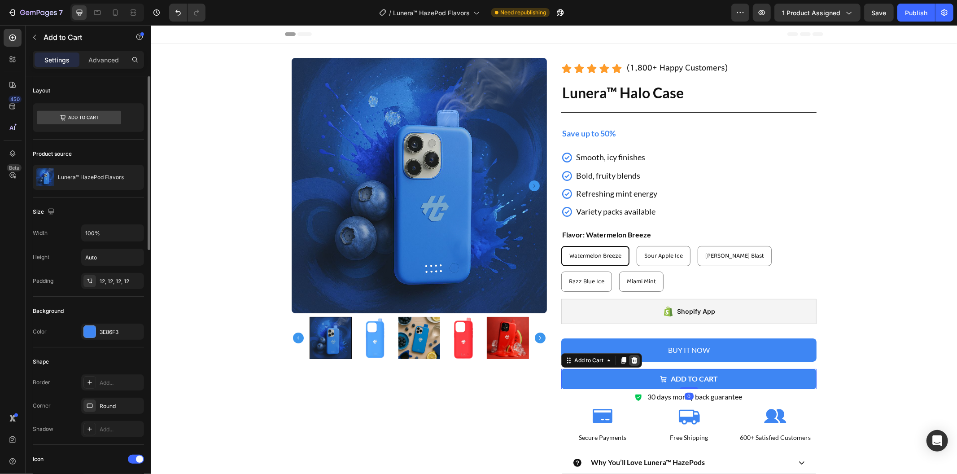
click at [631, 360] on icon at bounding box center [634, 360] width 6 height 6
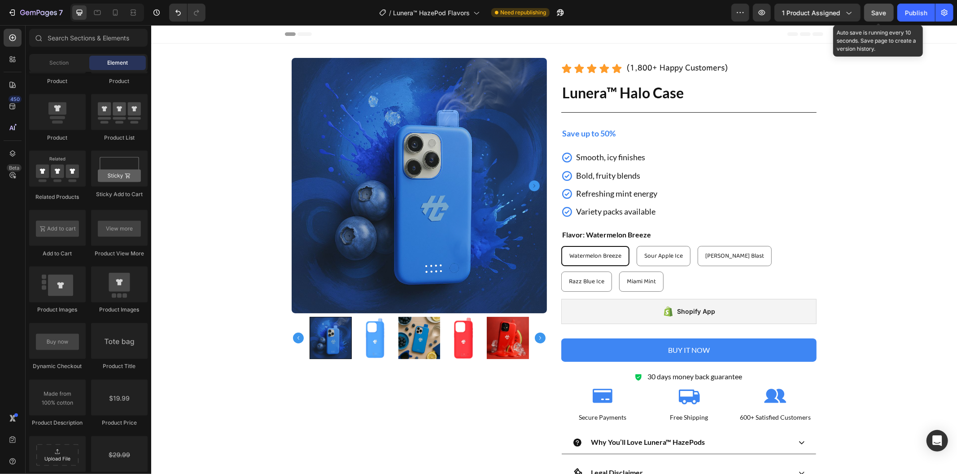
click at [877, 16] on span "Save" at bounding box center [879, 13] width 15 height 8
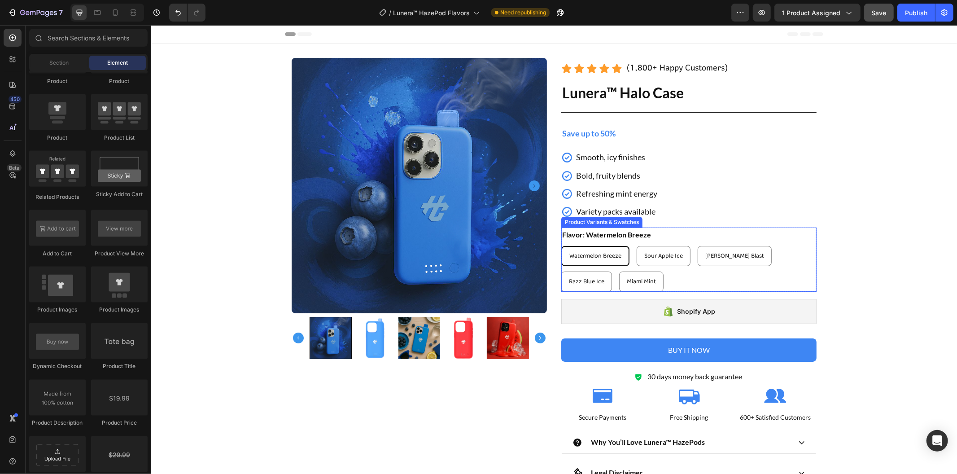
click at [610, 258] on span "Watermelon Breeze" at bounding box center [595, 255] width 52 height 10
click at [561, 245] on input "Watermelon Breeze Watermelon Breeze Watermelon Breeze" at bounding box center [561, 245] width 0 height 0
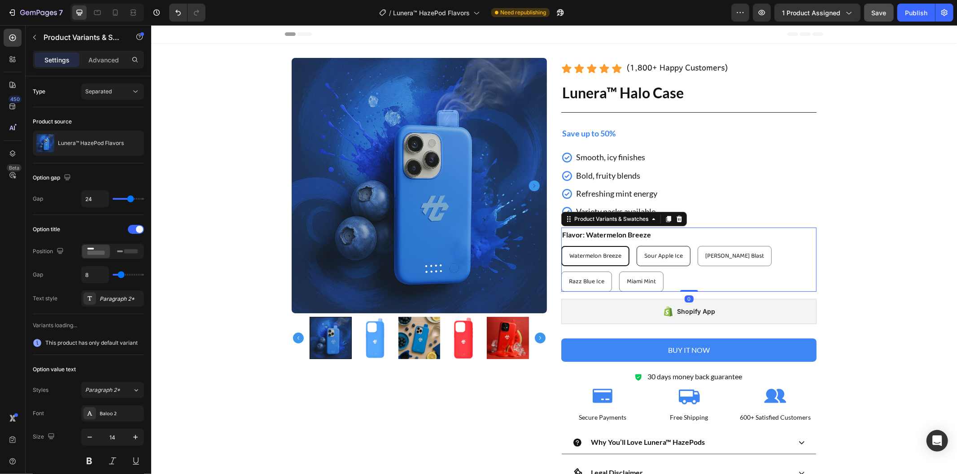
click at [657, 262] on div "Sour Apple Ice" at bounding box center [663, 255] width 53 height 18
click at [636, 245] on input "Sour Apple Ice Sour Apple Ice Sour Apple Ice" at bounding box center [636, 245] width 0 height 0
radio input "true"
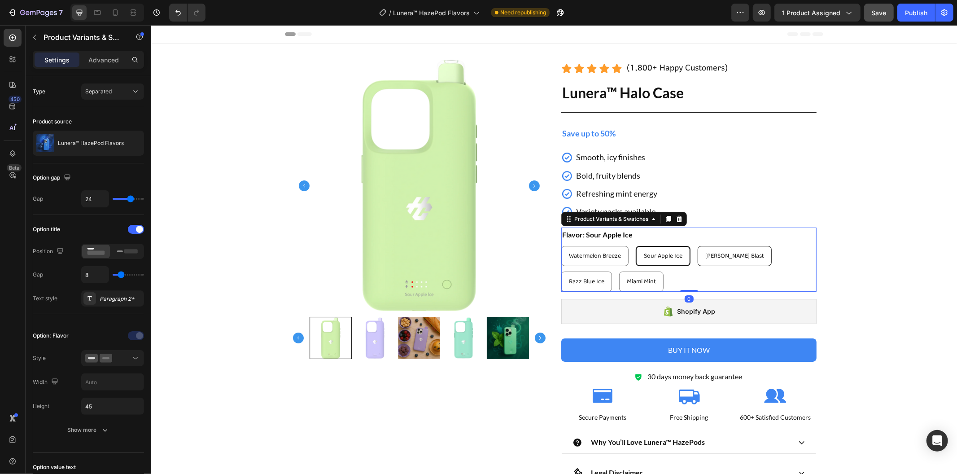
click at [720, 262] on div "Berry Blast" at bounding box center [734, 255] width 73 height 18
click at [697, 245] on input "Berry Blast Berry Blast Berry Blast" at bounding box center [697, 245] width 0 height 0
radio input "true"
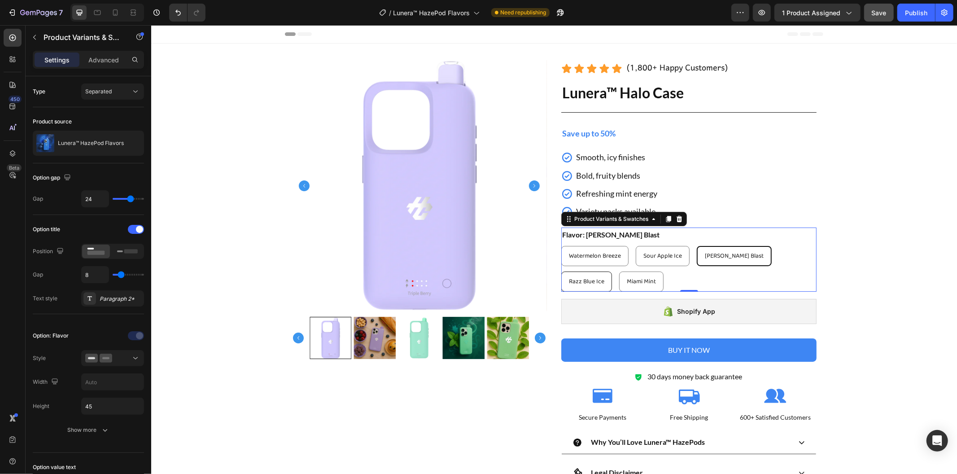
click at [611, 272] on div "Razz Blue Ice" at bounding box center [586, 281] width 50 height 18
click at [561, 271] on input "Razz Blue Ice Razz Blue Ice Razz Blue Ice" at bounding box center [561, 271] width 0 height 0
radio input "true"
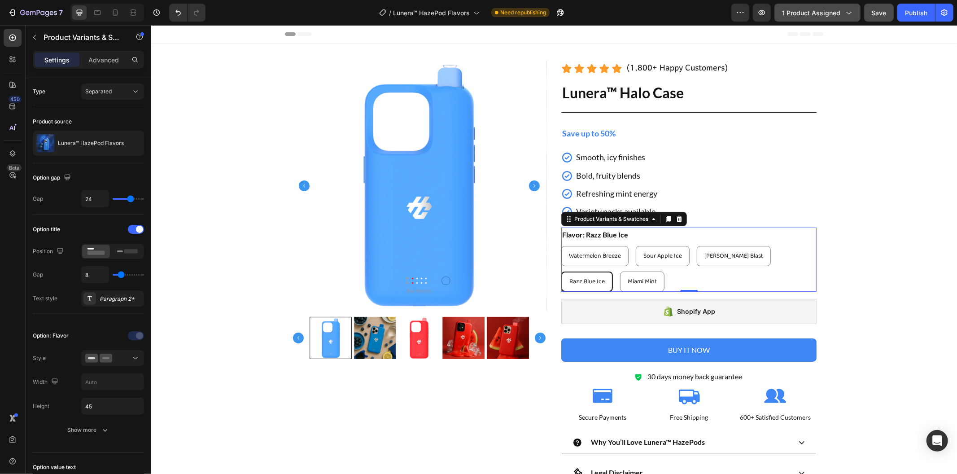
click at [854, 12] on button "1 product assigned" at bounding box center [818, 13] width 86 height 18
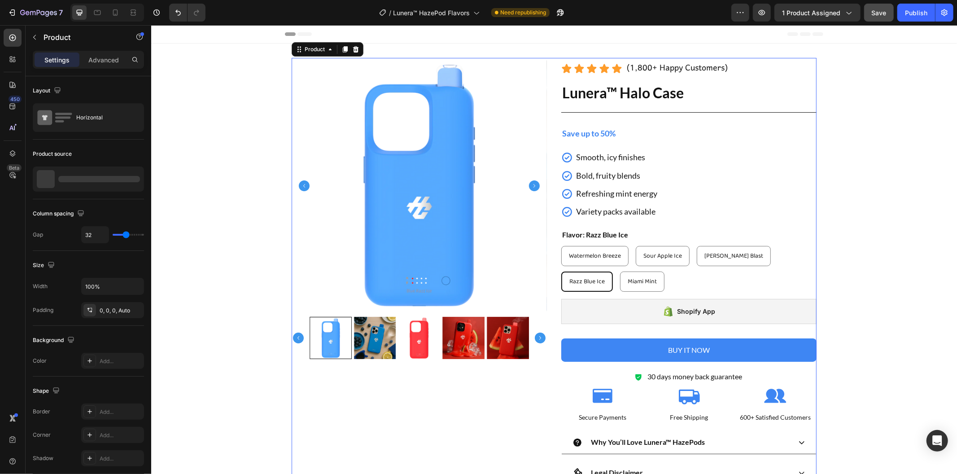
click at [545, 120] on div "Product Images Icon Icon Icon Icon Icon Icon List (1,800+ Happy Customers) Text…" at bounding box center [553, 320] width 525 height 527
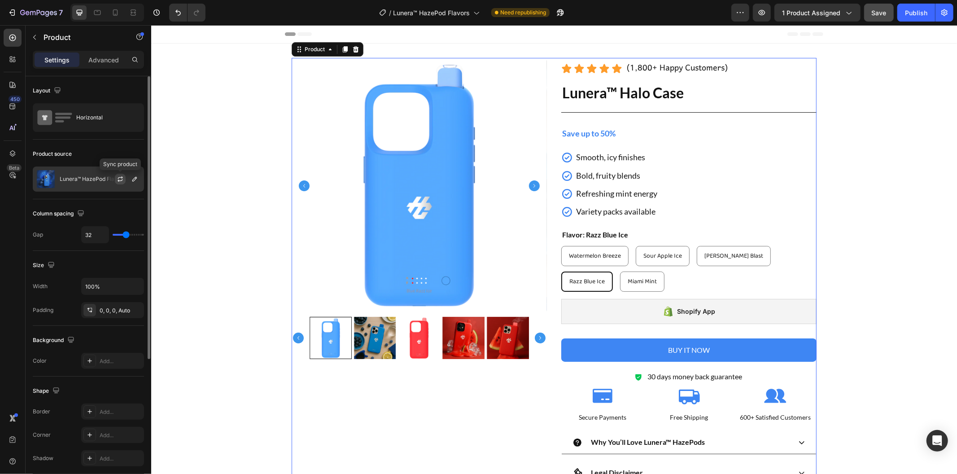
click at [119, 174] on button "button" at bounding box center [120, 179] width 11 height 11
click at [138, 176] on button "button" at bounding box center [134, 179] width 11 height 11
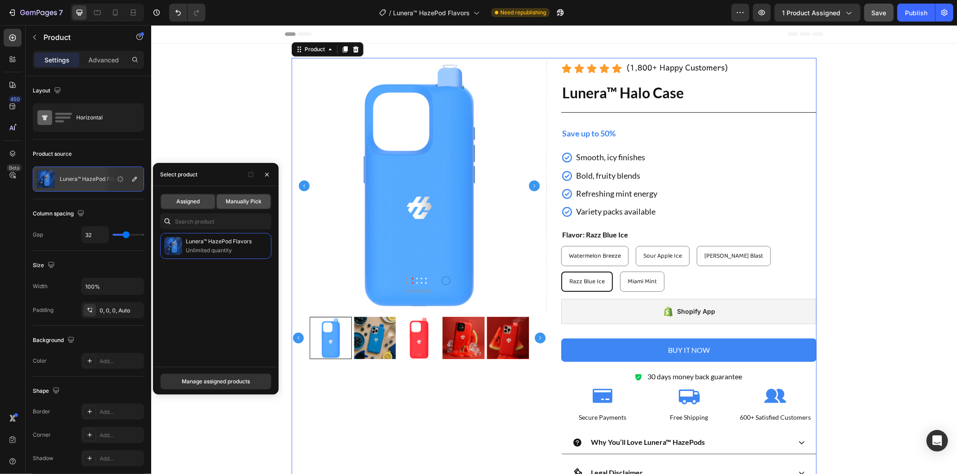
click at [231, 208] on div "Manually Pick" at bounding box center [244, 201] width 54 height 14
radio input "true"
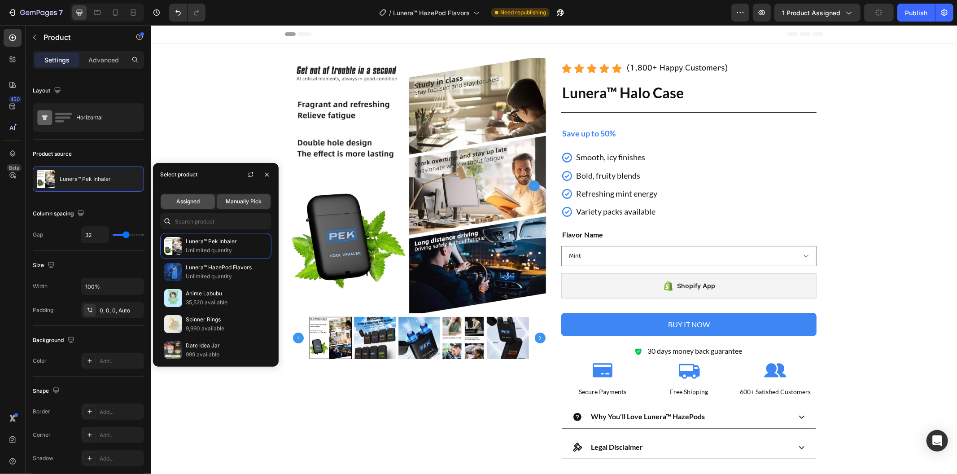
click at [187, 200] on span "Assigned" at bounding box center [187, 201] width 23 height 8
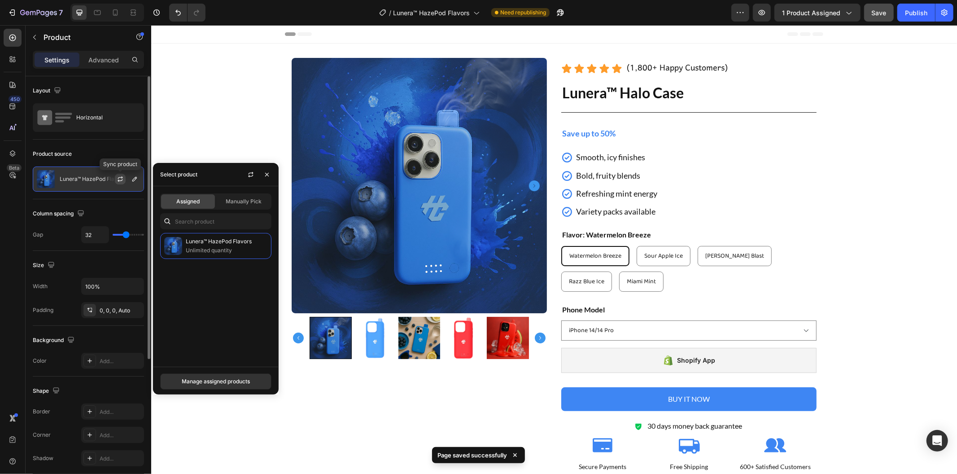
click at [122, 184] on button "button" at bounding box center [120, 179] width 11 height 11
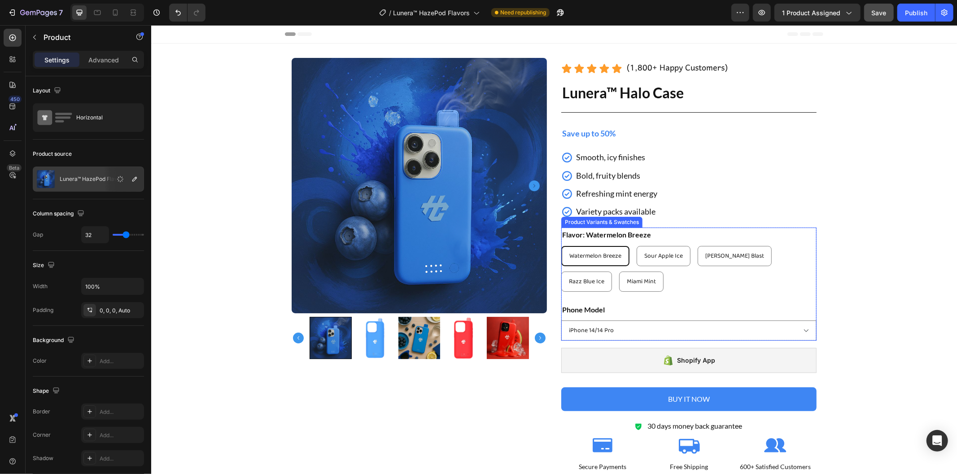
click at [613, 301] on div "Flavor: Watermelon Breeze Watermelon Breeze Watermelon Breeze Watermelon Breeze…" at bounding box center [688, 284] width 255 height 114
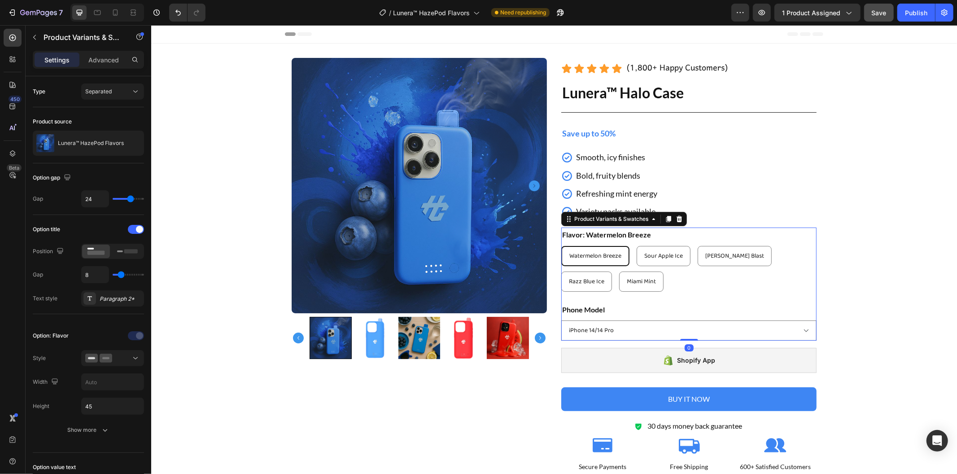
click at [609, 302] on div "Flavor: Watermelon Breeze Watermelon Breeze Watermelon Breeze Watermelon Breeze…" at bounding box center [688, 284] width 255 height 114
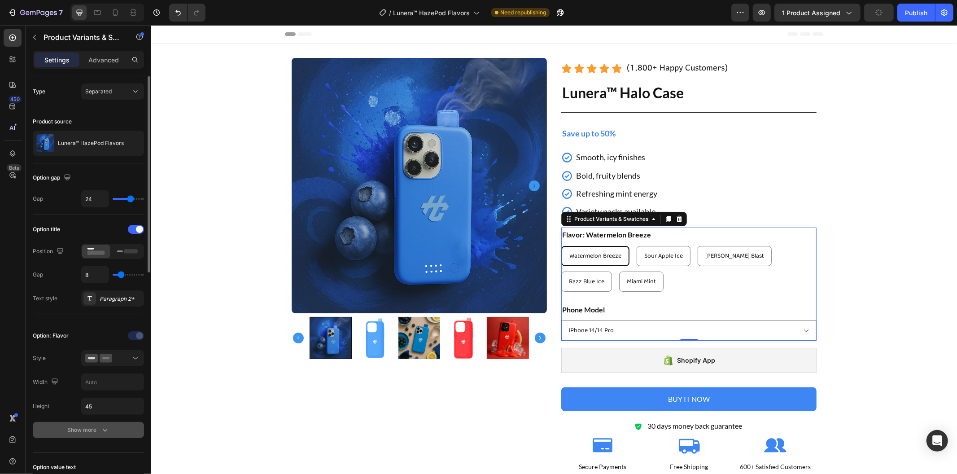
click at [111, 432] on button "Show more" at bounding box center [88, 430] width 111 height 16
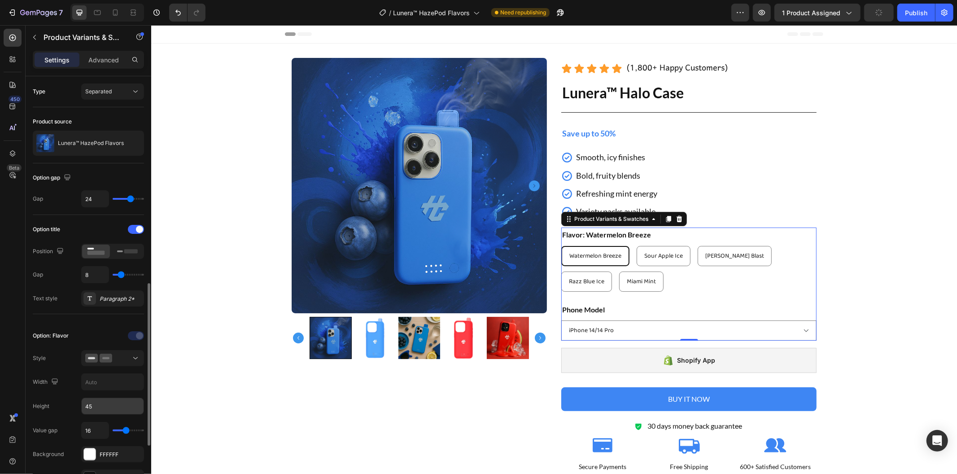
scroll to position [199, 0]
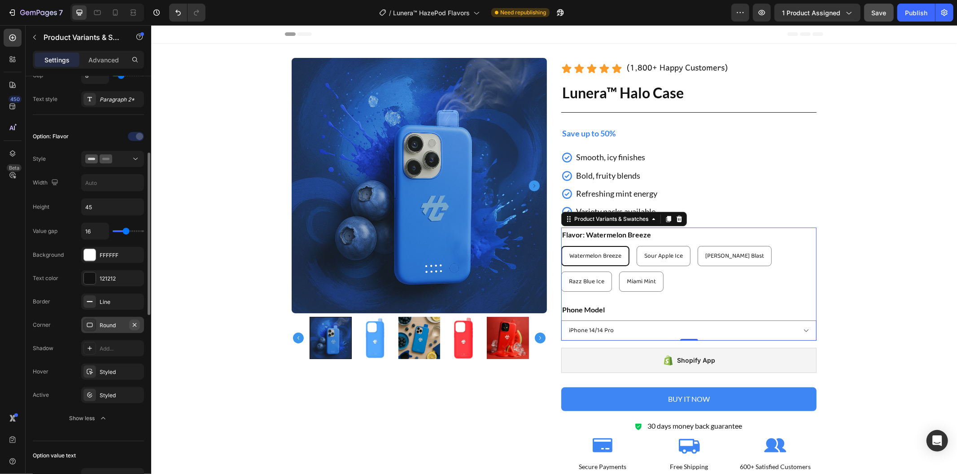
click at [133, 324] on icon "button" at bounding box center [134, 324] width 7 height 7
radio input "true"
click at [88, 324] on icon at bounding box center [89, 324] width 7 height 7
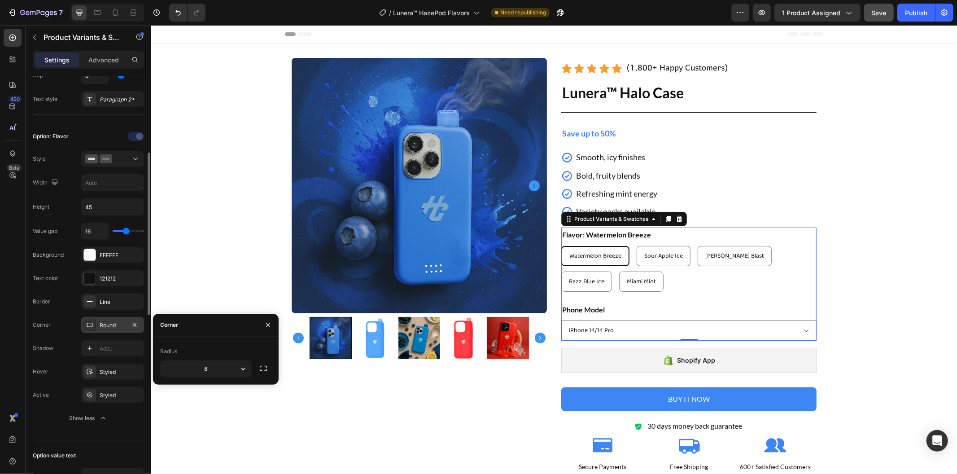
click at [74, 364] on div "Corner Round" at bounding box center [88, 372] width 111 height 16
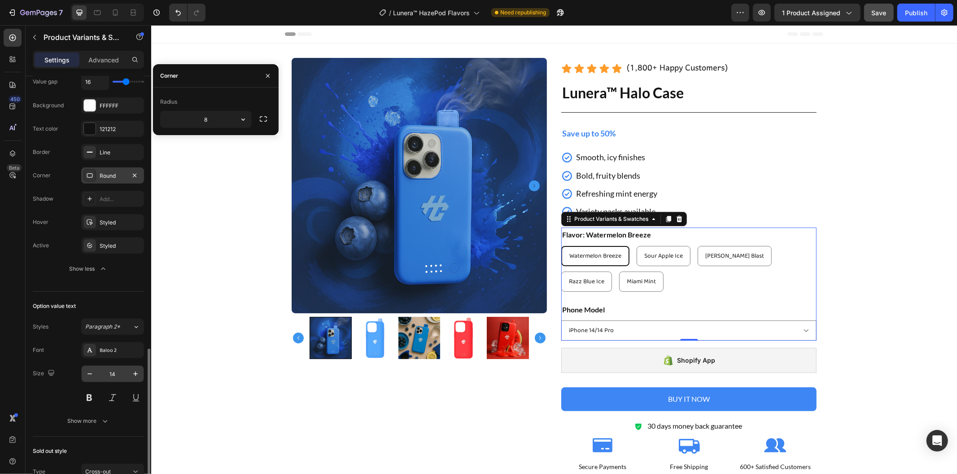
scroll to position [449, 0]
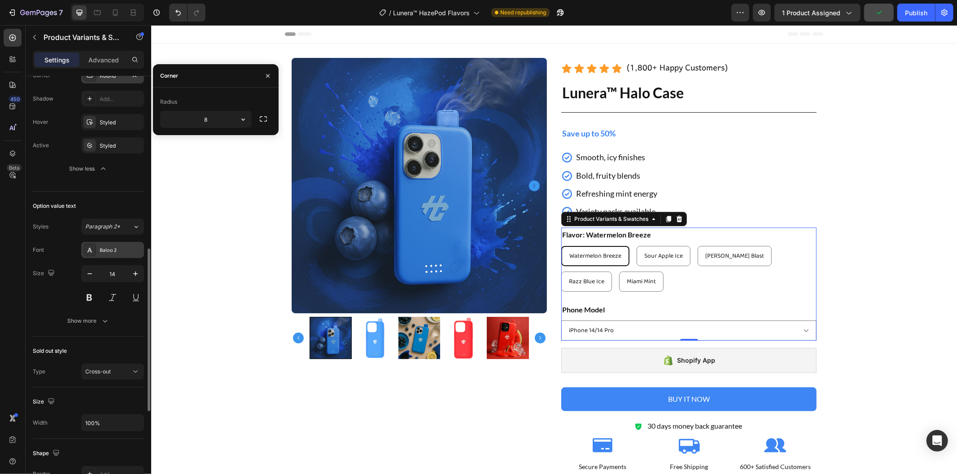
click at [121, 255] on div "Baloo 2" at bounding box center [112, 250] width 63 height 16
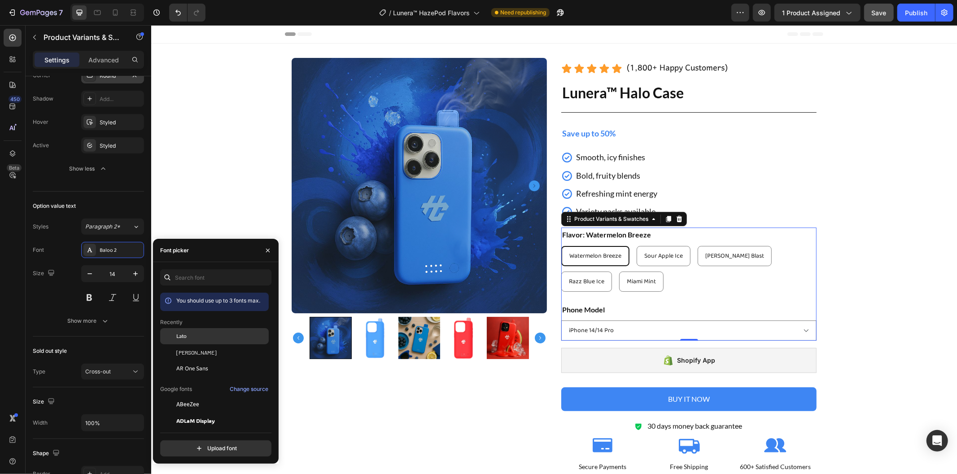
click at [214, 340] on div "Lato" at bounding box center [221, 336] width 91 height 8
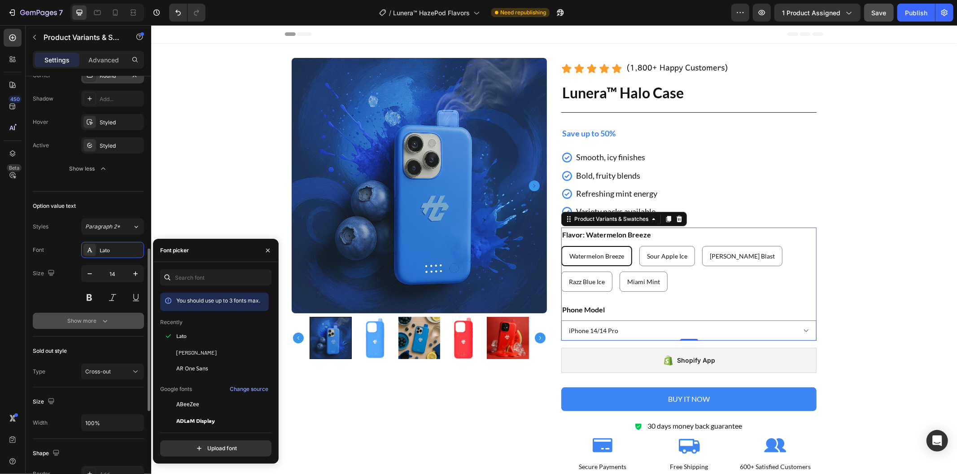
click at [88, 327] on button "Show more" at bounding box center [88, 321] width 111 height 16
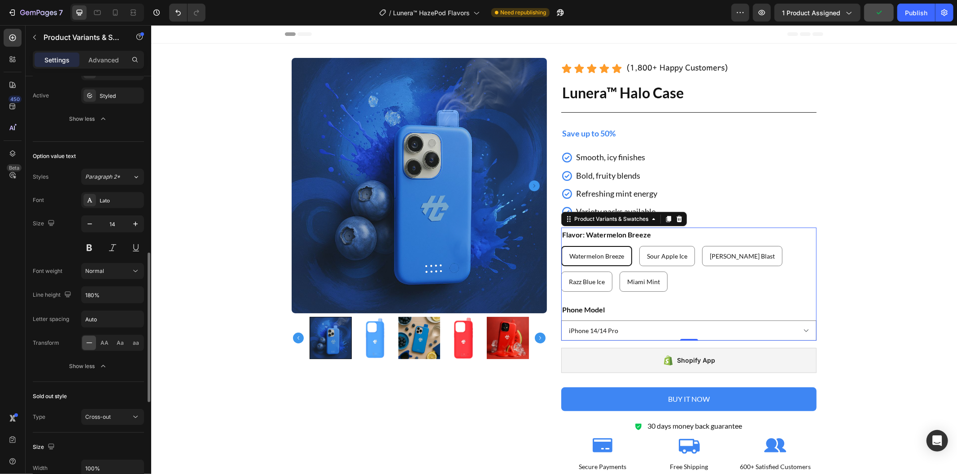
scroll to position [698, 0]
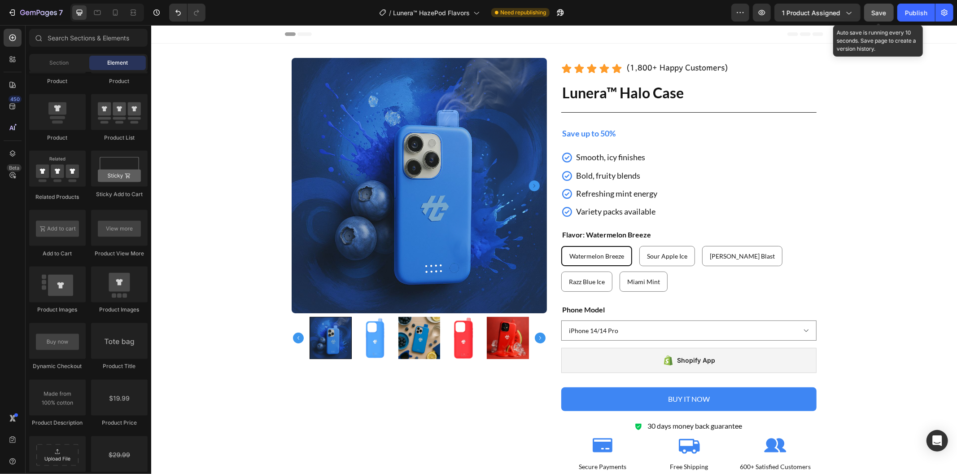
click at [882, 11] on span "Save" at bounding box center [879, 13] width 15 height 8
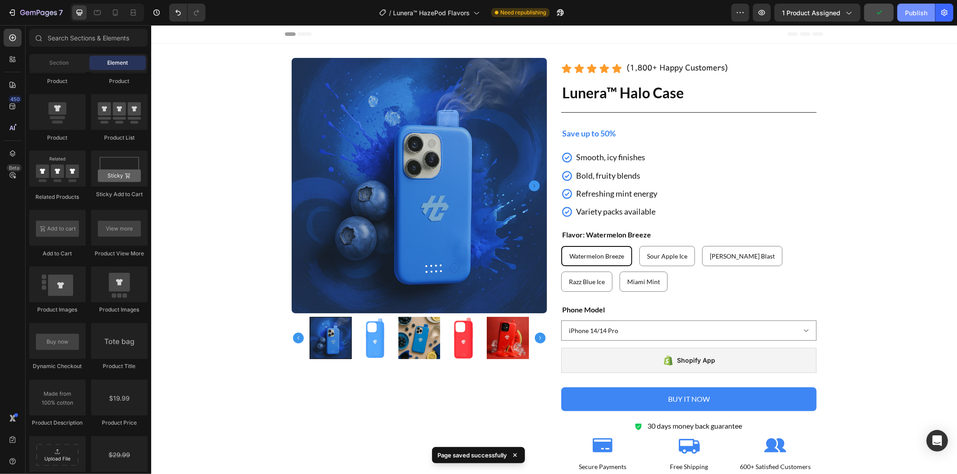
click at [916, 11] on div "Publish" at bounding box center [916, 12] width 22 height 9
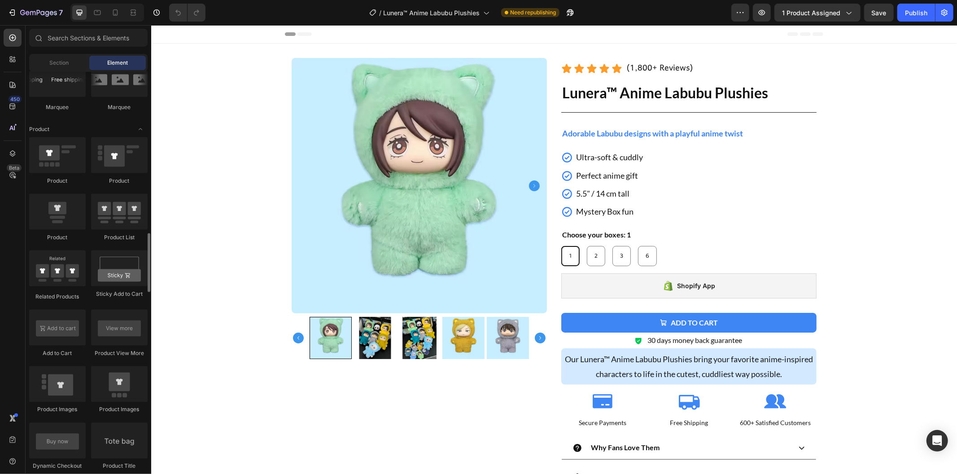
scroll to position [1296, 0]
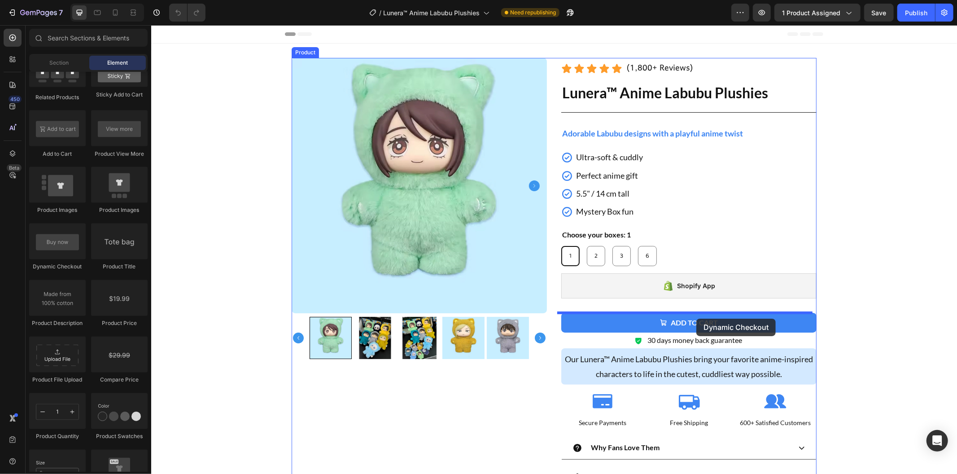
drag, startPoint x: 221, startPoint y: 270, endPoint x: 696, endPoint y: 318, distance: 477.8
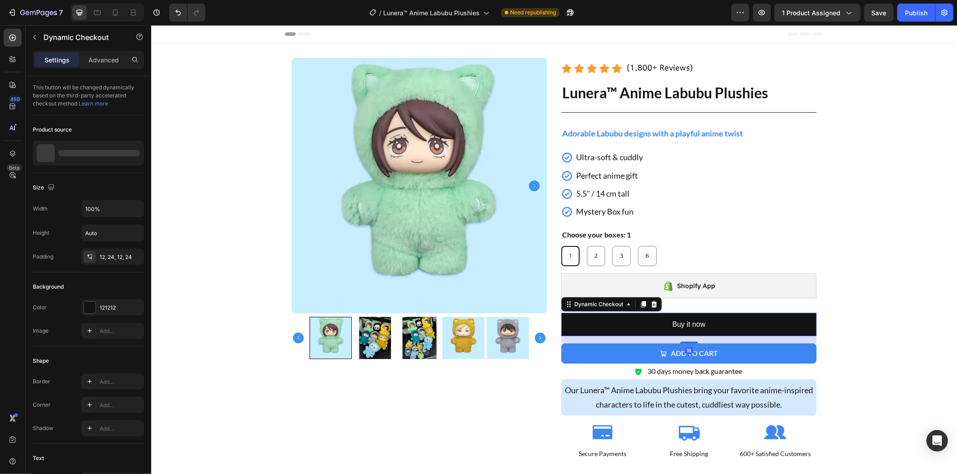
click at [613, 346] on button "Add to cart" at bounding box center [688, 353] width 255 height 20
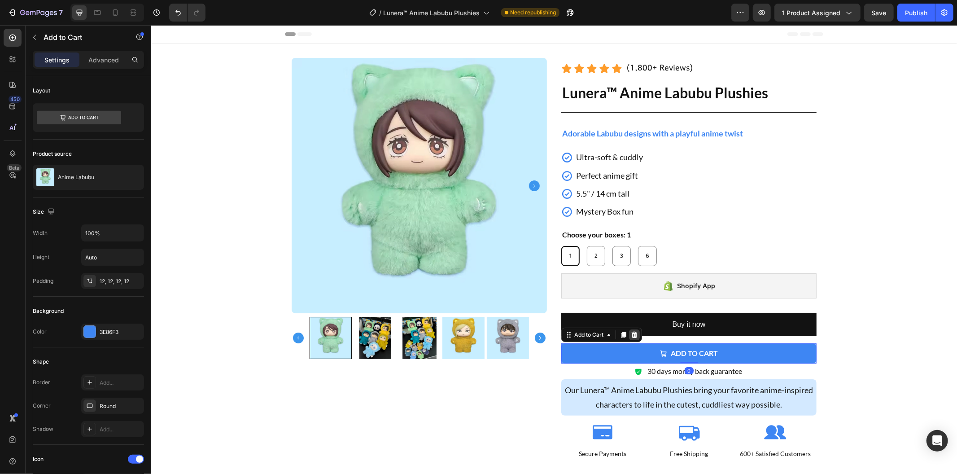
click at [631, 338] on icon at bounding box center [634, 334] width 6 height 6
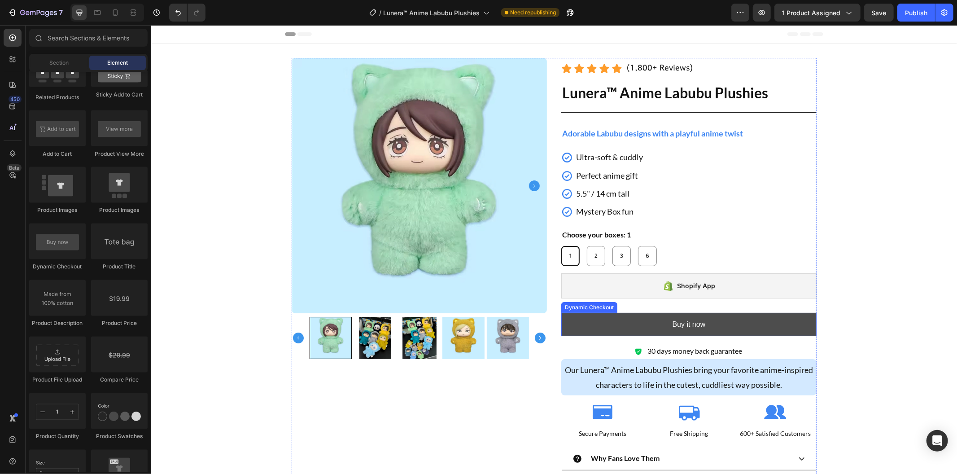
click at [611, 324] on button "Buy it now" at bounding box center [688, 324] width 255 height 24
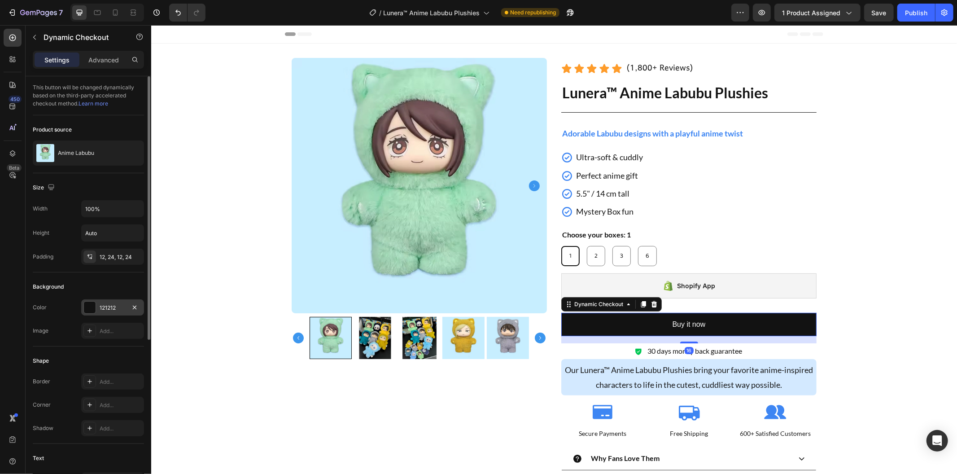
click at [122, 306] on div "121212" at bounding box center [113, 308] width 26 height 8
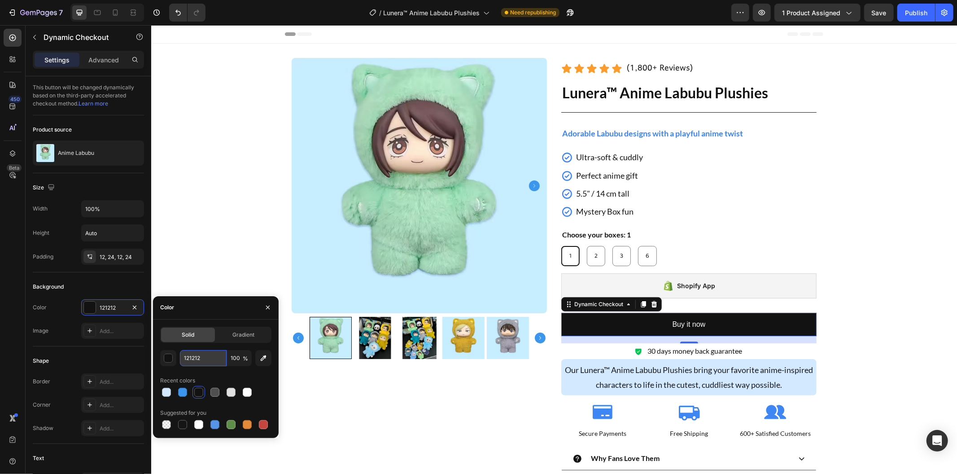
click at [199, 355] on input "121212" at bounding box center [203, 358] width 47 height 16
paste input "3E86F3"
type input "3E86F3"
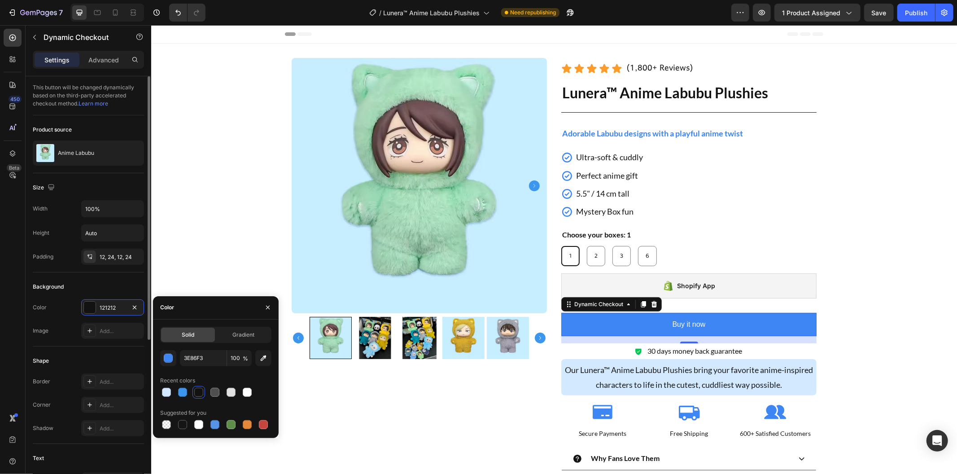
click at [125, 359] on div "Shape" at bounding box center [88, 361] width 111 height 14
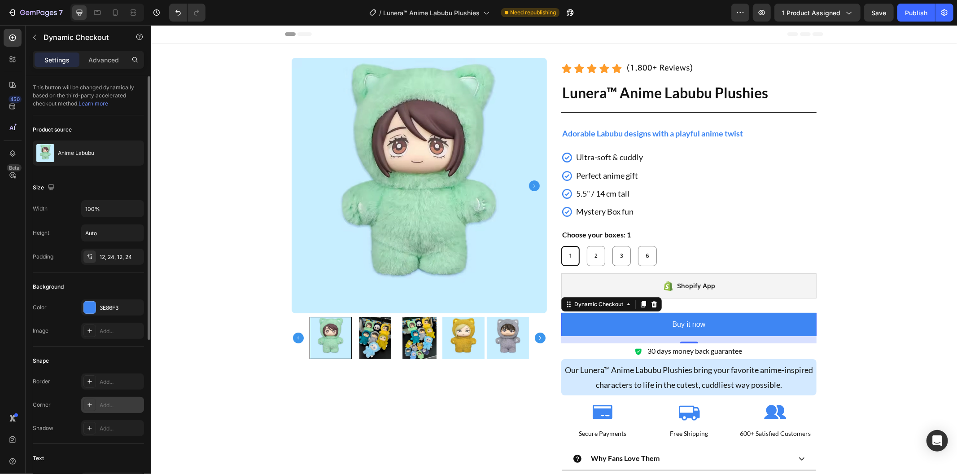
click at [91, 409] on div at bounding box center [89, 405] width 13 height 13
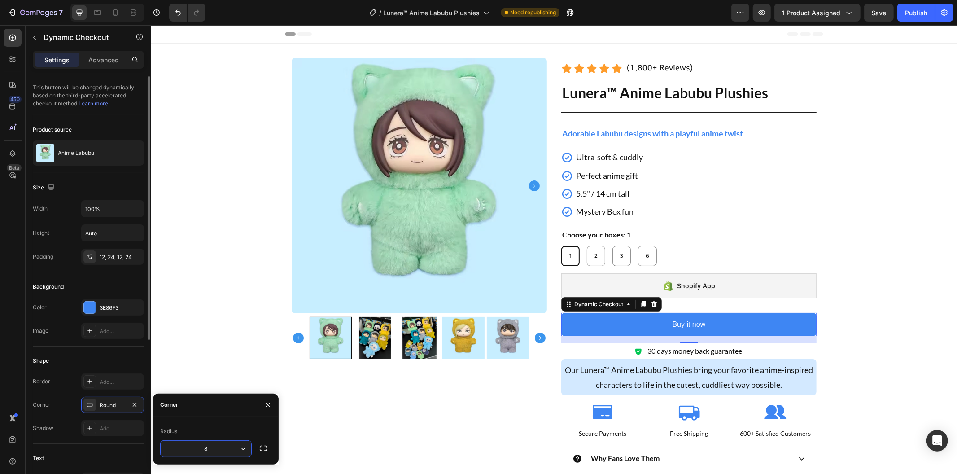
click at [108, 357] on div "Shape" at bounding box center [88, 361] width 111 height 14
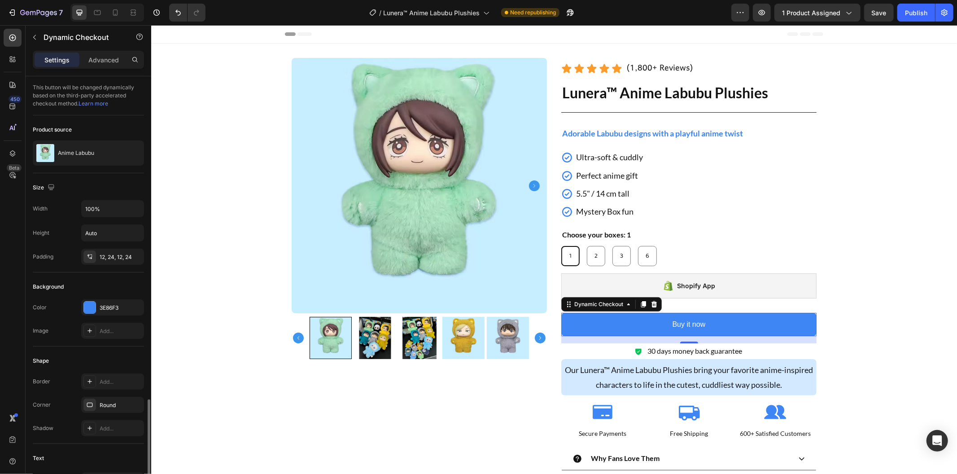
scroll to position [199, 0]
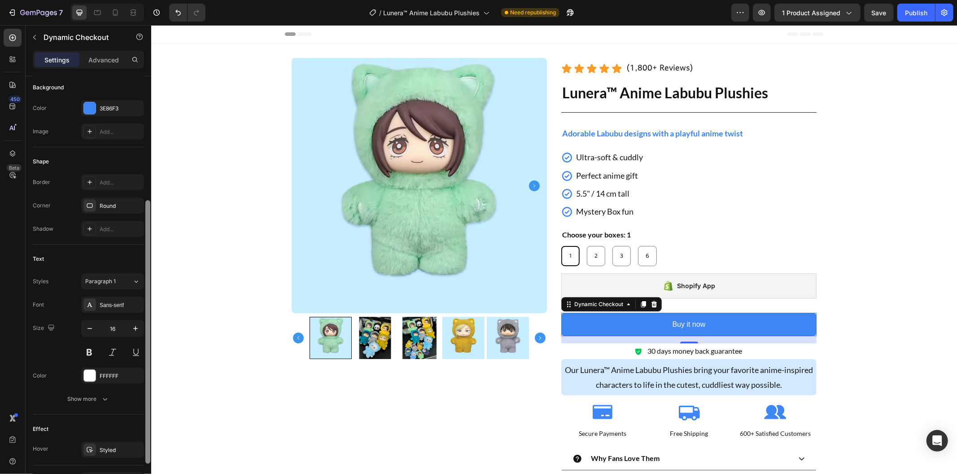
drag, startPoint x: 119, startPoint y: 307, endPoint x: 148, endPoint y: 322, distance: 32.5
click at [119, 307] on div "Sans-serif" at bounding box center [121, 305] width 42 height 8
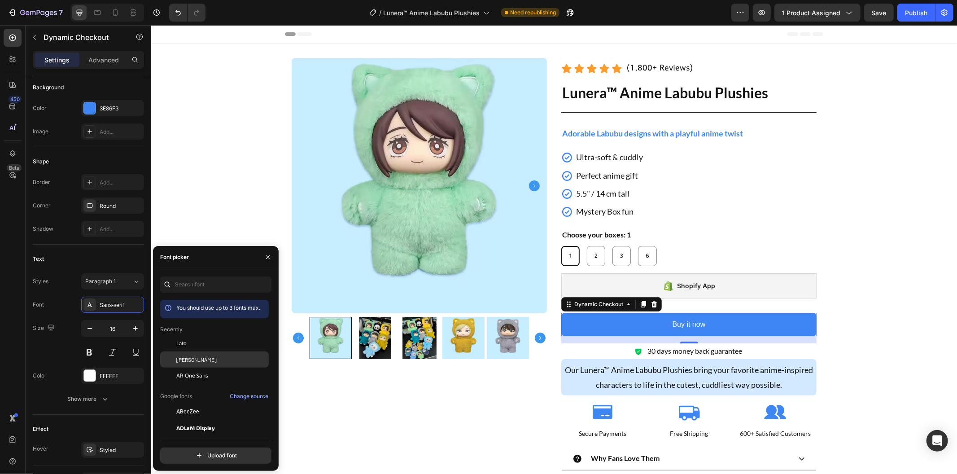
click at [198, 452] on div "[PERSON_NAME]" at bounding box center [214, 460] width 109 height 16
click at [197, 403] on div "Lato" at bounding box center [214, 411] width 109 height 16
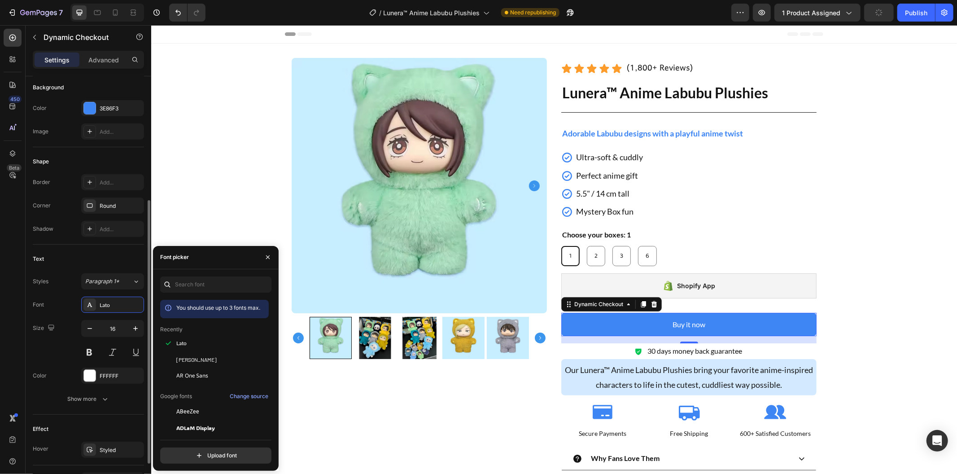
scroll to position [257, 0]
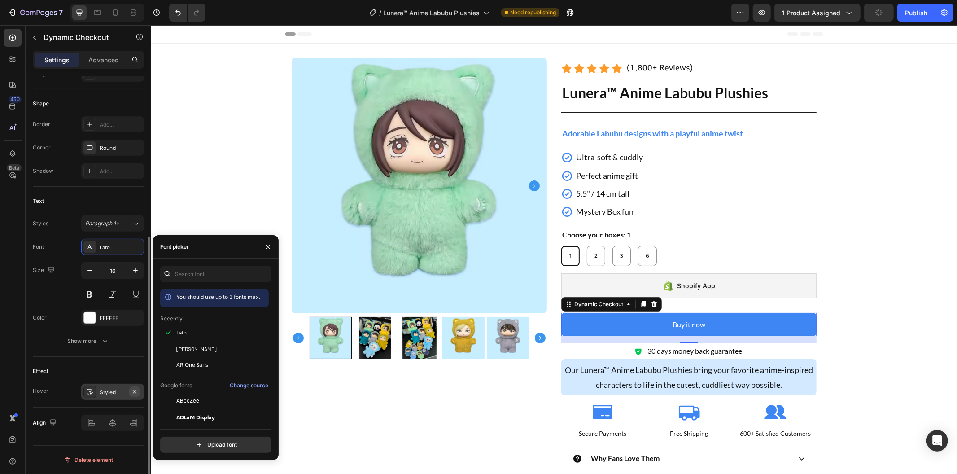
click at [140, 393] on button "button" at bounding box center [134, 391] width 11 height 11
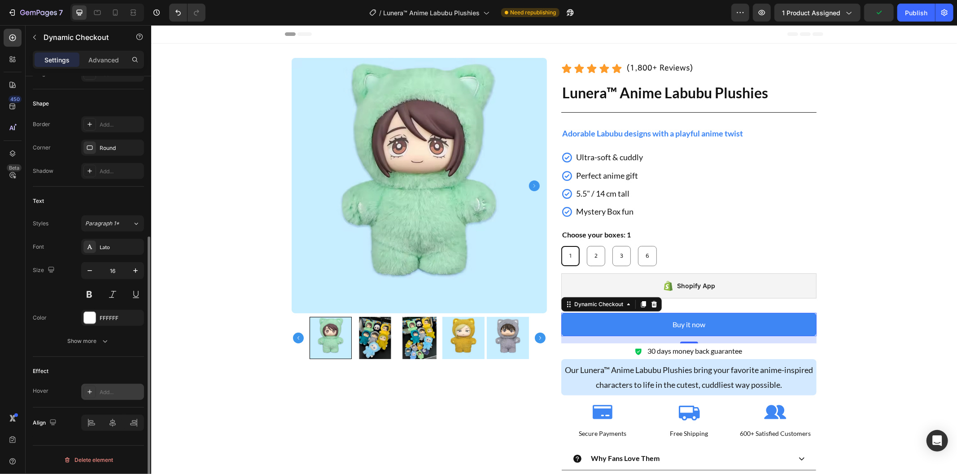
click at [130, 365] on div "Effect" at bounding box center [88, 371] width 111 height 14
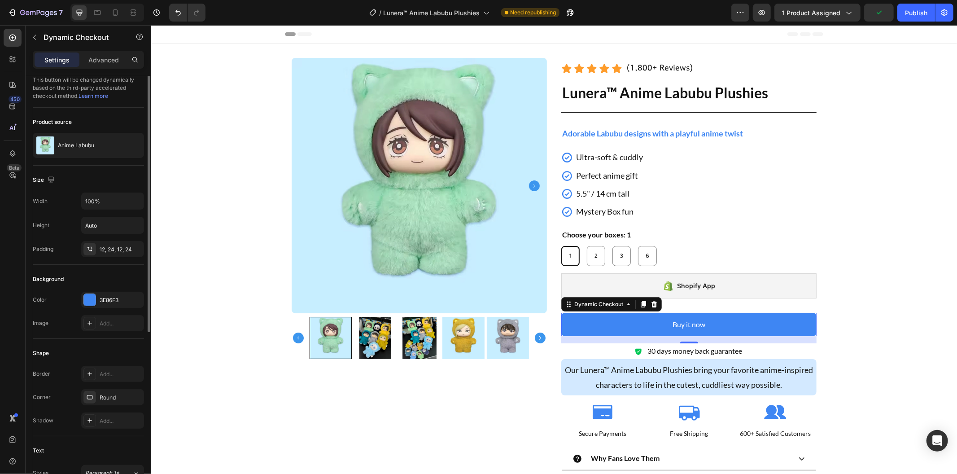
scroll to position [0, 0]
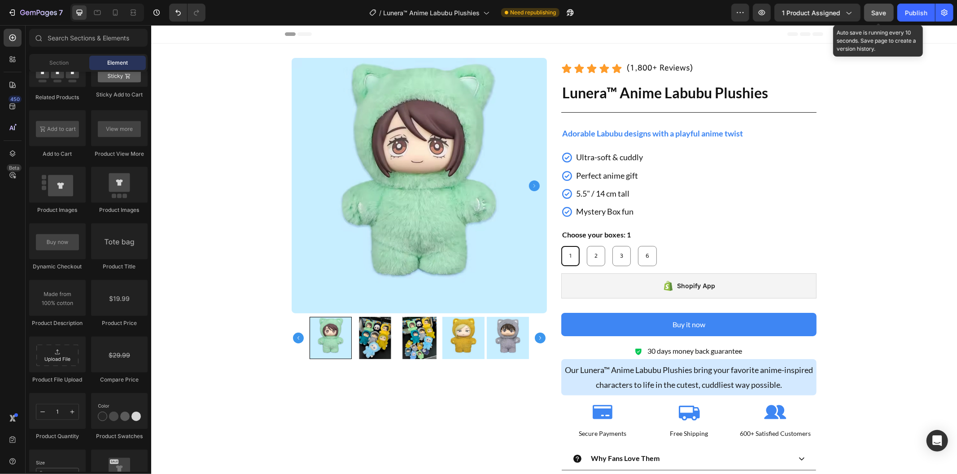
click at [876, 15] on span "Save" at bounding box center [879, 13] width 15 height 8
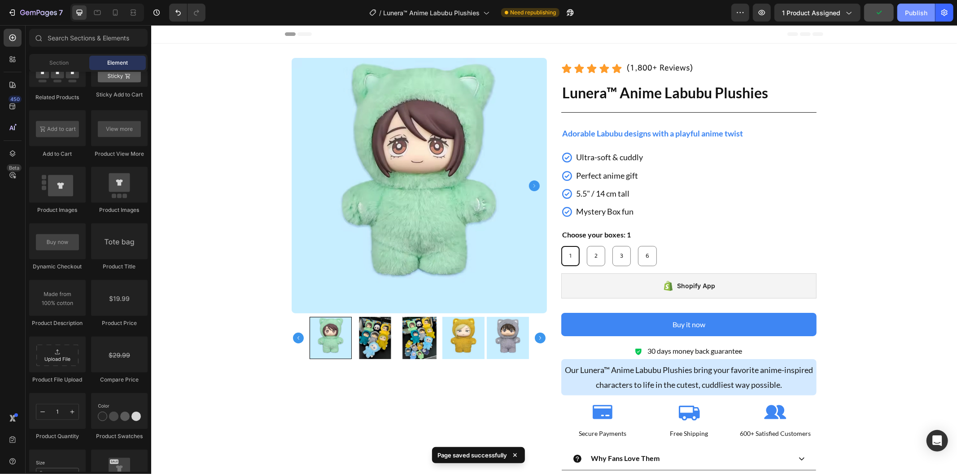
click at [908, 19] on button "Publish" at bounding box center [917, 13] width 38 height 18
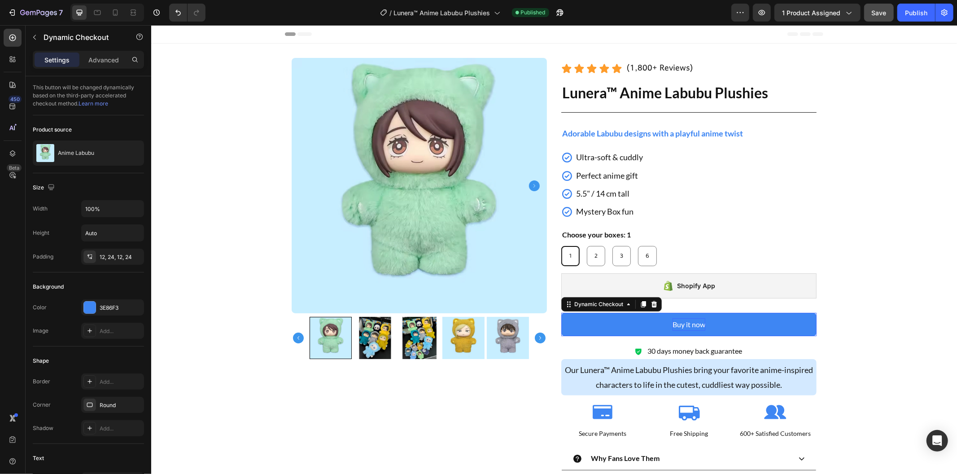
click at [684, 326] on div "Buy it now" at bounding box center [688, 324] width 33 height 13
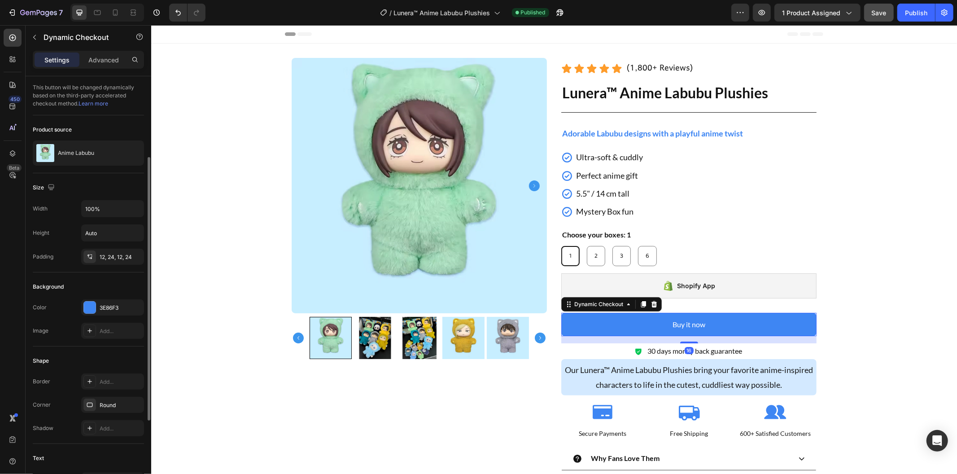
scroll to position [249, 0]
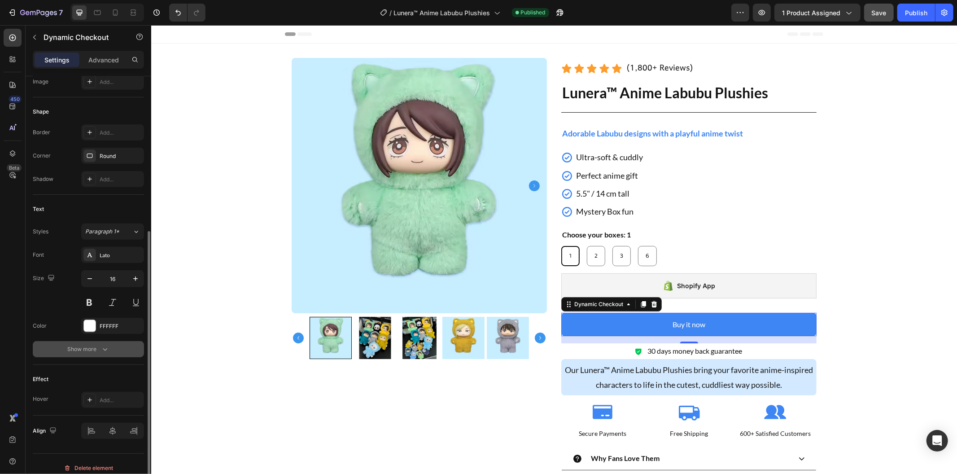
click at [97, 351] on div "Show more" at bounding box center [89, 349] width 42 height 9
click at [108, 417] on span "AA" at bounding box center [105, 421] width 8 height 8
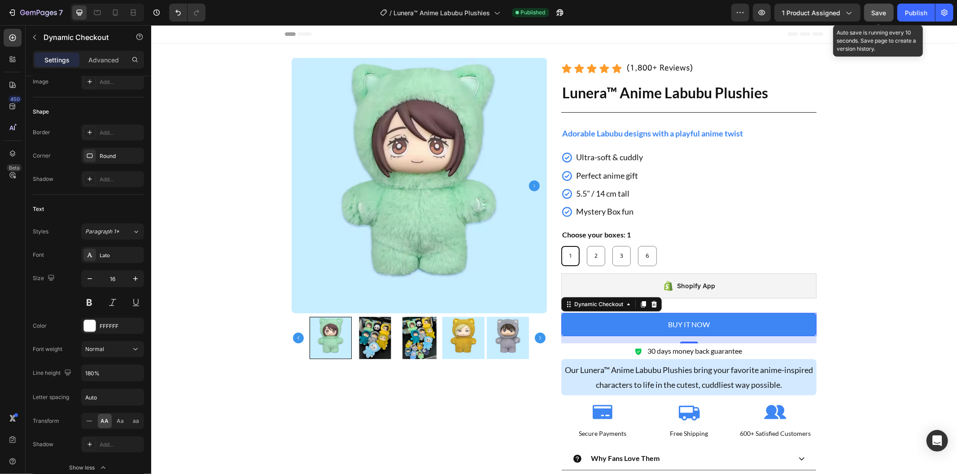
click at [875, 9] on span "Save" at bounding box center [879, 13] width 15 height 8
click at [883, 12] on span "Save" at bounding box center [879, 13] width 15 height 8
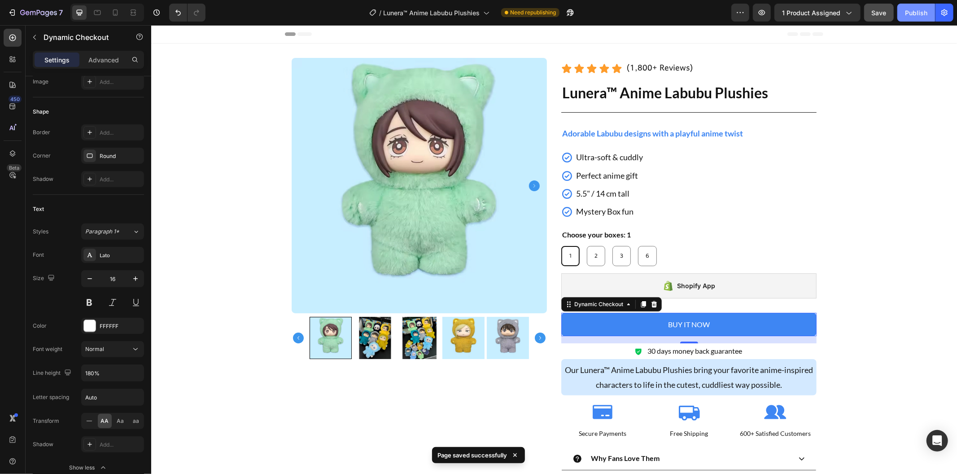
click at [914, 17] on div "Publish" at bounding box center [916, 12] width 22 height 9
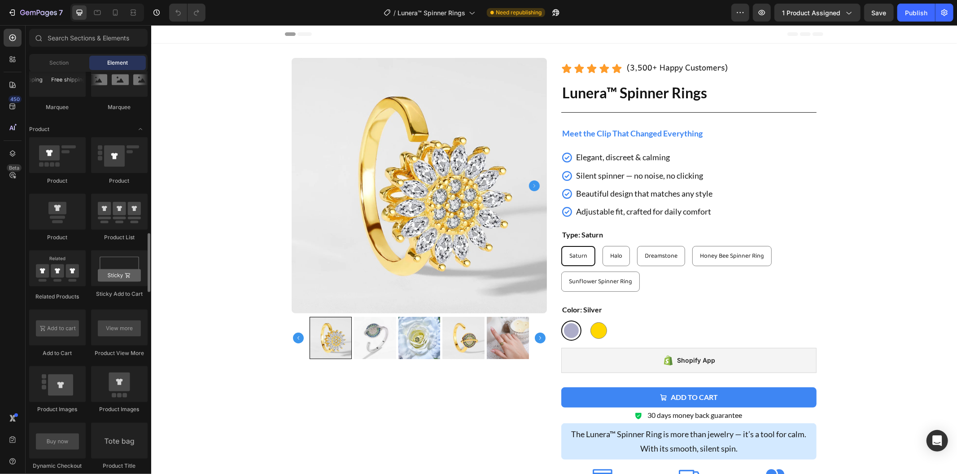
scroll to position [1197, 0]
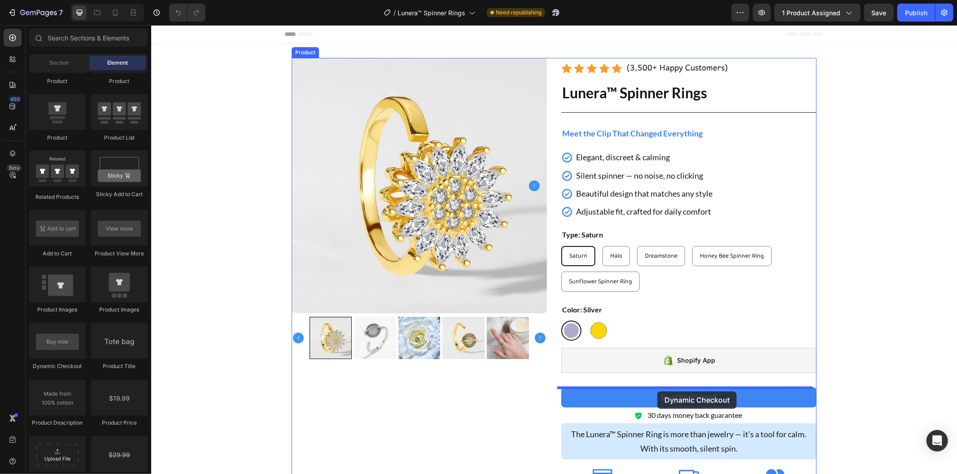
drag, startPoint x: 224, startPoint y: 363, endPoint x: 657, endPoint y: 391, distance: 434.4
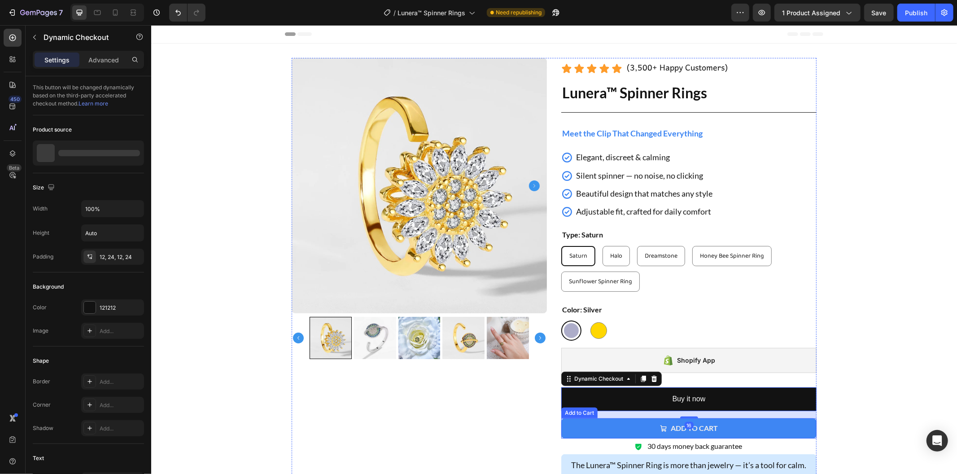
click at [588, 426] on button "Add to cart" at bounding box center [688, 428] width 255 height 20
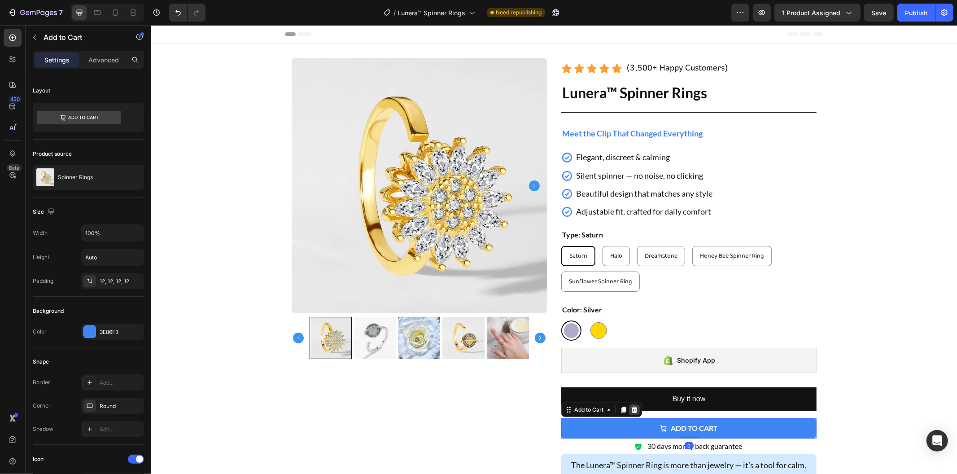
click at [632, 410] on icon at bounding box center [634, 409] width 6 height 6
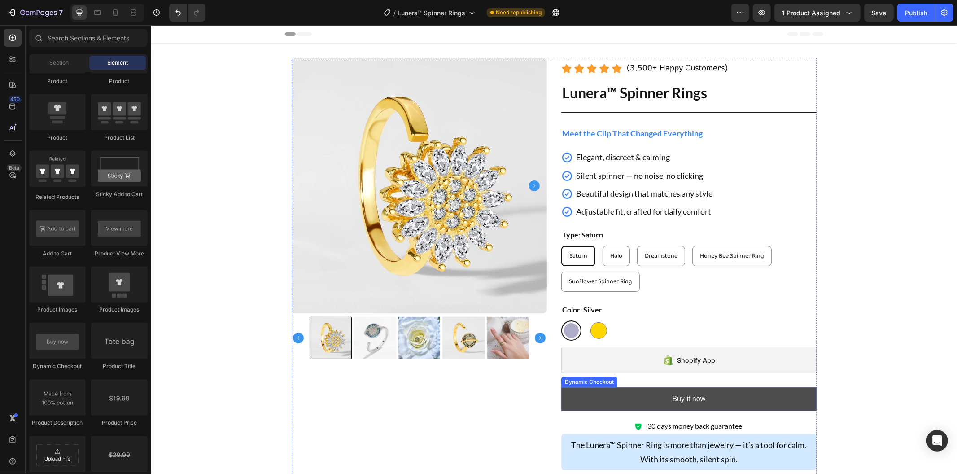
click at [603, 404] on button "Buy it now" at bounding box center [688, 399] width 255 height 24
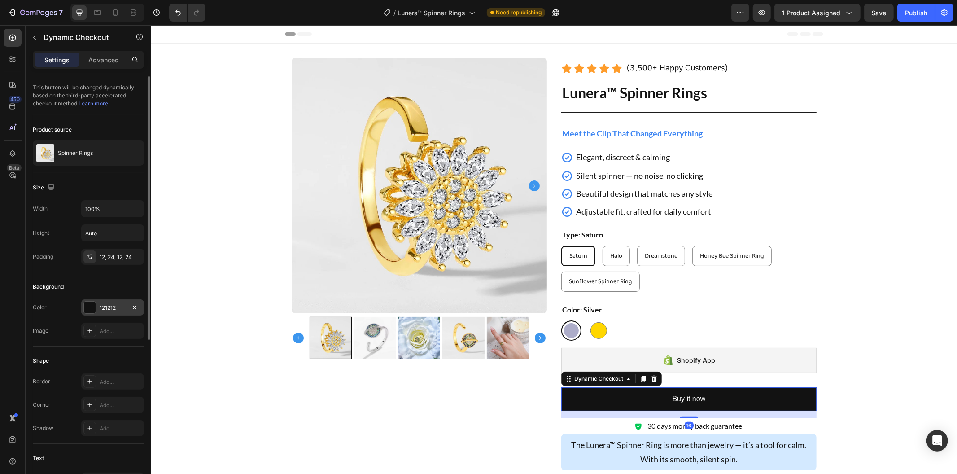
click at [102, 312] on div "121212" at bounding box center [112, 307] width 63 height 16
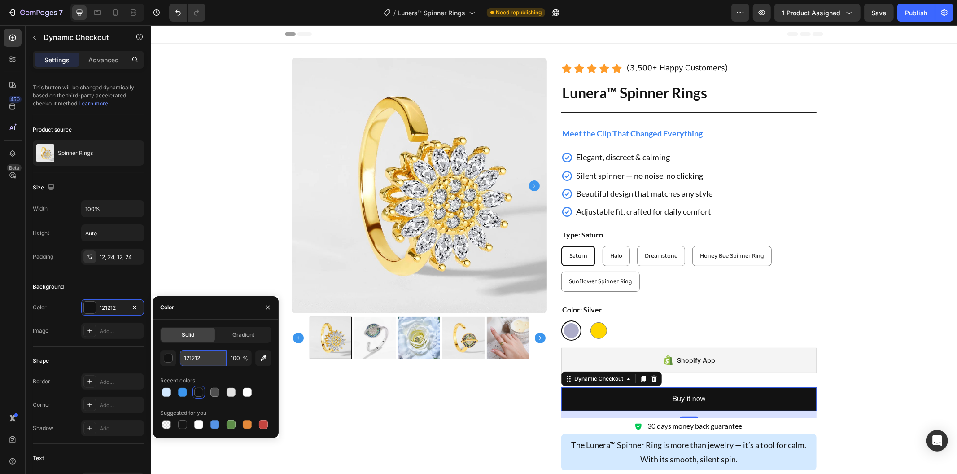
click at [200, 355] on input "121212" at bounding box center [203, 358] width 47 height 16
paste input "3E86F3"
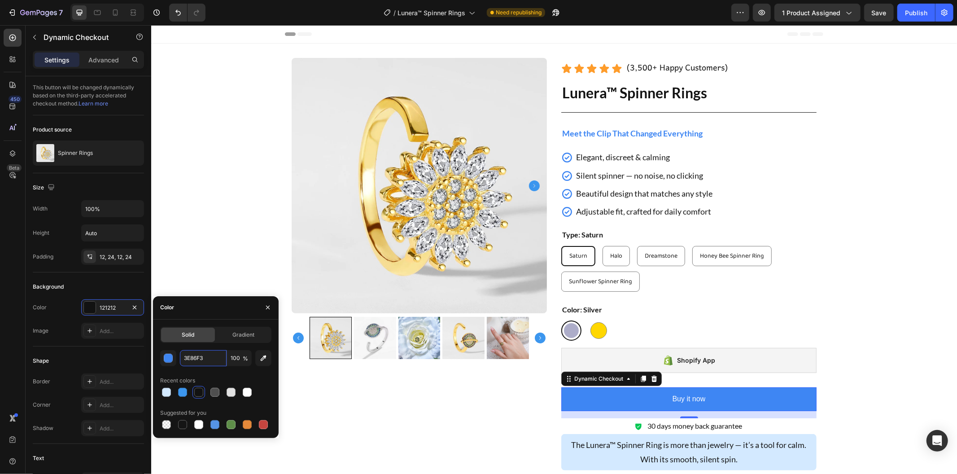
type input "3E86F3"
click at [177, 375] on div "Recent colors" at bounding box center [215, 380] width 111 height 14
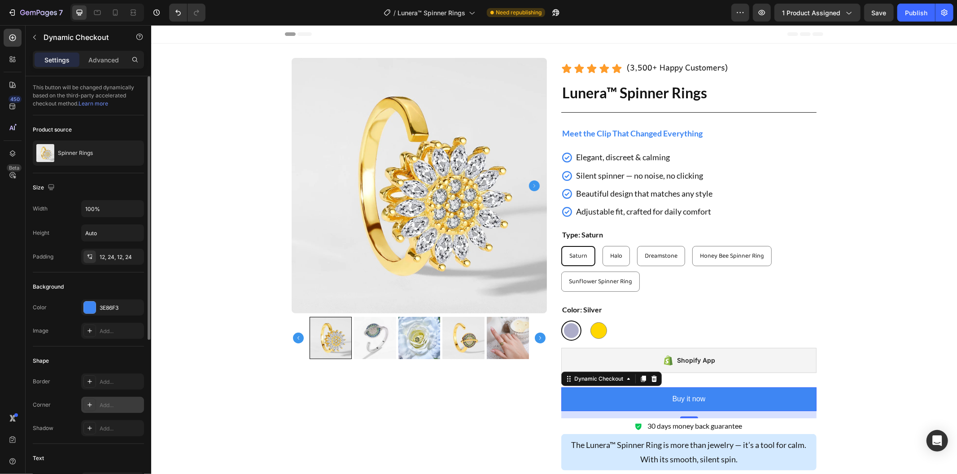
click at [81, 402] on div "Add..." at bounding box center [112, 405] width 63 height 16
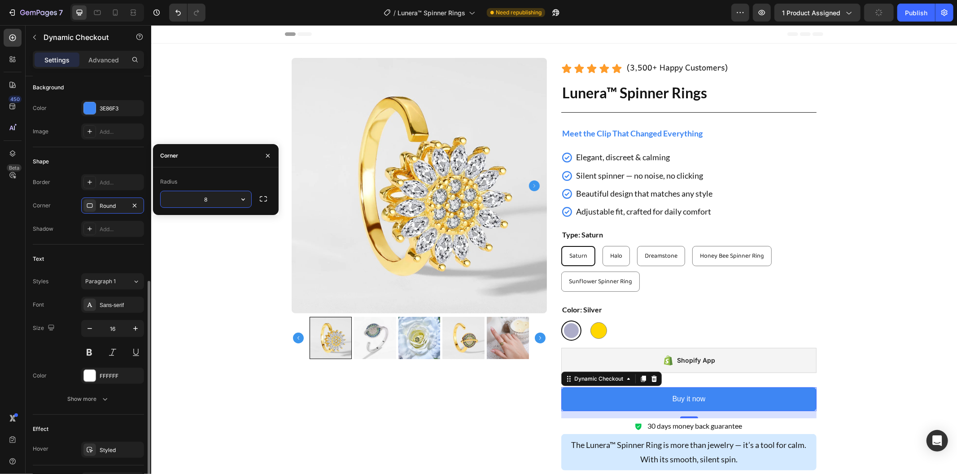
scroll to position [249, 0]
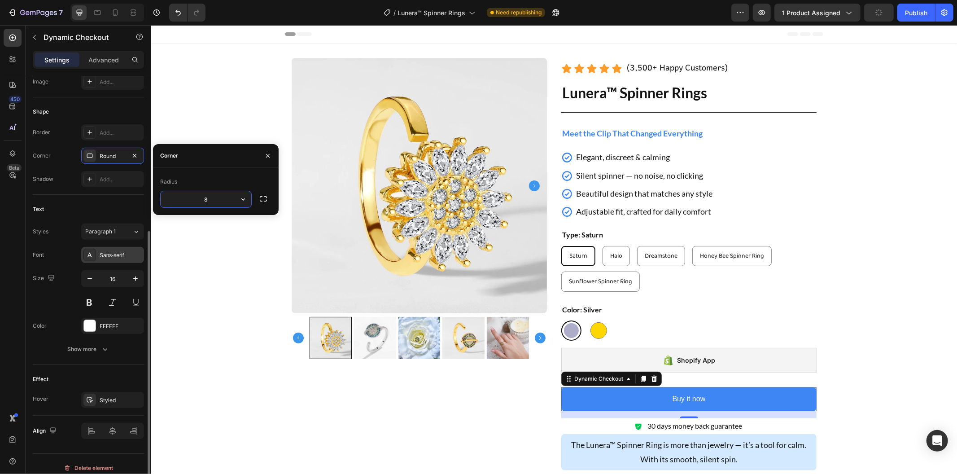
click at [120, 263] on div "Sans-serif" at bounding box center [112, 255] width 63 height 16
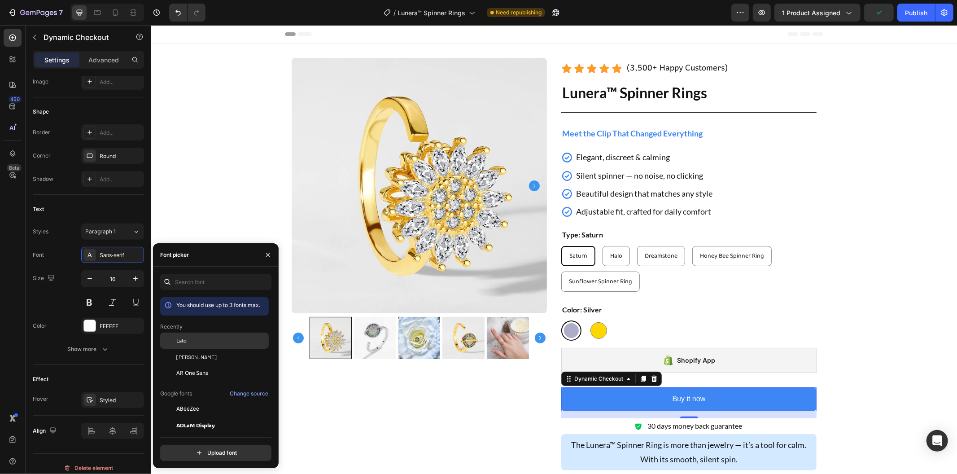
drag, startPoint x: 205, startPoint y: 343, endPoint x: 165, endPoint y: 342, distance: 39.5
click at [205, 343] on div "Lato" at bounding box center [221, 341] width 91 height 8
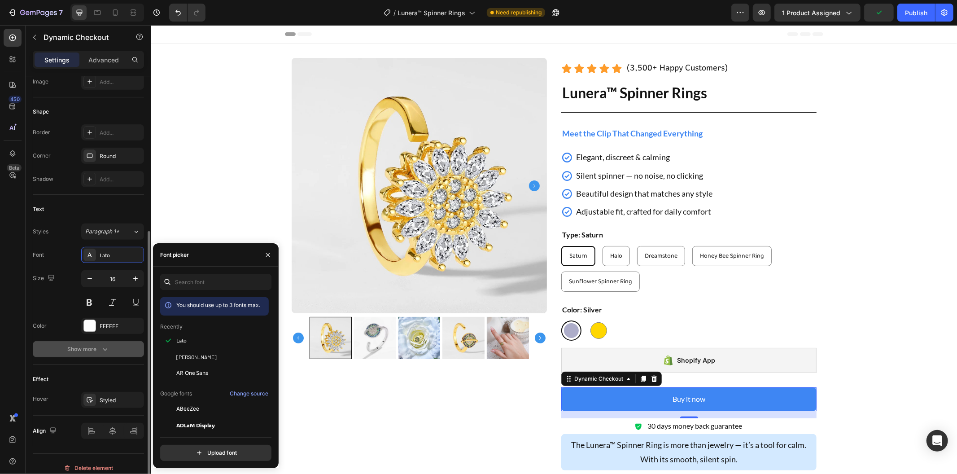
click at [92, 355] on button "Show more" at bounding box center [88, 349] width 111 height 16
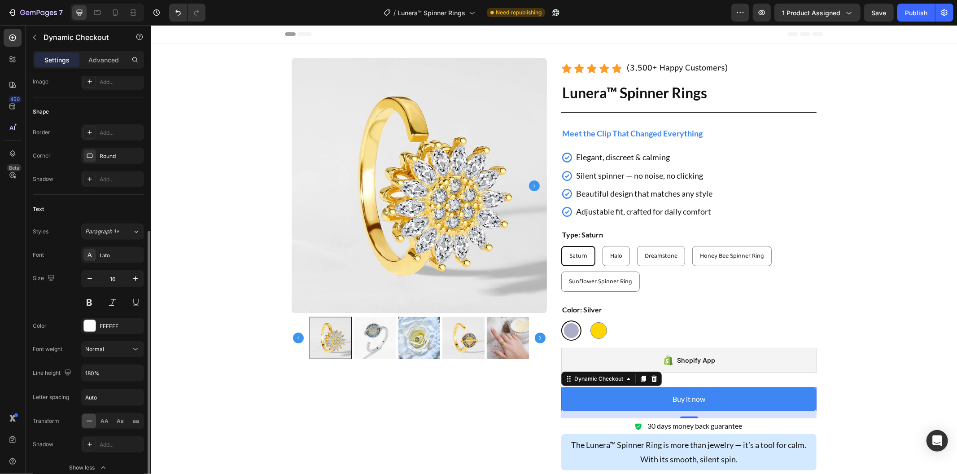
click at [95, 424] on div at bounding box center [89, 421] width 14 height 14
click at [98, 424] on div "AA" at bounding box center [105, 421] width 14 height 14
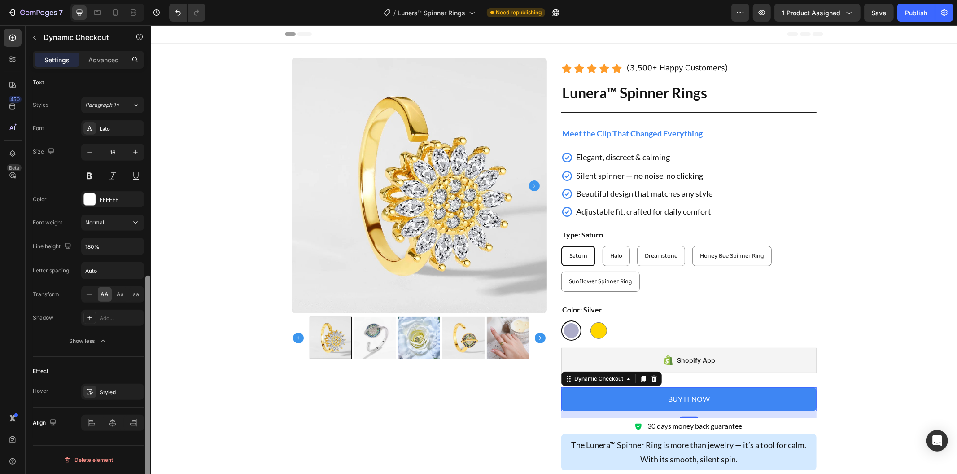
click at [145, 391] on div at bounding box center [148, 288] width 7 height 424
click at [140, 392] on div "Styled" at bounding box center [112, 392] width 63 height 16
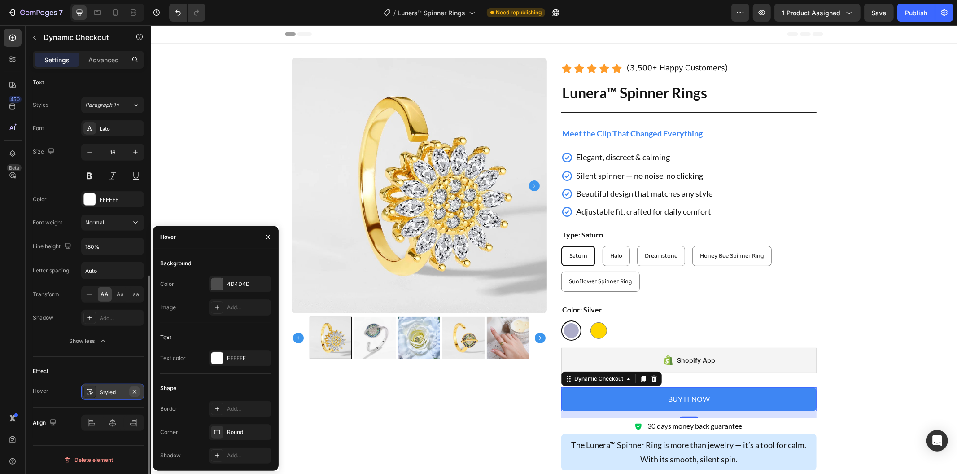
click at [132, 391] on icon "button" at bounding box center [134, 391] width 7 height 7
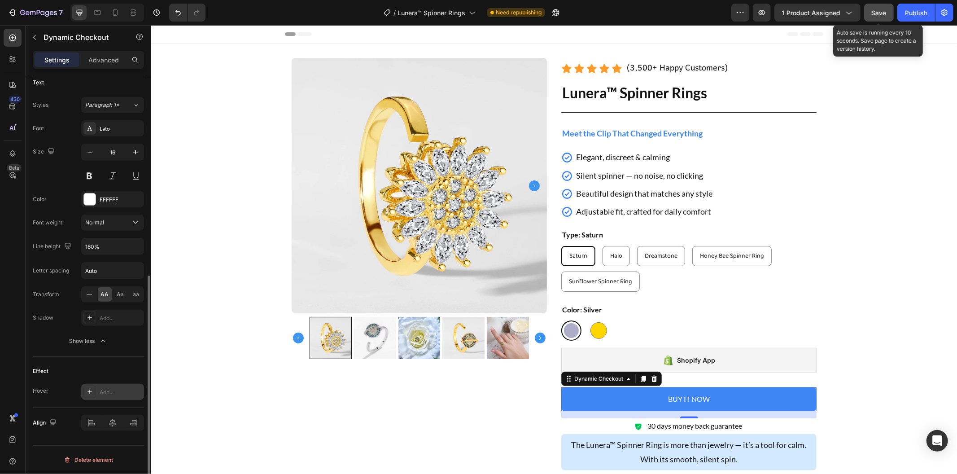
click at [882, 8] on div "Save" at bounding box center [879, 12] width 15 height 9
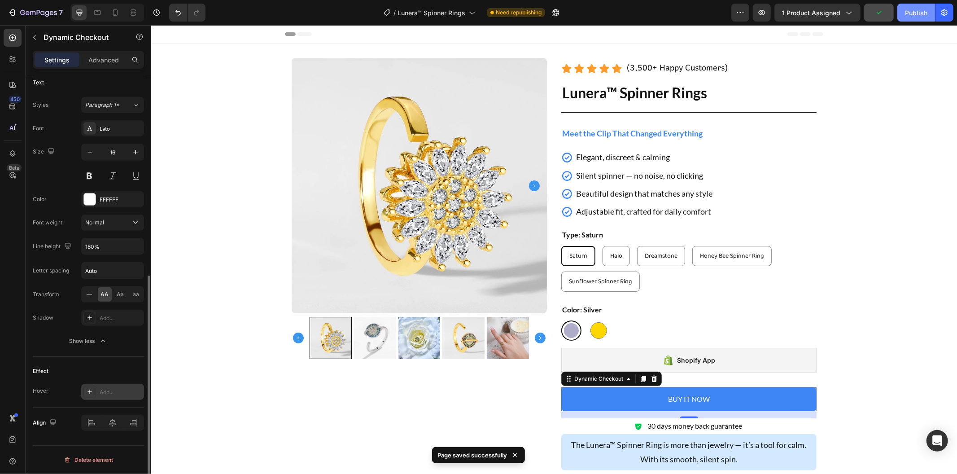
click at [912, 14] on div "Publish" at bounding box center [916, 12] width 22 height 9
